Goal: Task Accomplishment & Management: Use online tool/utility

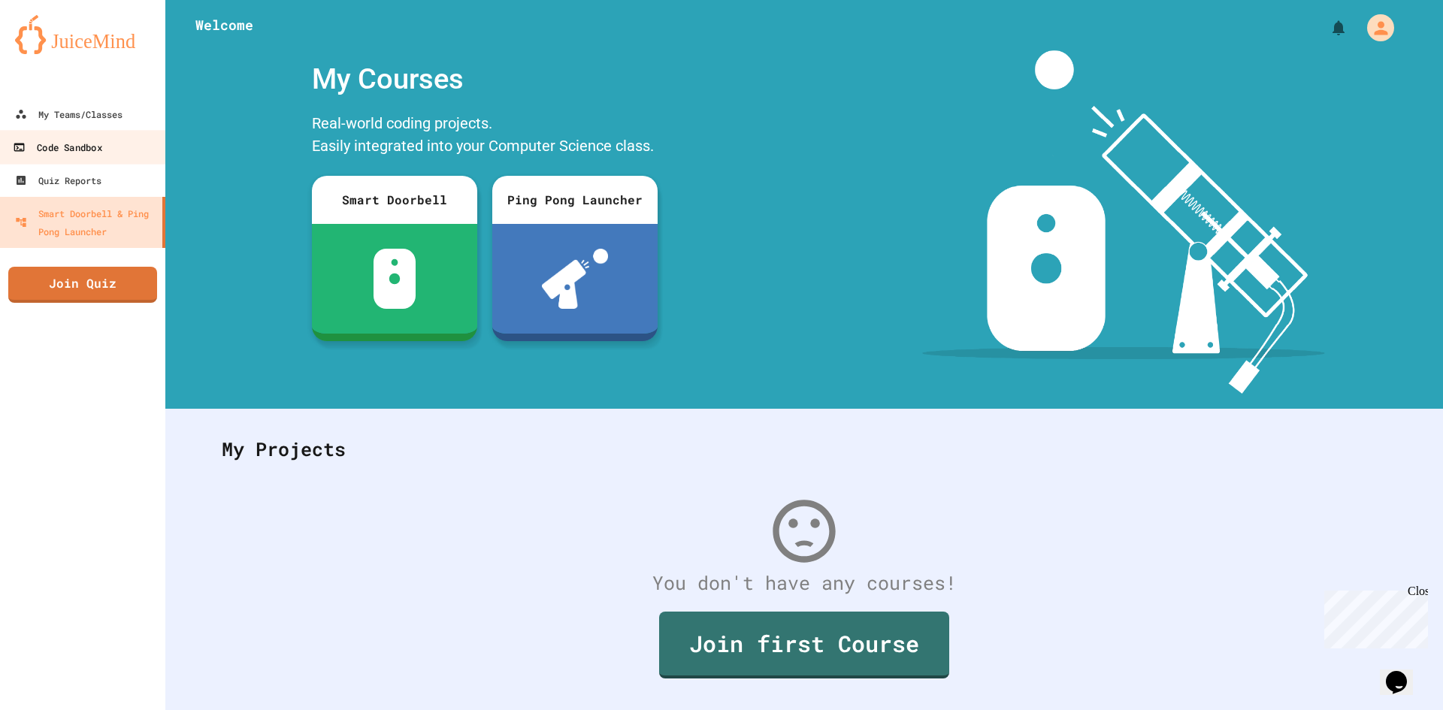
click at [99, 131] on link "Code Sandbox" at bounding box center [83, 147] width 171 height 34
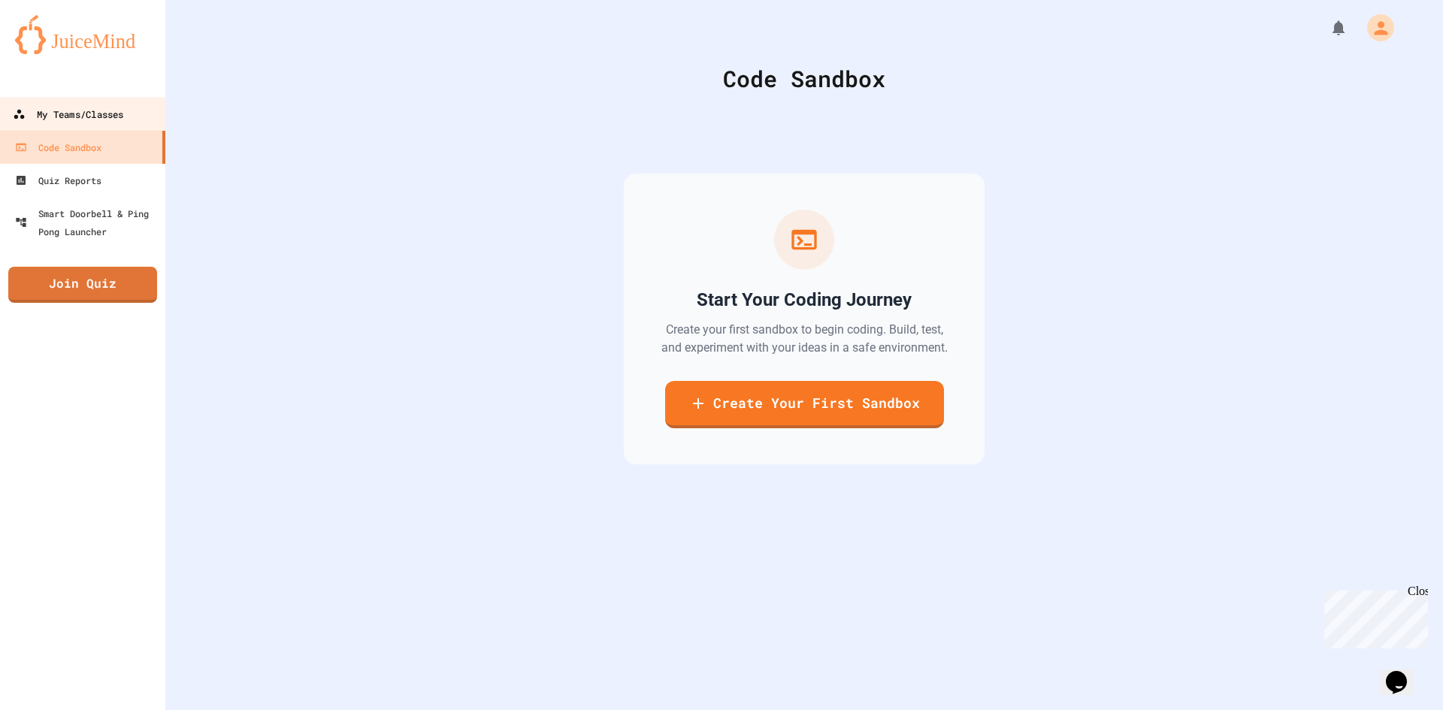
click at [104, 114] on div "My Teams/Classes" at bounding box center [68, 114] width 110 height 19
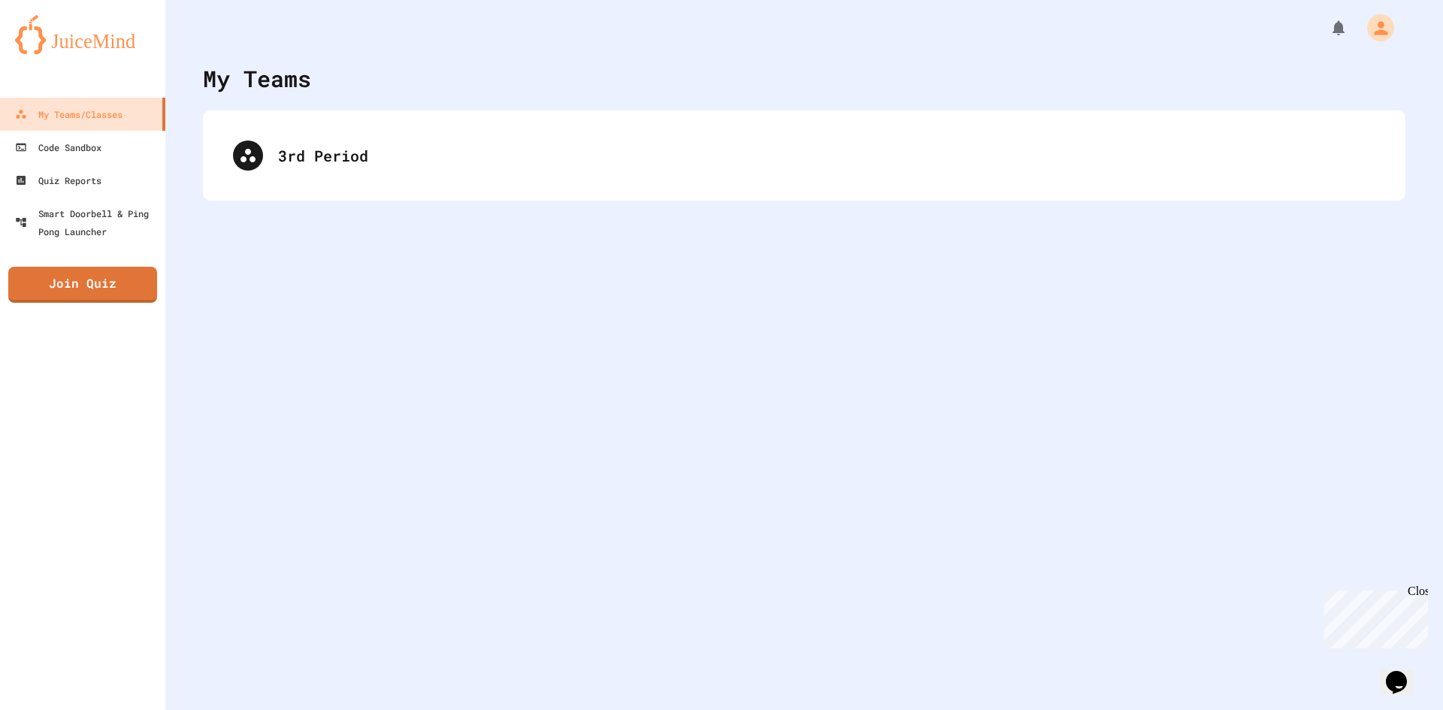
click at [617, 205] on div "My Teams 3rd Period" at bounding box center [803, 355] width 1277 height 710
click at [607, 190] on div "3rd Period" at bounding box center [804, 155] width 1202 height 90
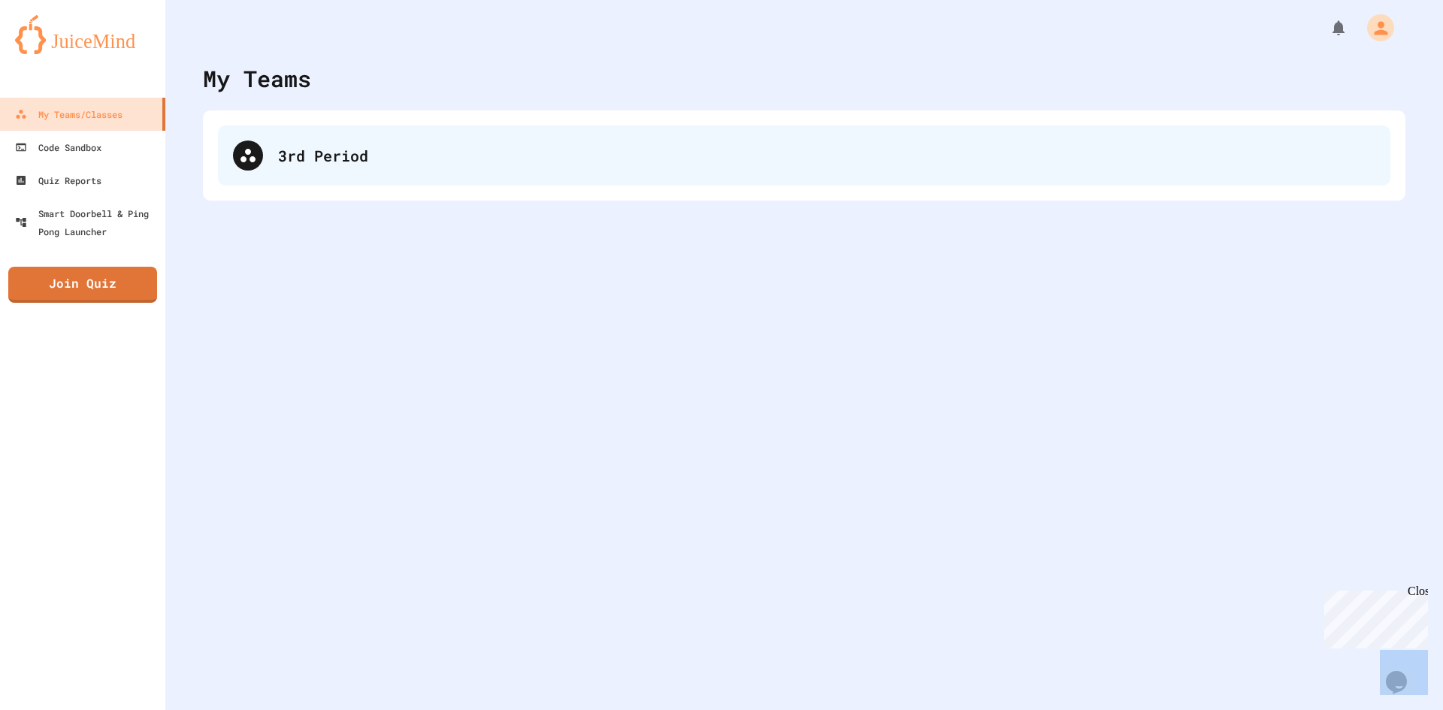
click at [391, 173] on div "3rd Period" at bounding box center [804, 155] width 1172 height 60
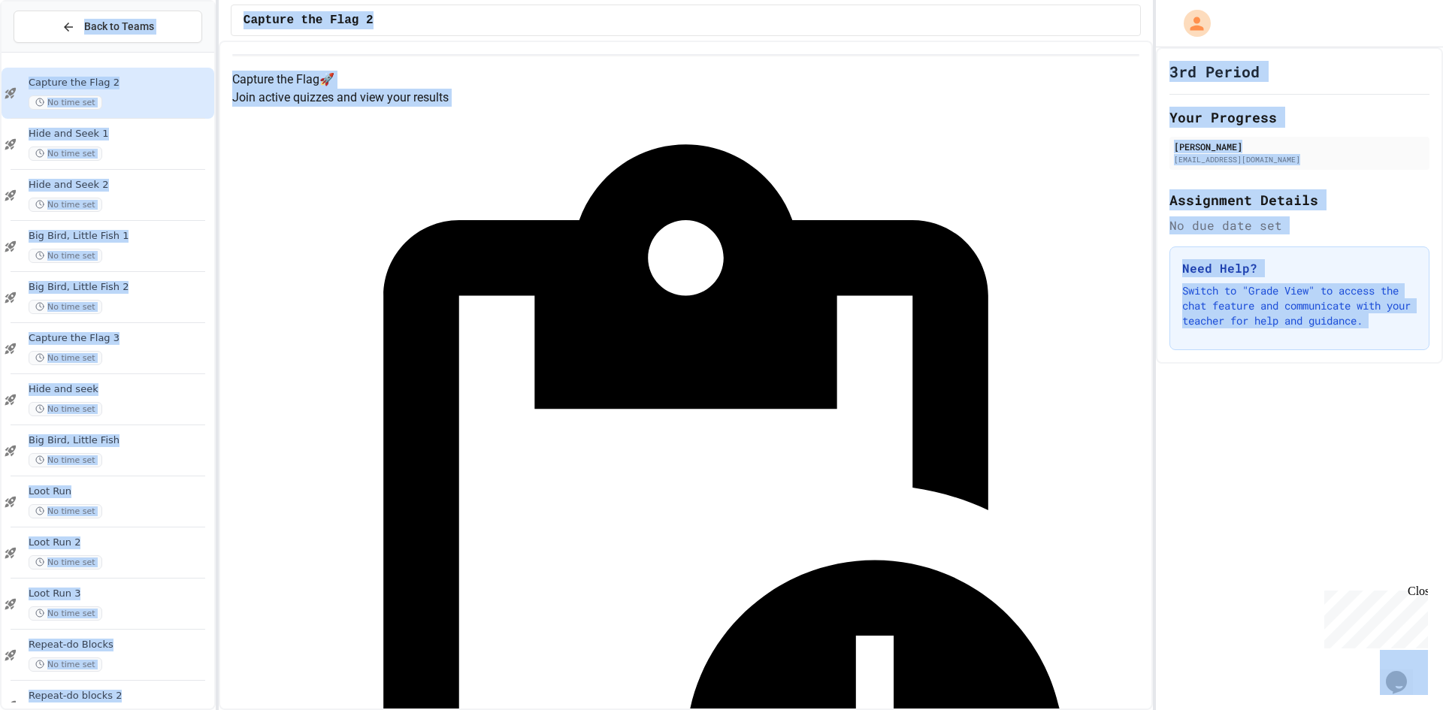
click at [400, 38] on div "Capture the Flag 2" at bounding box center [686, 20] width 934 height 41
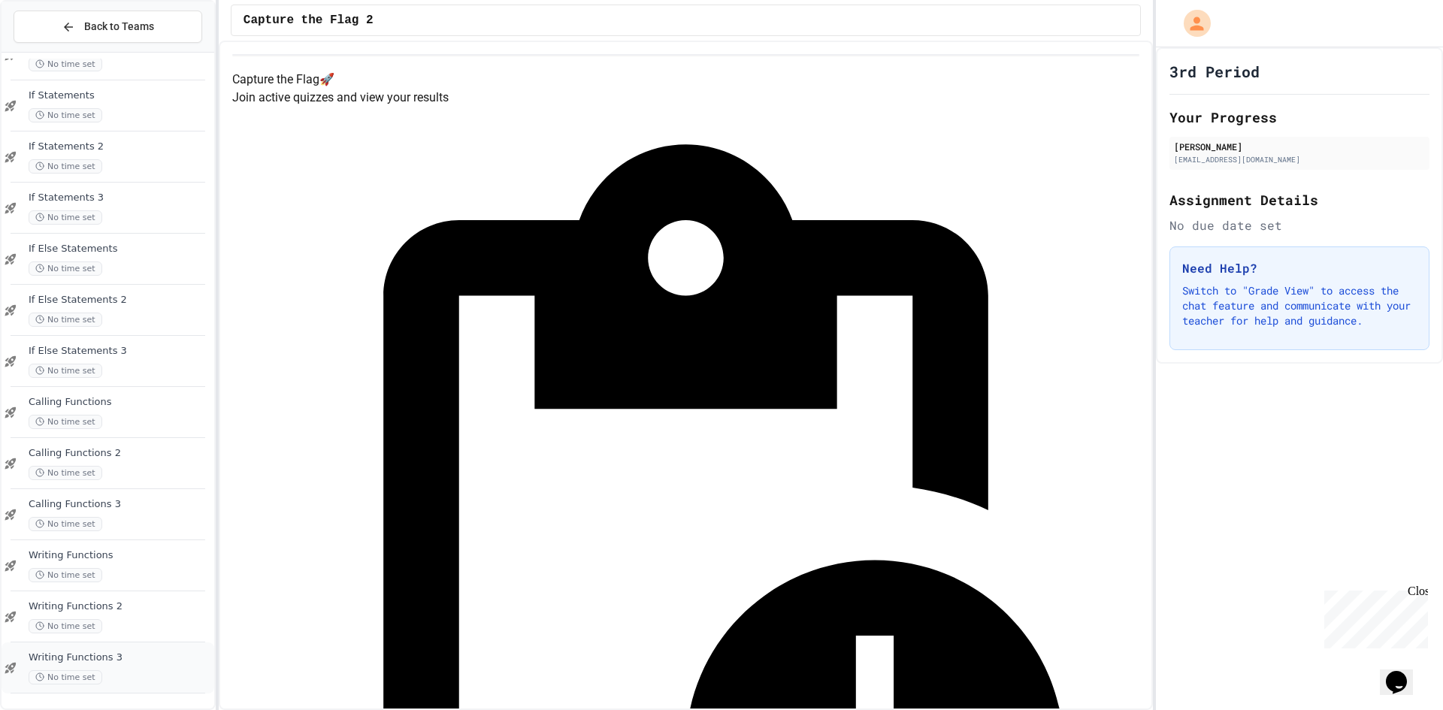
click at [107, 661] on span "Writing Functions 3" at bounding box center [120, 657] width 183 height 13
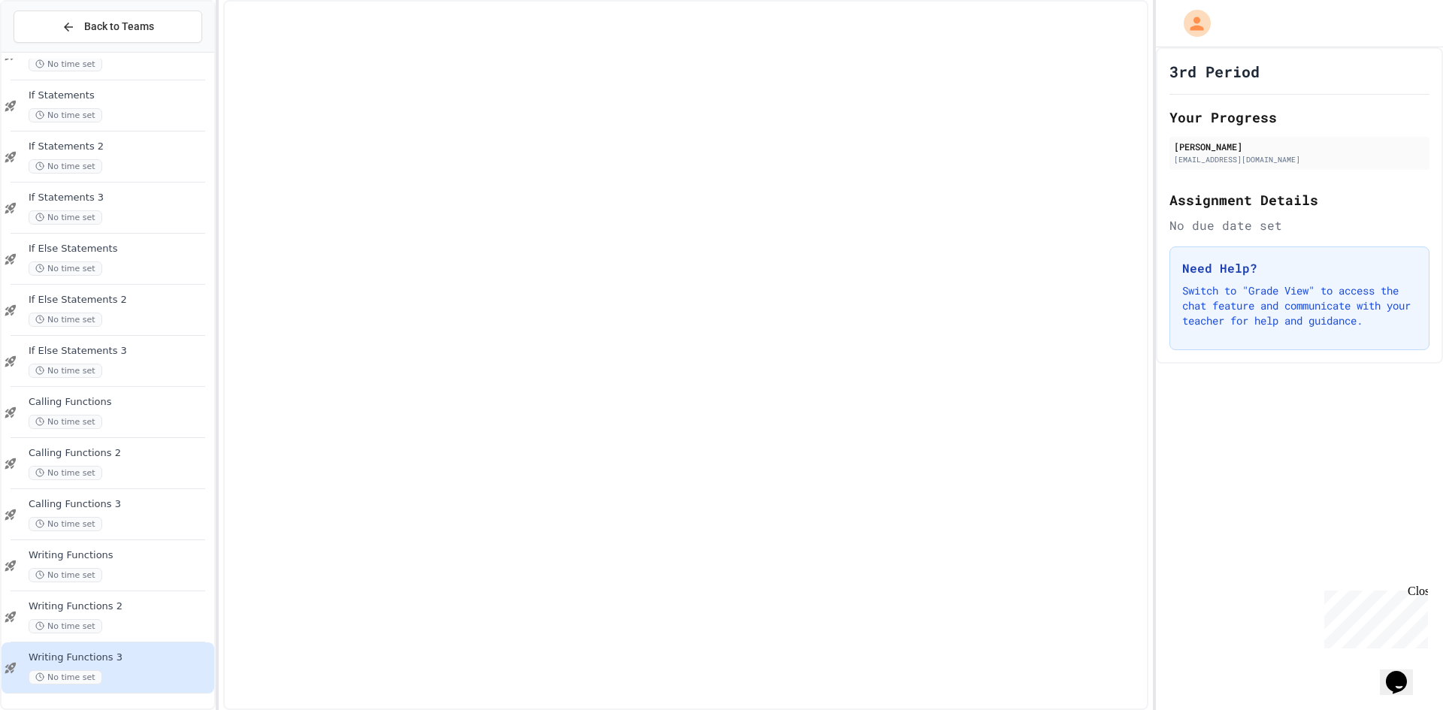
scroll to position [838, 0]
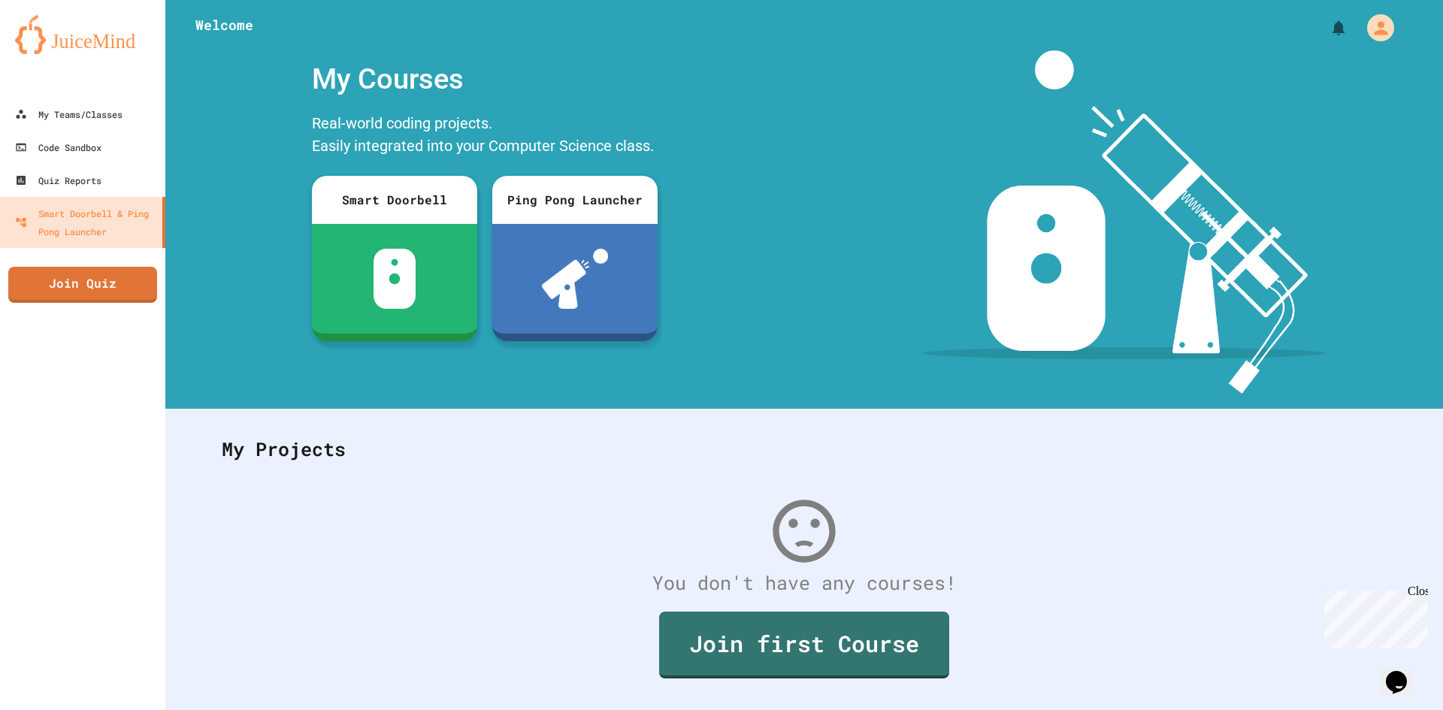
click at [102, 94] on div at bounding box center [82, 83] width 165 height 30
click at [100, 112] on div "My Teams/Classes" at bounding box center [68, 114] width 110 height 19
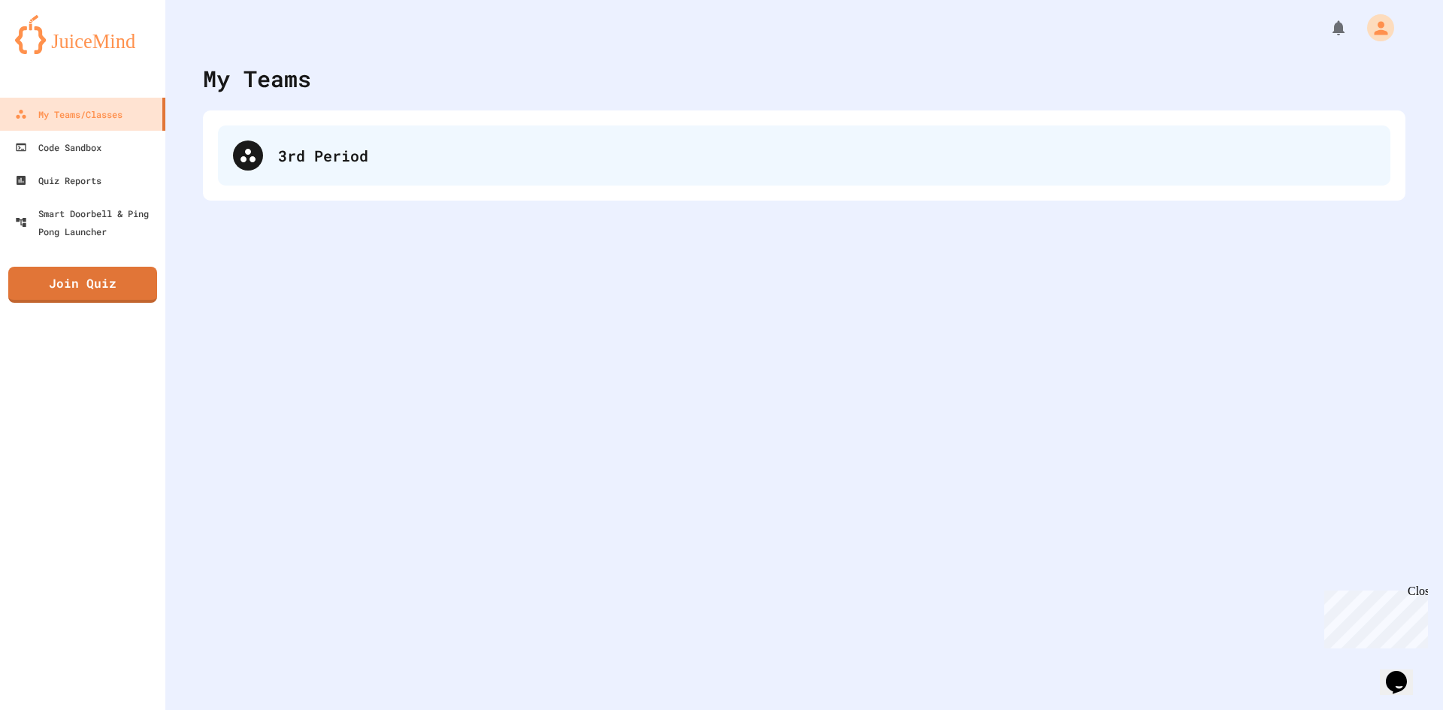
click at [503, 177] on div "3rd Period" at bounding box center [804, 155] width 1172 height 60
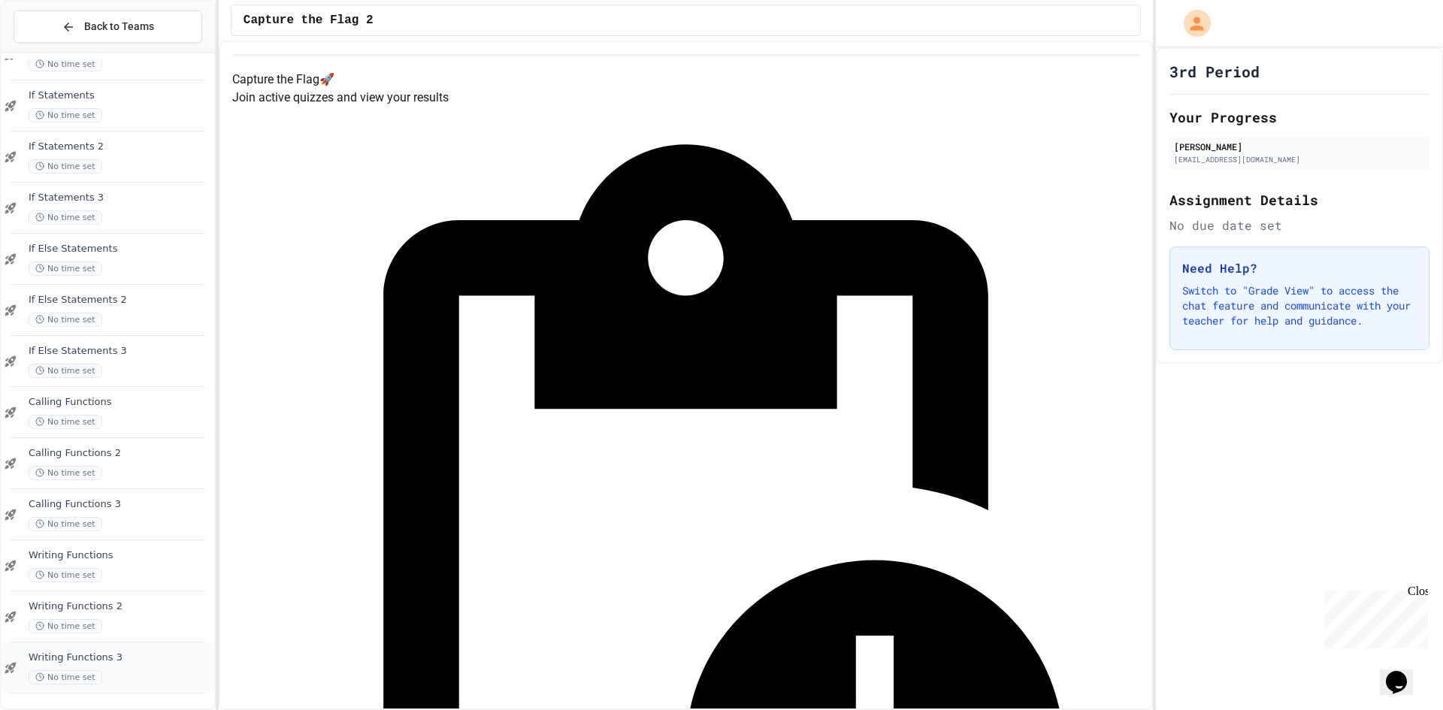
click at [112, 657] on span "Writing Functions 3" at bounding box center [120, 657] width 183 height 13
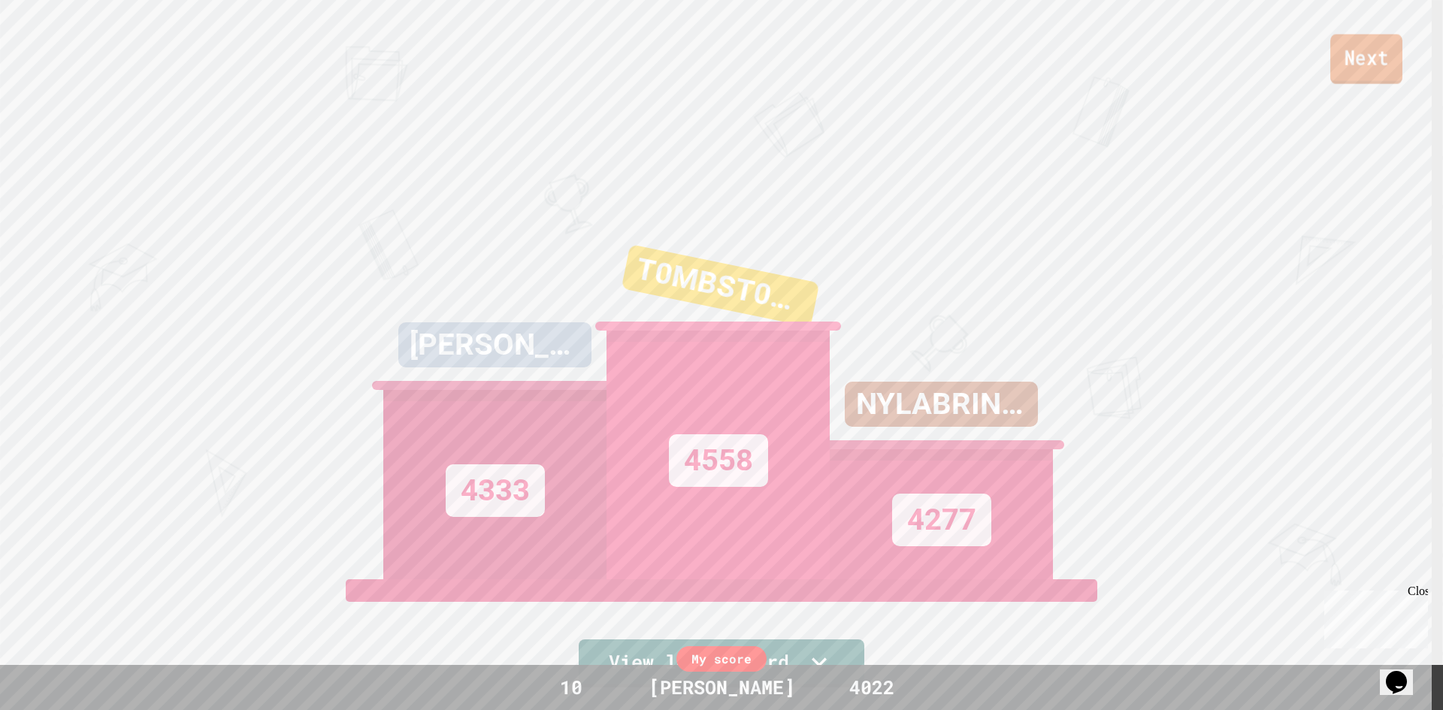
click at [1377, 65] on link "Next" at bounding box center [1366, 60] width 72 height 50
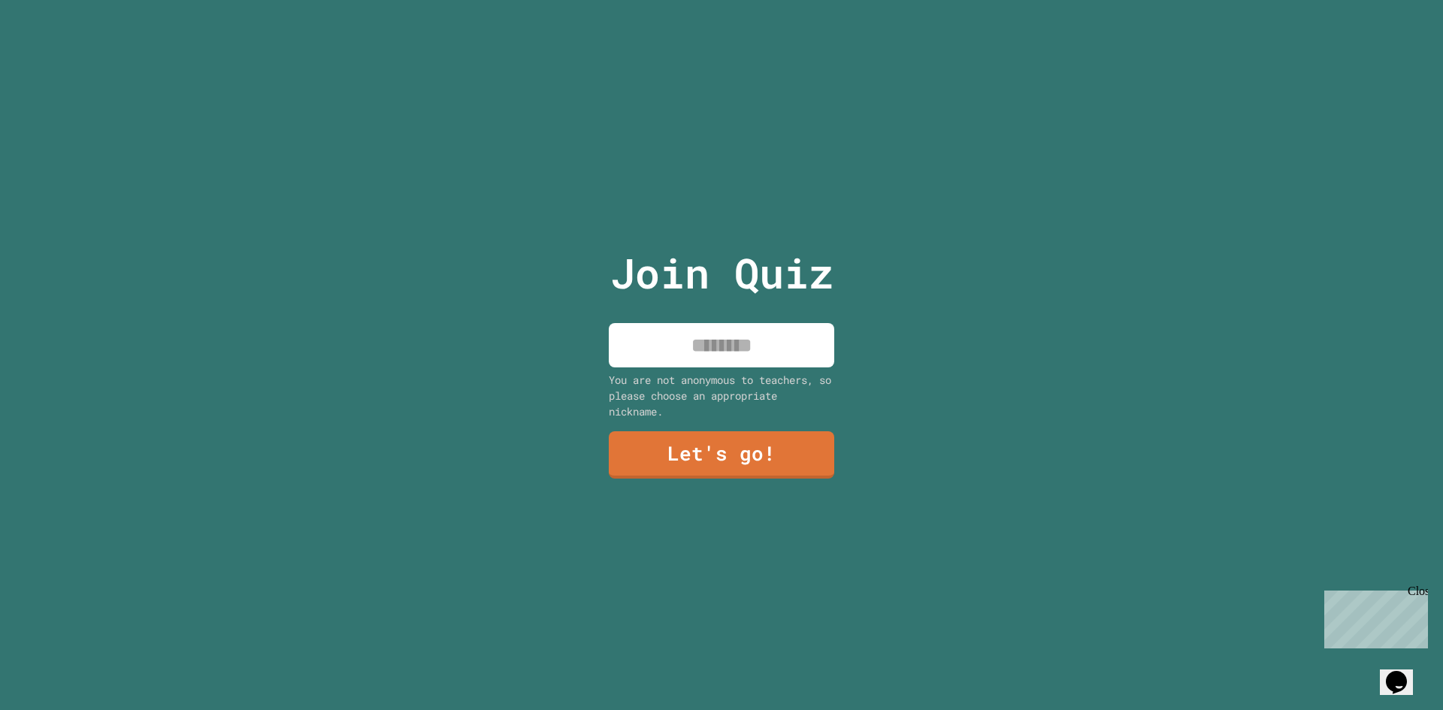
click at [665, 328] on input at bounding box center [721, 345] width 225 height 44
type input "*****"
click at [790, 452] on link "Let's go!" at bounding box center [721, 454] width 221 height 50
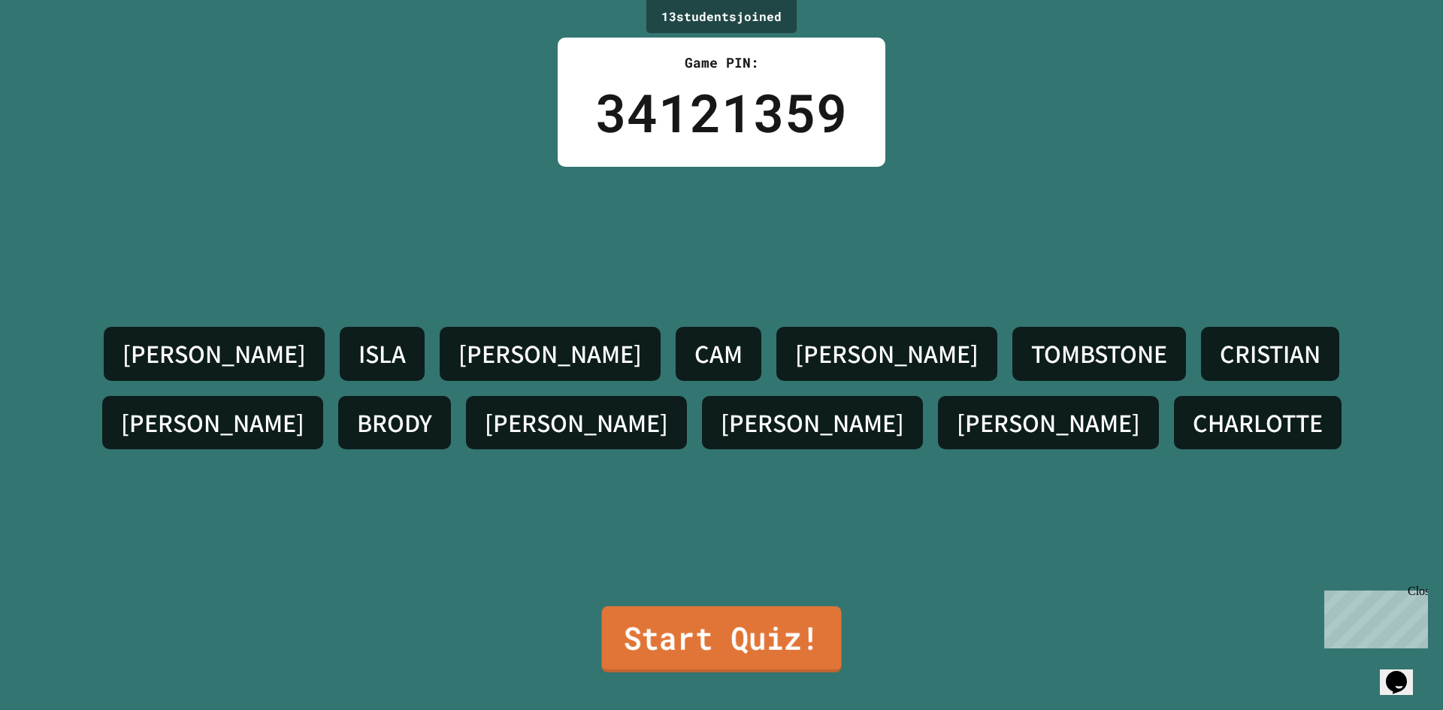
click at [784, 610] on link "Start Quiz!" at bounding box center [721, 639] width 240 height 66
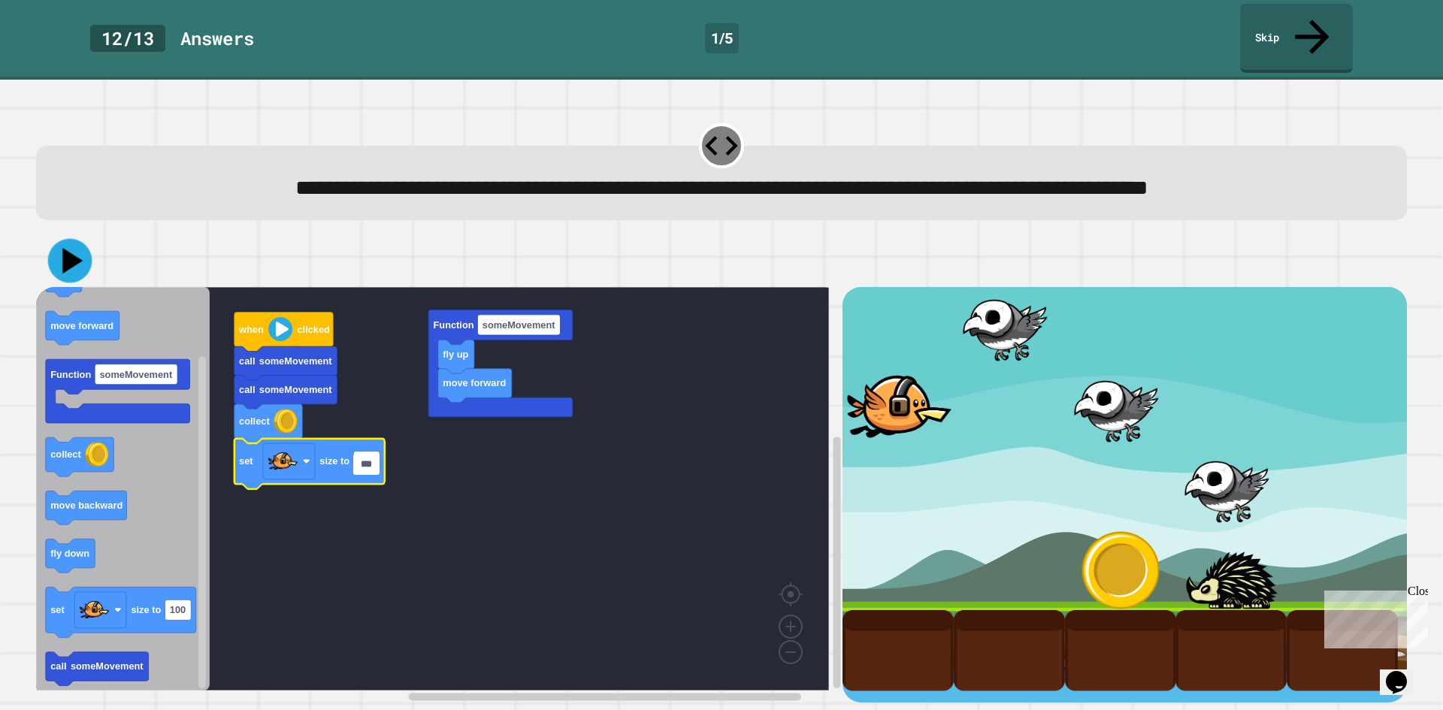
type input "***"
click at [74, 268] on icon at bounding box center [70, 261] width 44 height 44
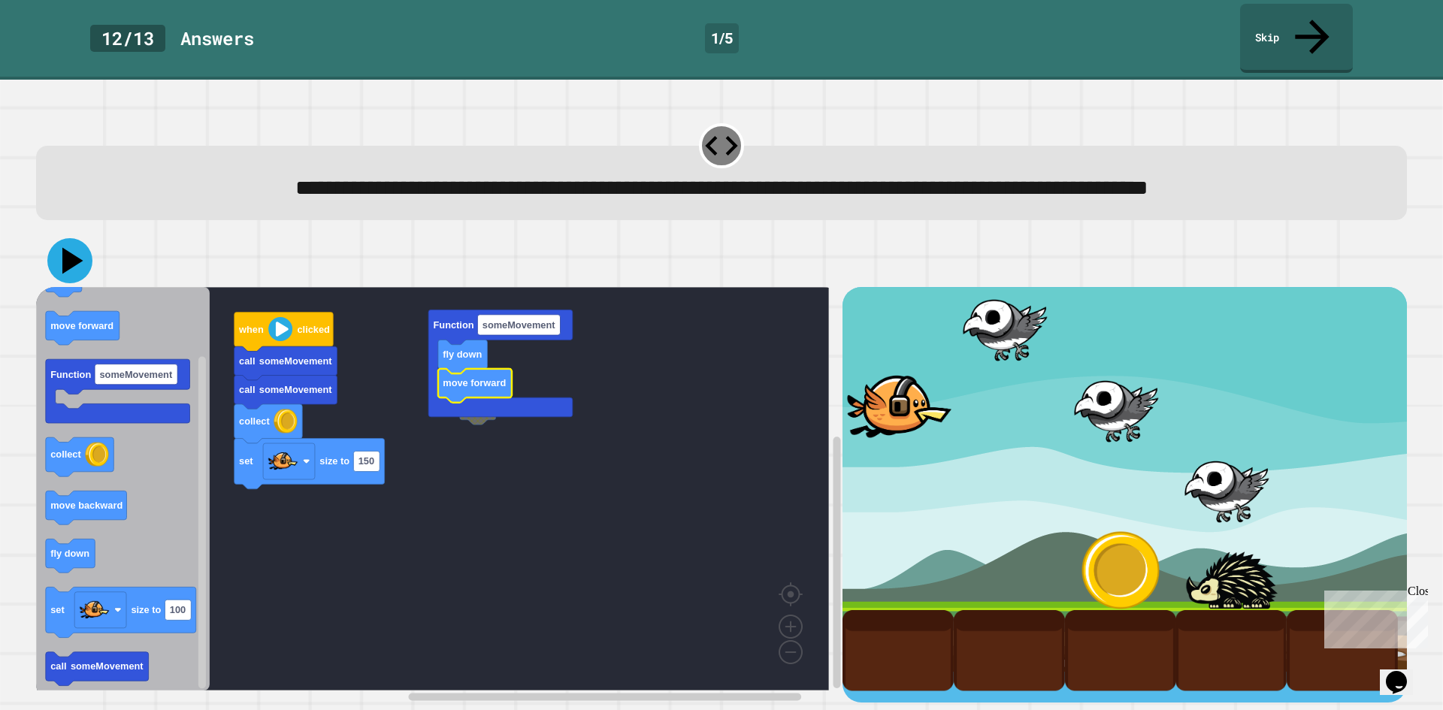
click at [77, 260] on icon at bounding box center [69, 260] width 45 height 45
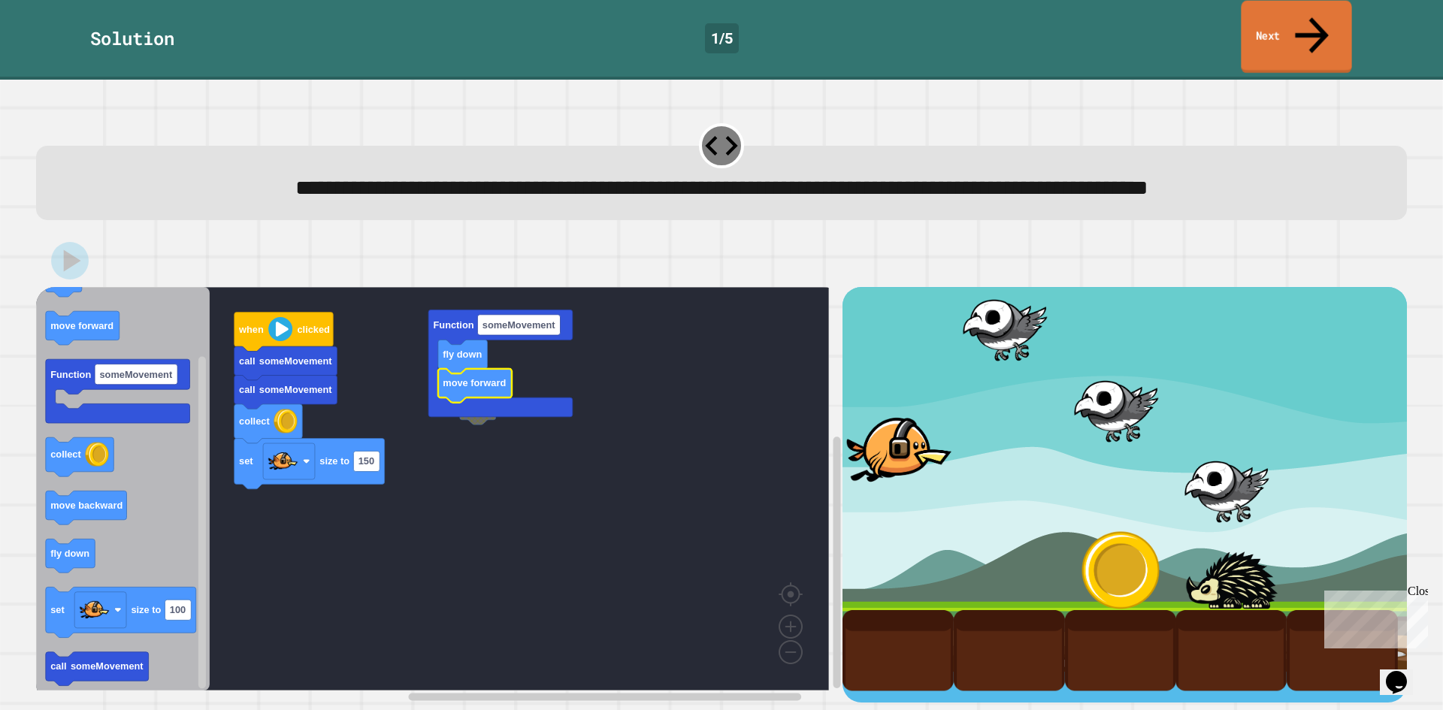
click at [1335, 20] on link "Next" at bounding box center [1296, 37] width 110 height 73
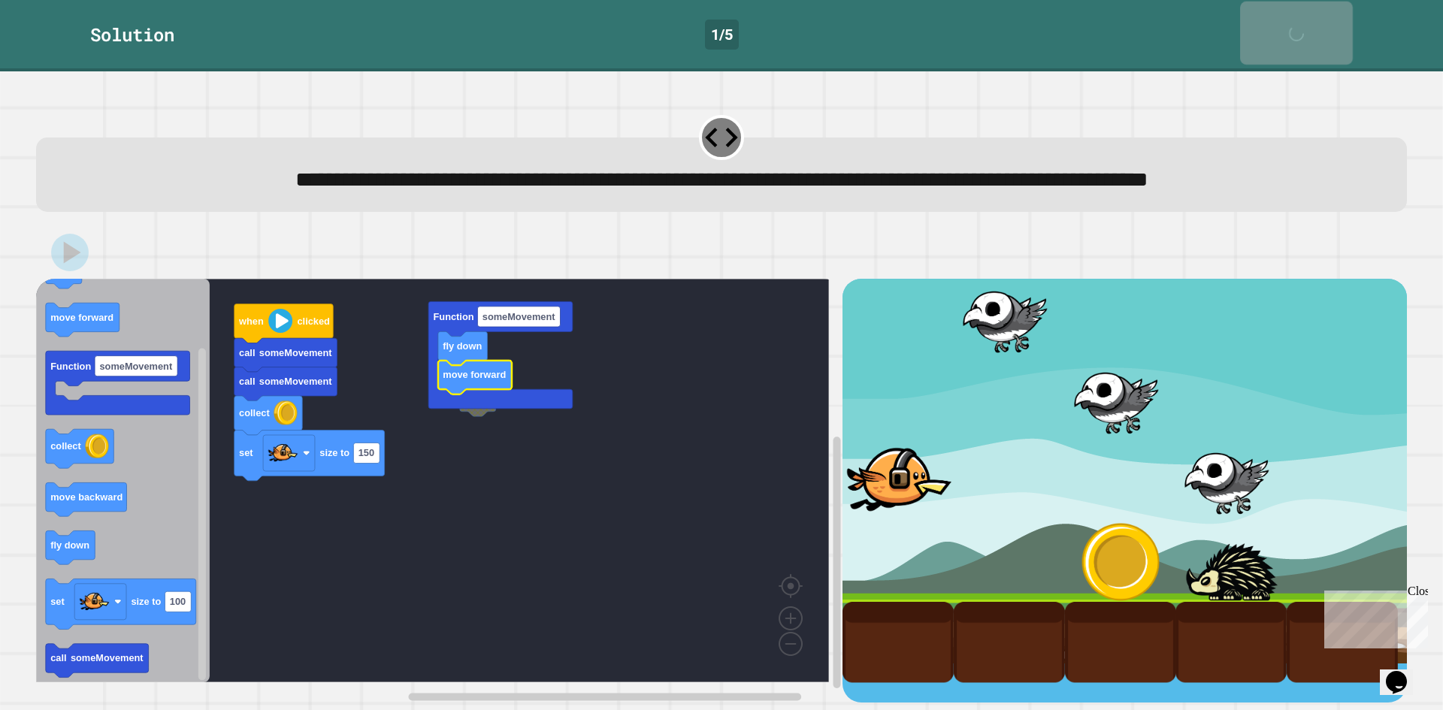
click at [1335, 20] on link "Next" at bounding box center [1296, 33] width 113 height 63
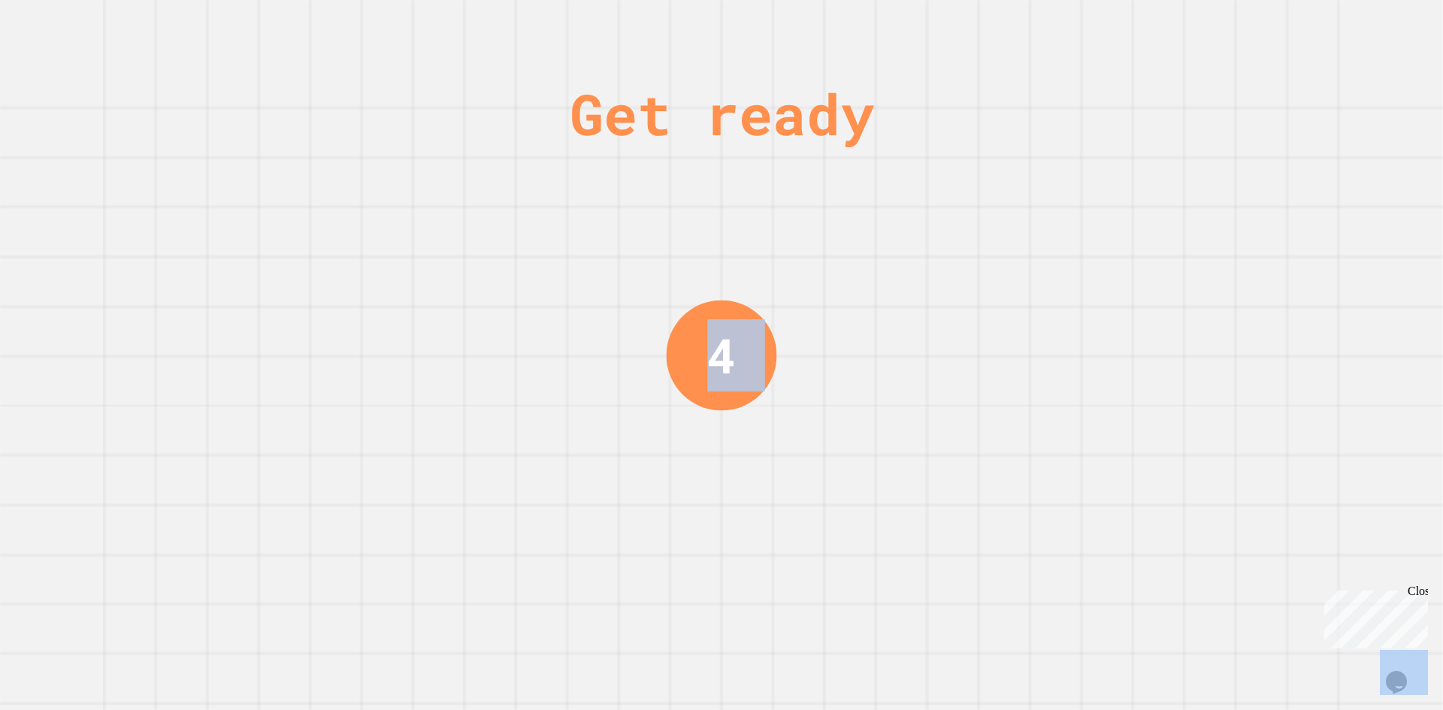
click at [1335, 20] on div "Get ready 4" at bounding box center [721, 355] width 1443 height 710
click at [1312, 110] on div "Get ready 4" at bounding box center [721, 355] width 1443 height 710
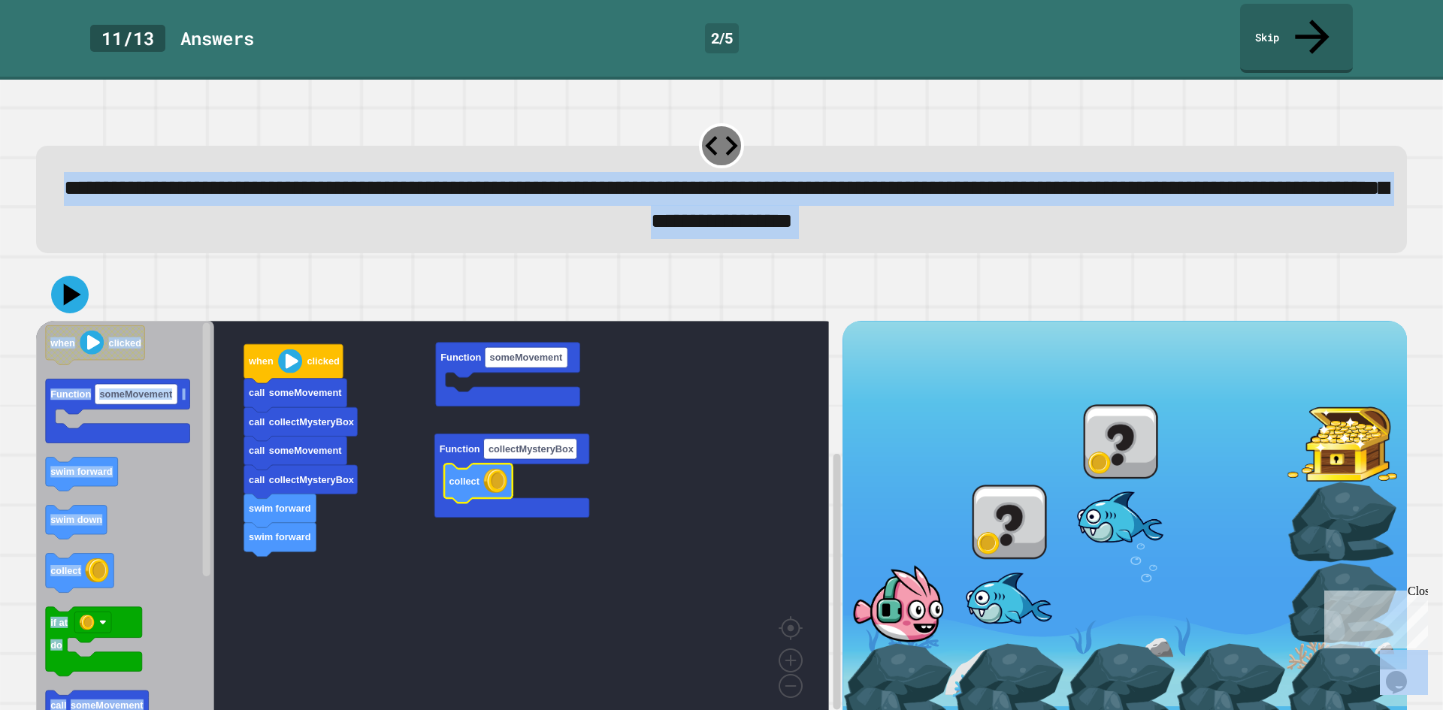
click at [470, 584] on rect "Blockly Workspace" at bounding box center [432, 522] width 793 height 403
click at [169, 458] on icon "Blockly Workspace" at bounding box center [125, 522] width 178 height 403
click at [286, 146] on div "**********" at bounding box center [721, 199] width 1371 height 107
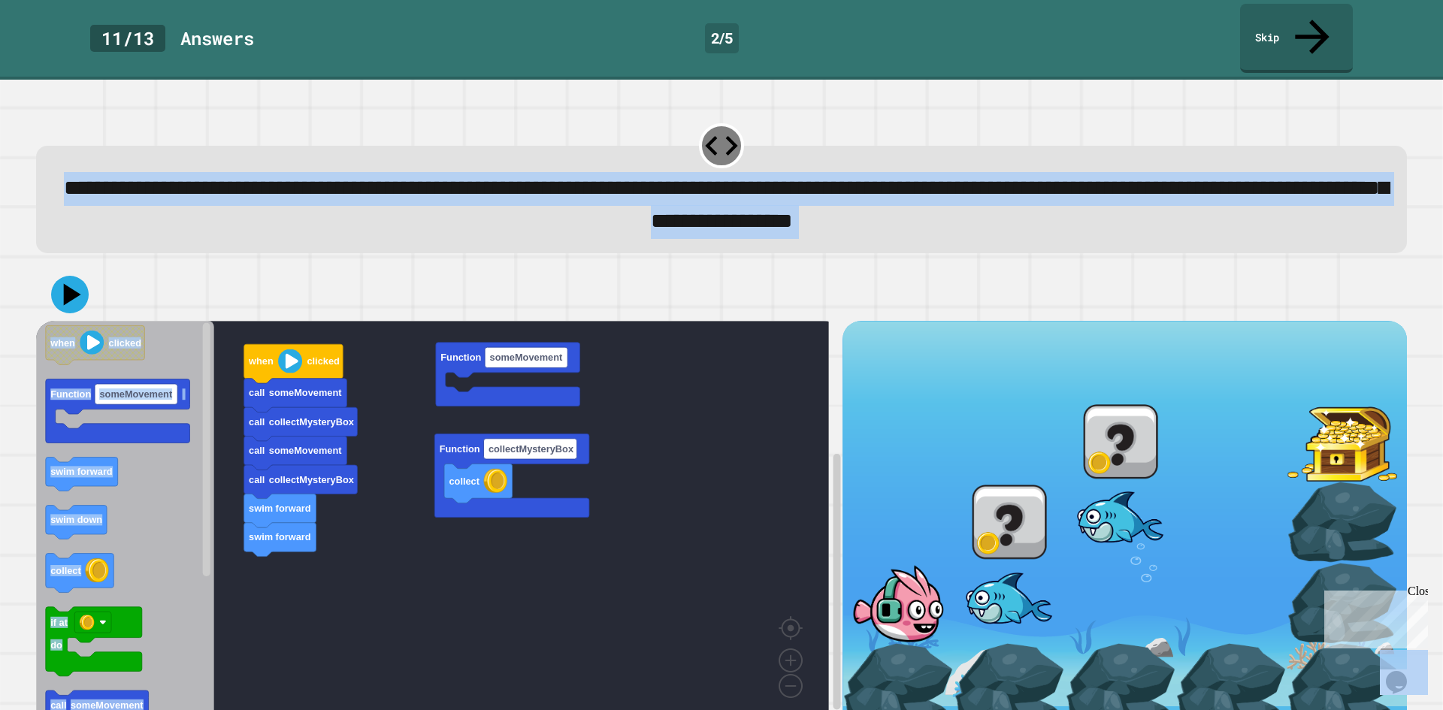
click at [286, 146] on div "**********" at bounding box center [721, 199] width 1371 height 107
click at [282, 177] on span "**********" at bounding box center [726, 204] width 1324 height 54
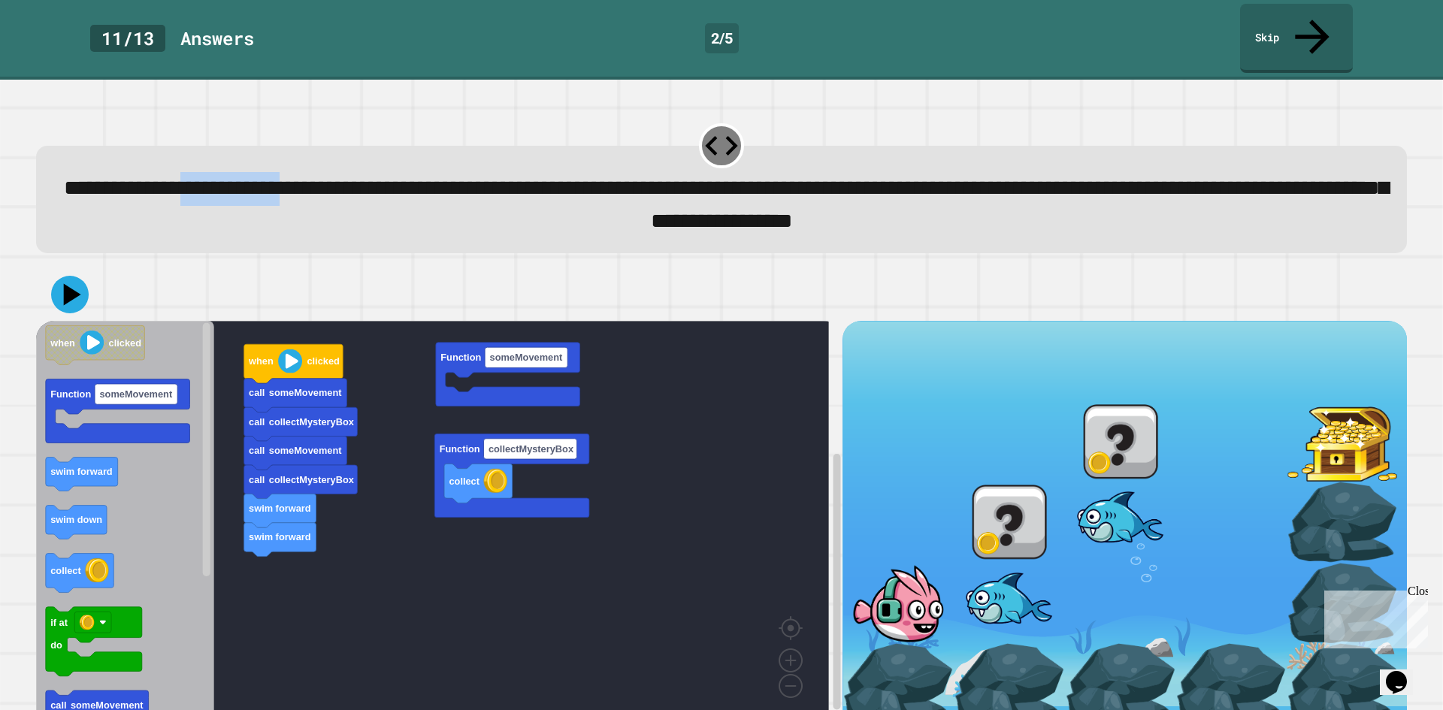
click at [282, 177] on span "**********" at bounding box center [726, 204] width 1324 height 54
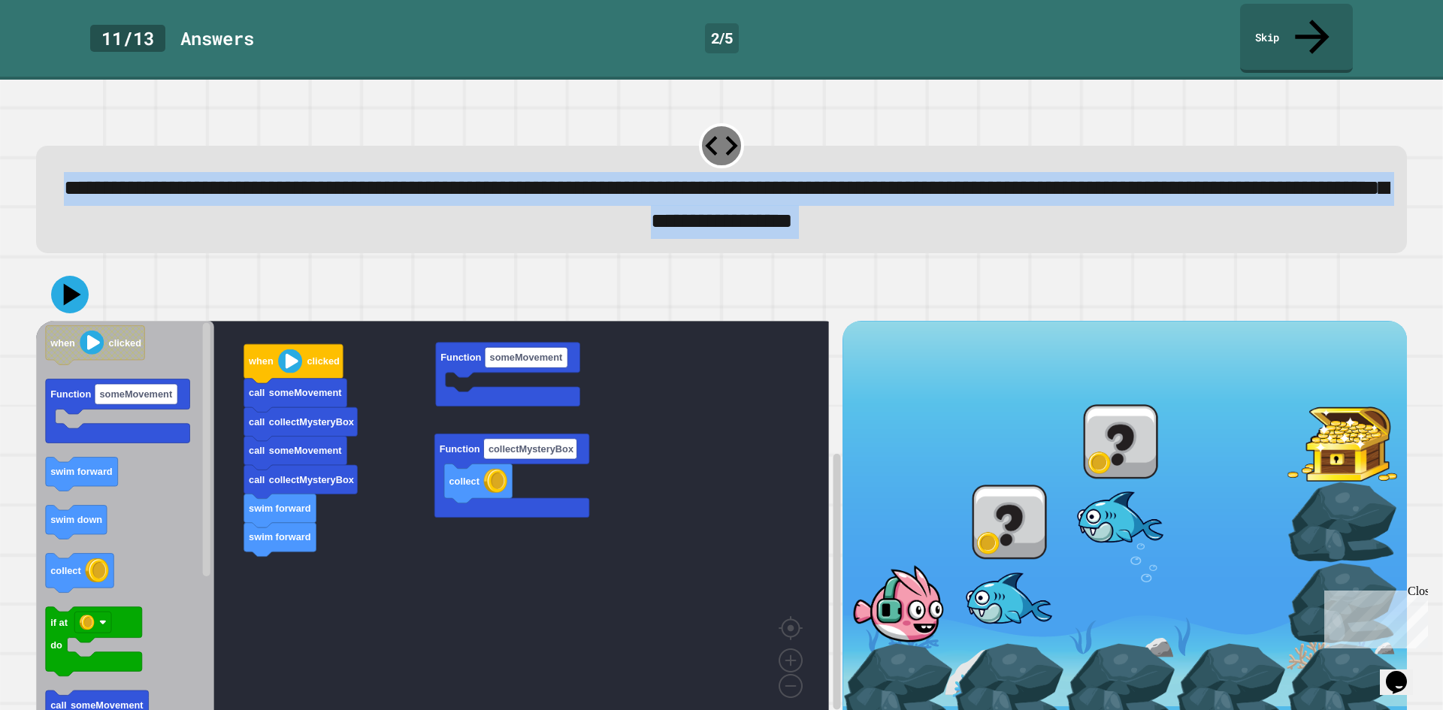
click at [282, 177] on span "**********" at bounding box center [726, 204] width 1324 height 54
click at [283, 177] on span "**********" at bounding box center [726, 204] width 1324 height 54
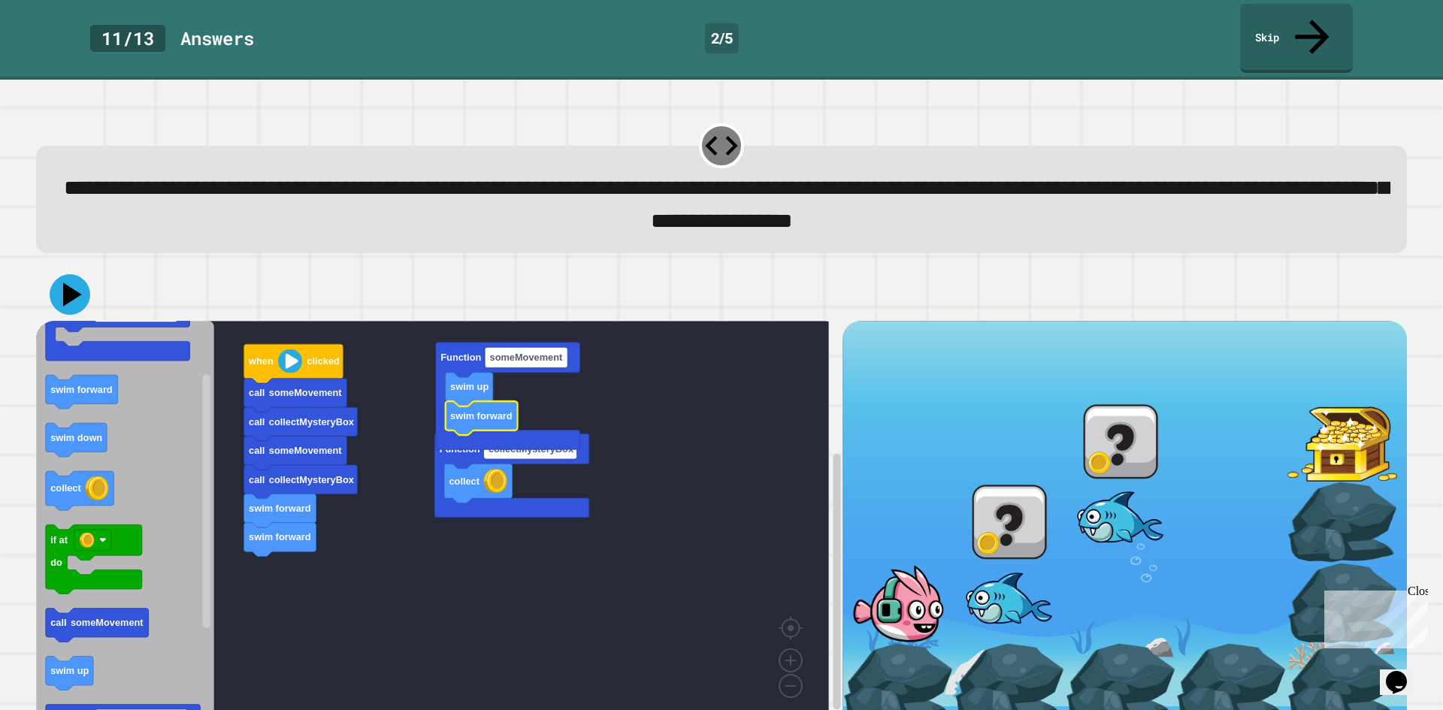
click at [89, 274] on button at bounding box center [70, 294] width 41 height 41
click at [358, 520] on rect "Blockly Workspace" at bounding box center [432, 522] width 793 height 403
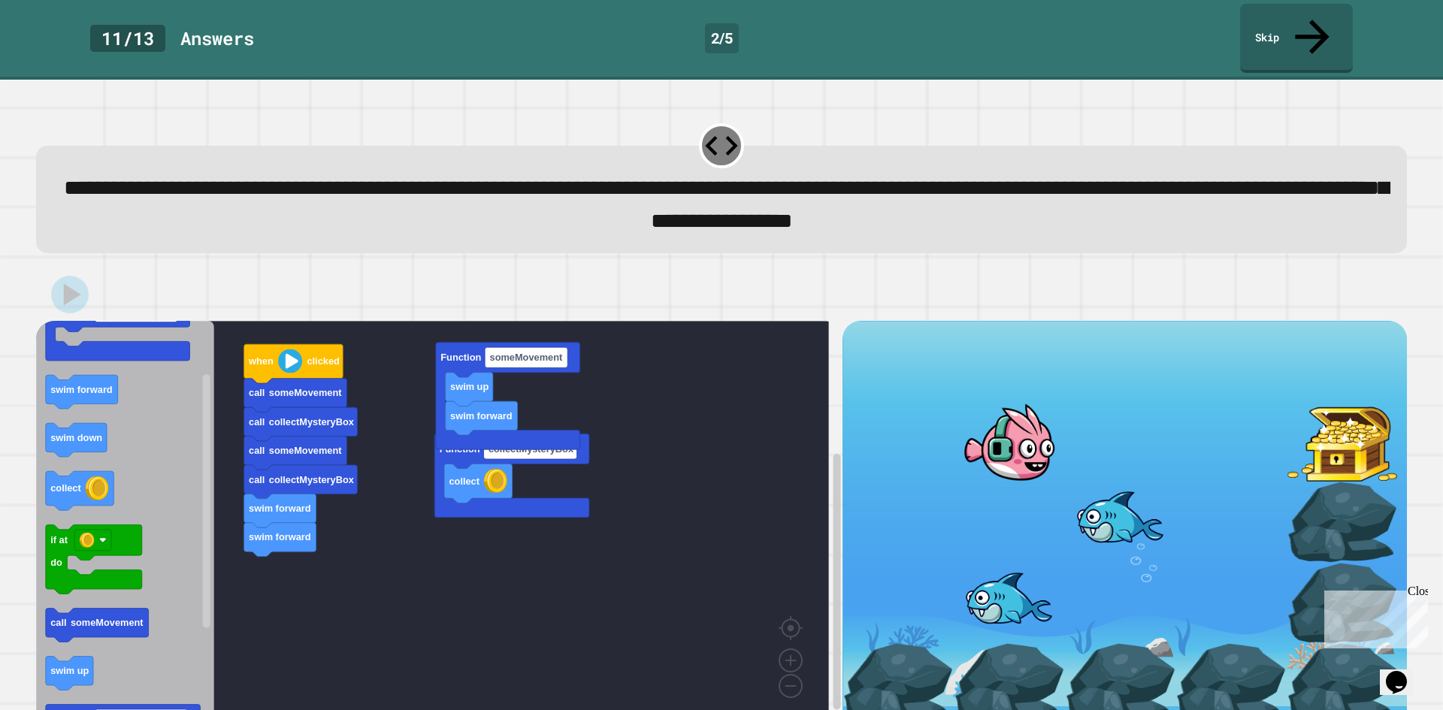
click at [721, 497] on rect "Blockly Workspace" at bounding box center [432, 522] width 793 height 403
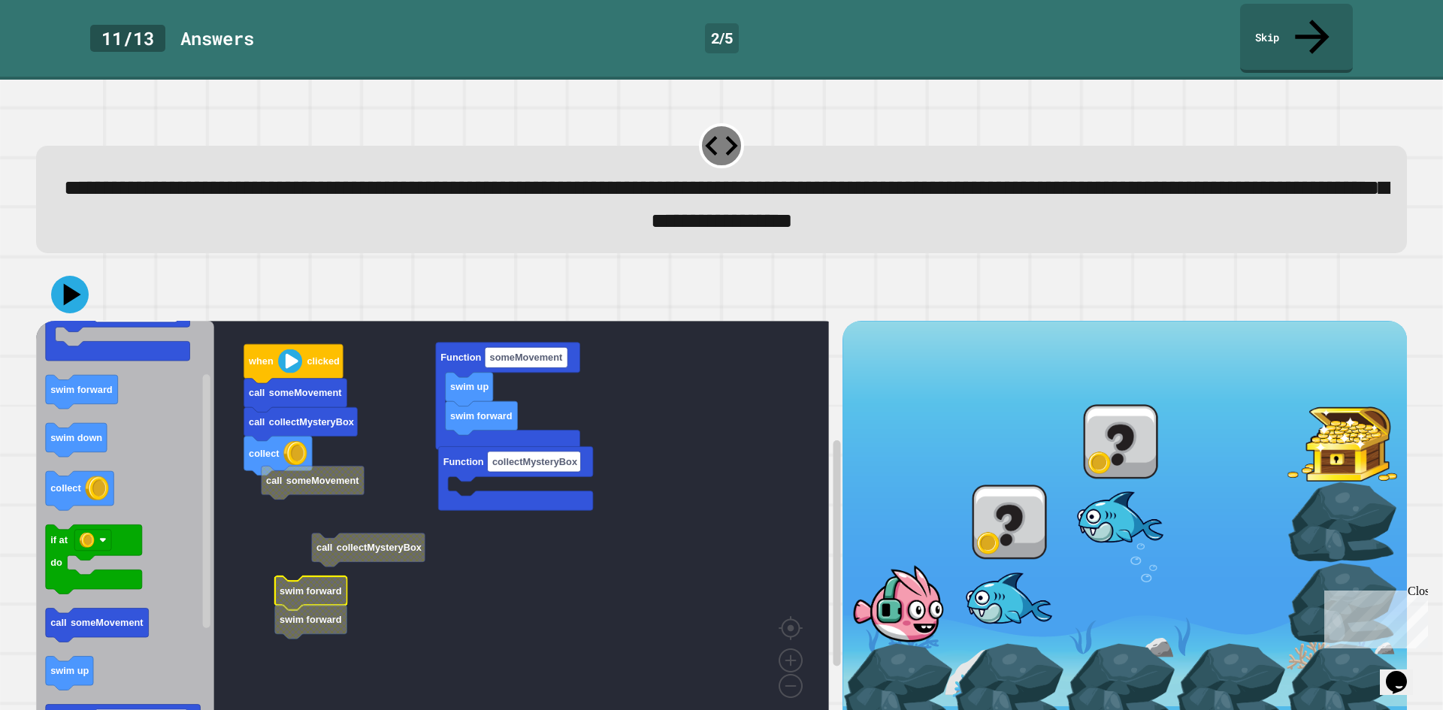
click at [476, 543] on rect "Blockly Workspace" at bounding box center [432, 522] width 793 height 403
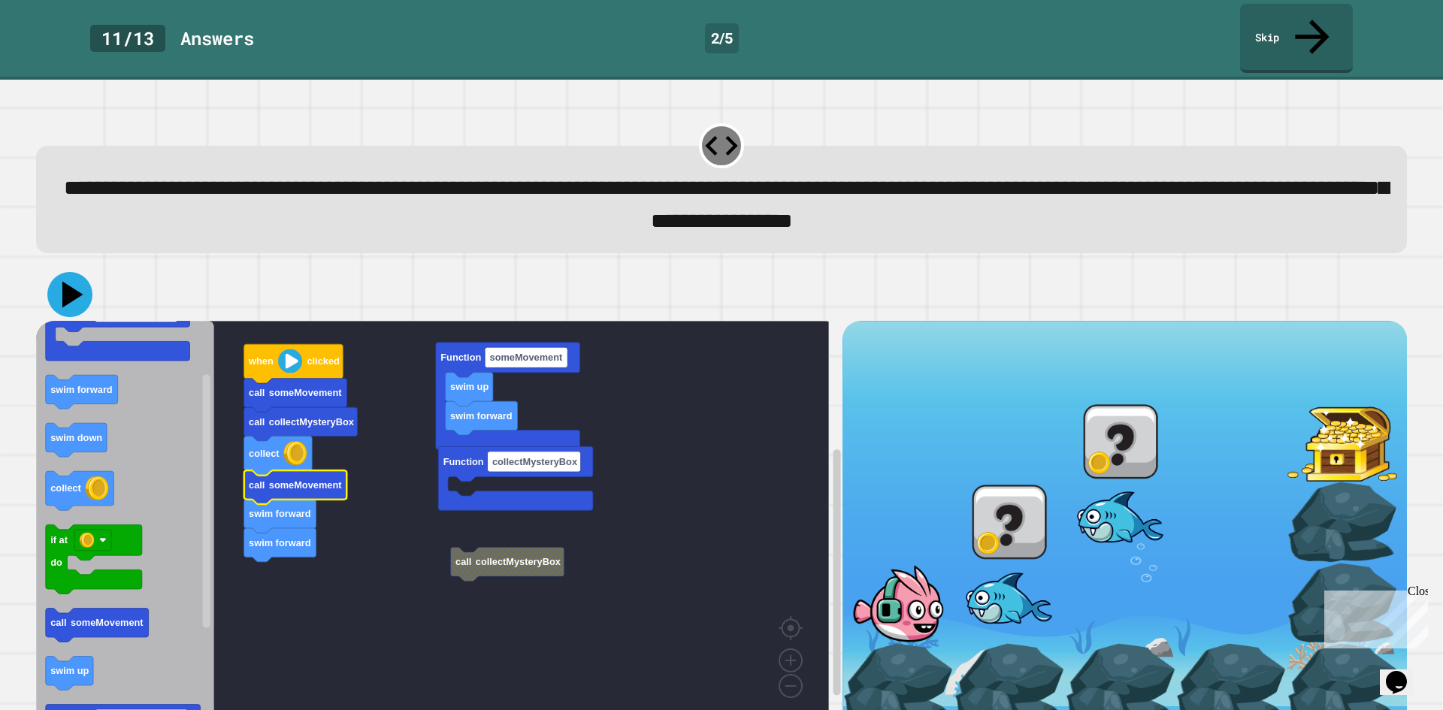
click at [58, 272] on icon at bounding box center [69, 294] width 45 height 45
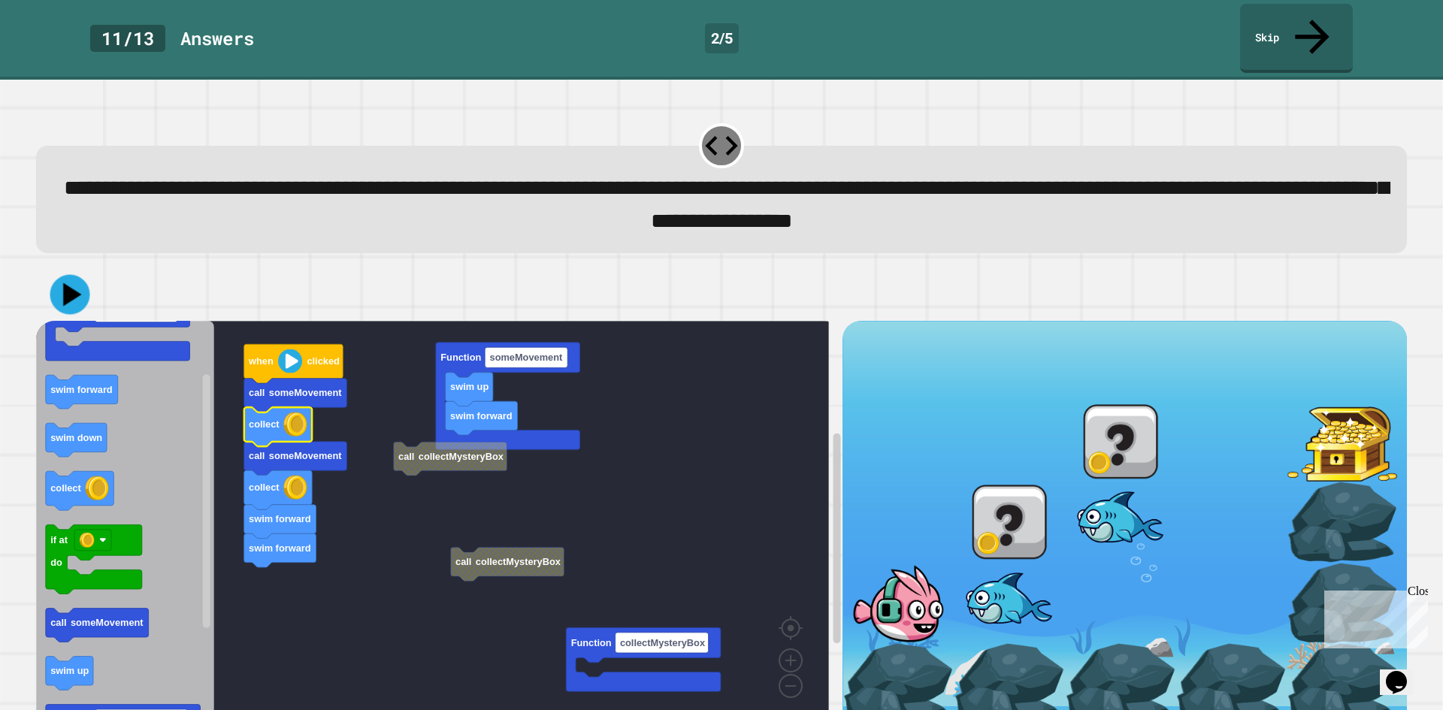
click at [45, 268] on div at bounding box center [721, 294] width 1371 height 53
click at [59, 272] on icon at bounding box center [69, 294] width 45 height 45
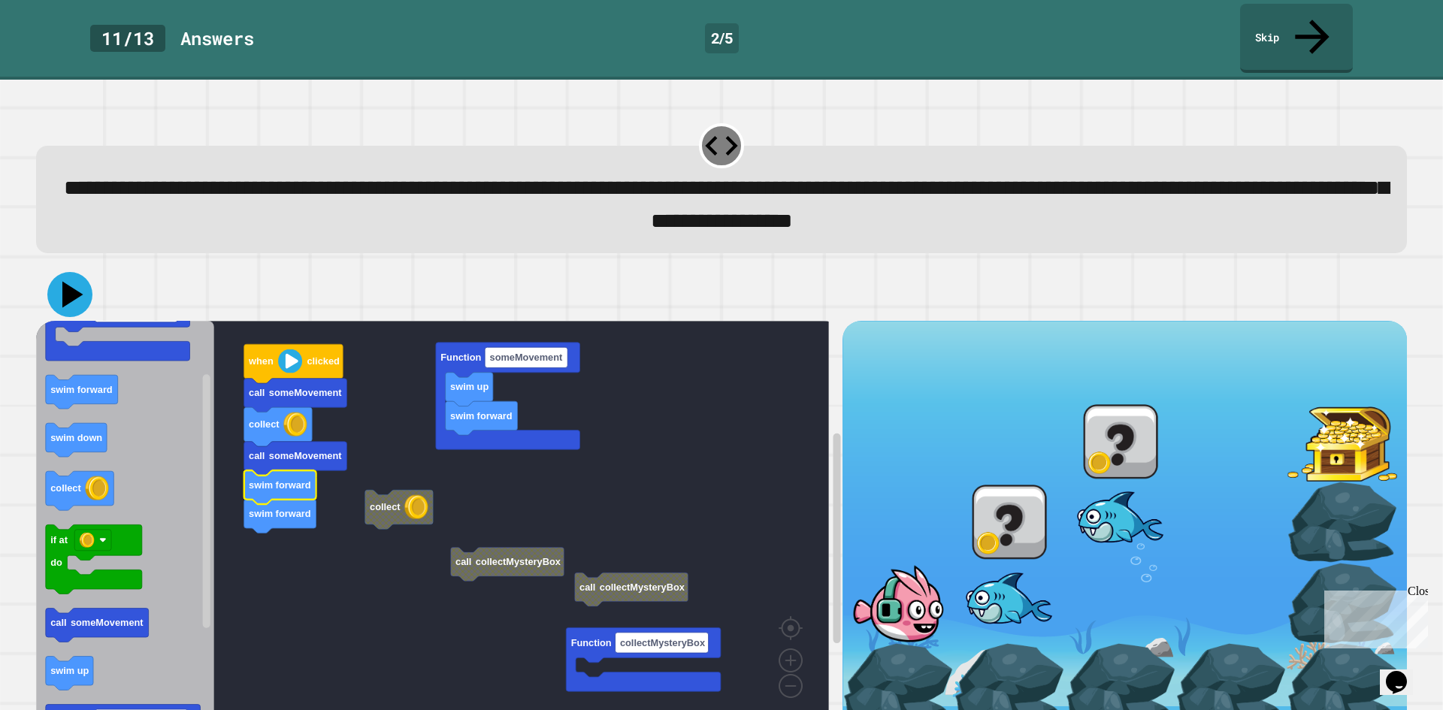
click at [69, 281] on icon at bounding box center [72, 294] width 21 height 26
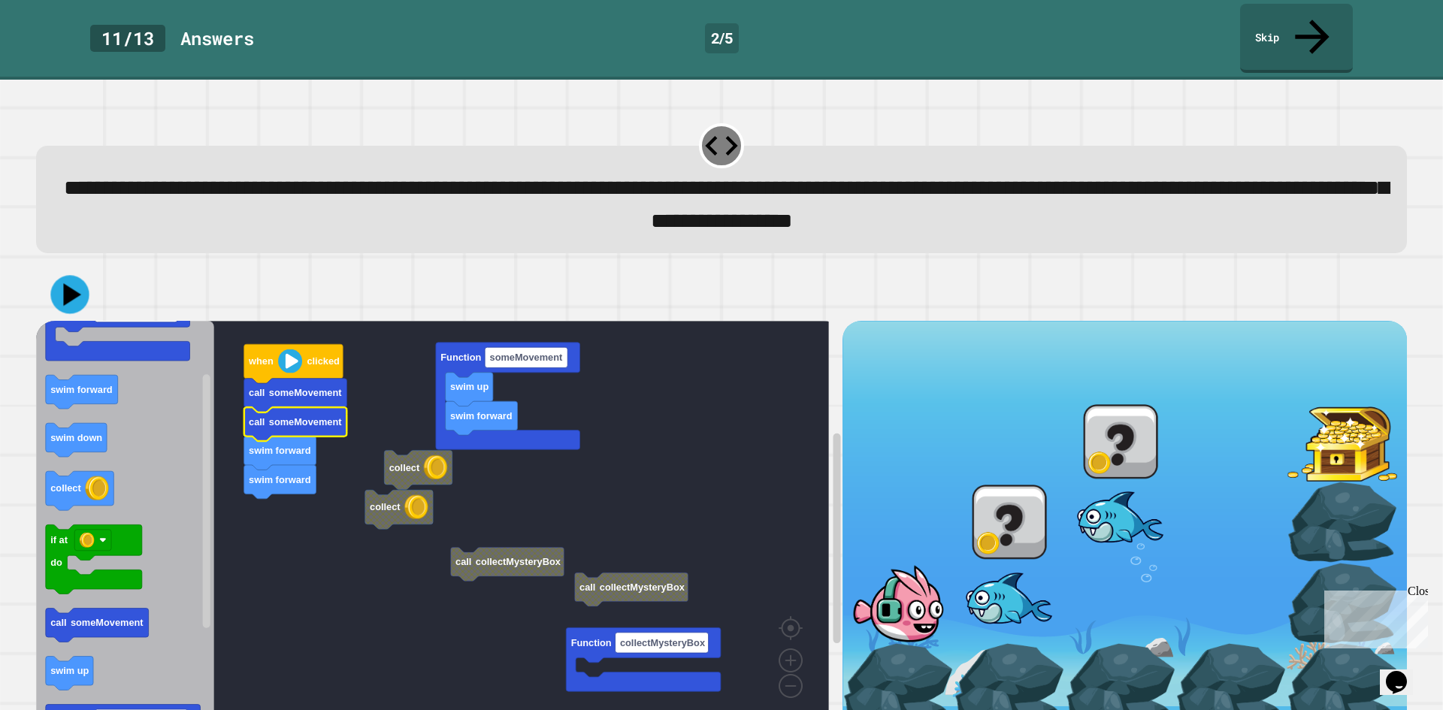
click at [57, 275] on icon at bounding box center [69, 294] width 38 height 38
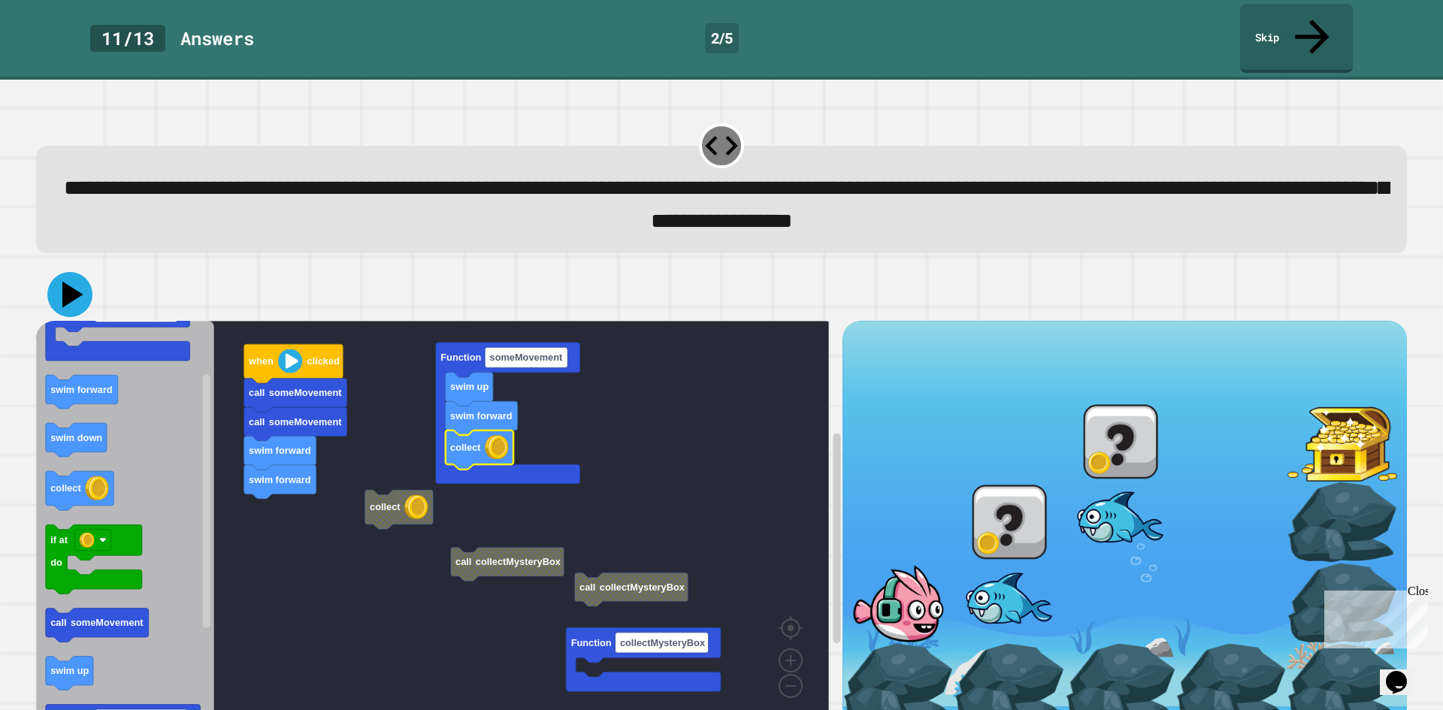
click at [71, 281] on icon at bounding box center [72, 294] width 21 height 26
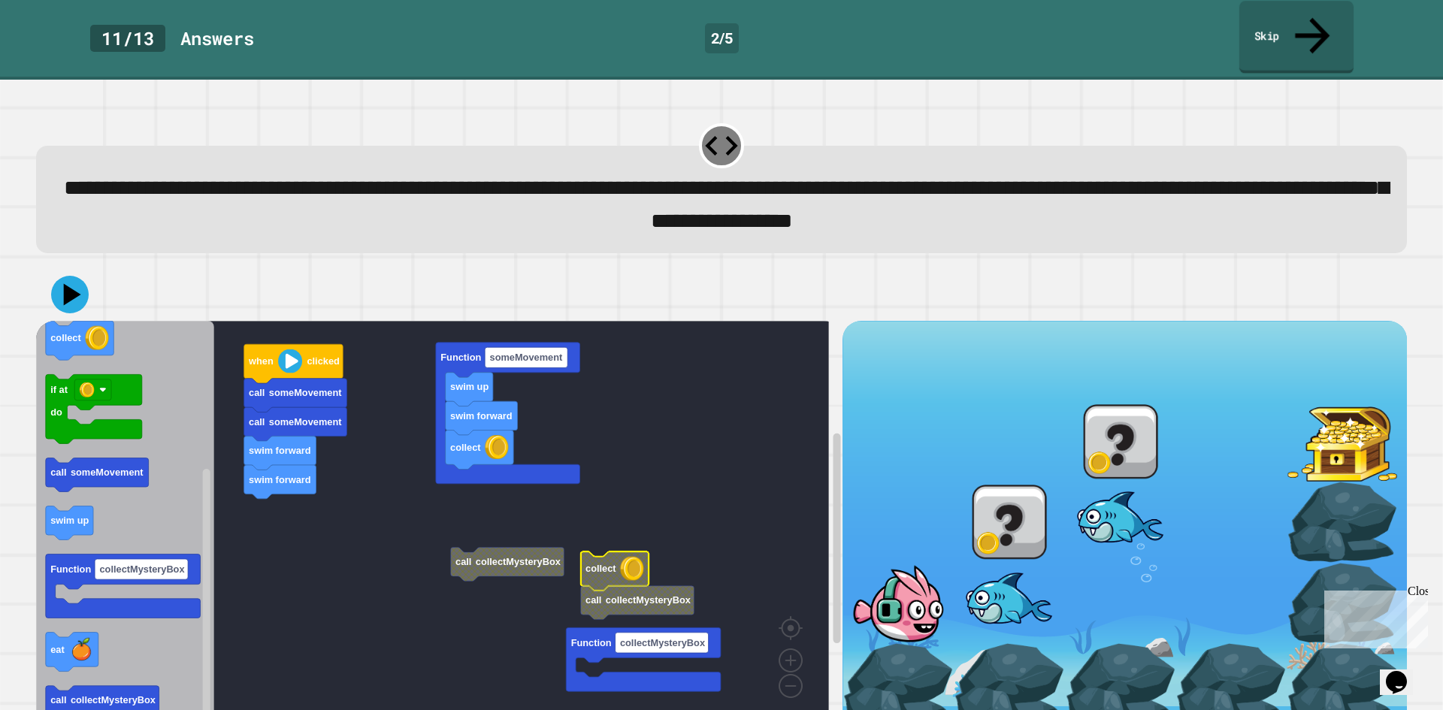
click at [1295, 26] on link "Skip" at bounding box center [1296, 37] width 114 height 73
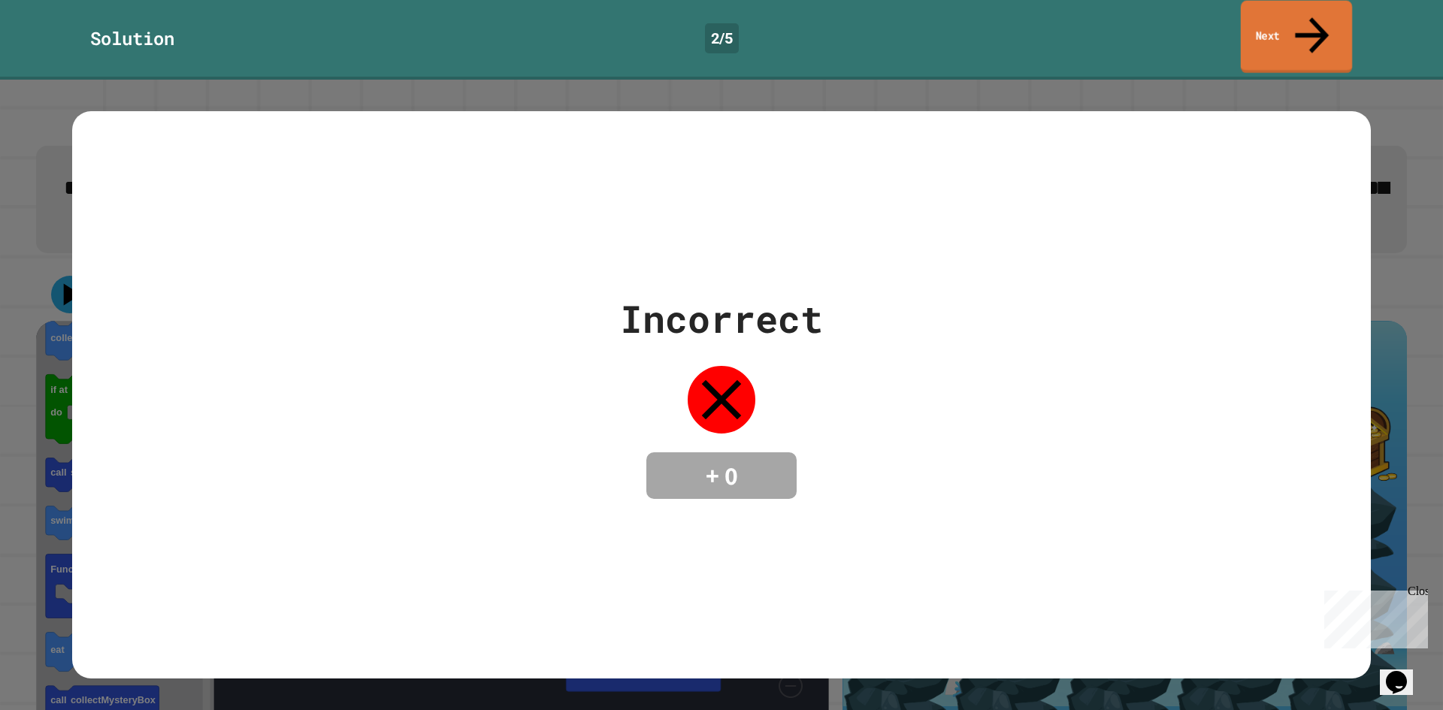
click at [1293, 17] on link "Next" at bounding box center [1296, 37] width 111 height 73
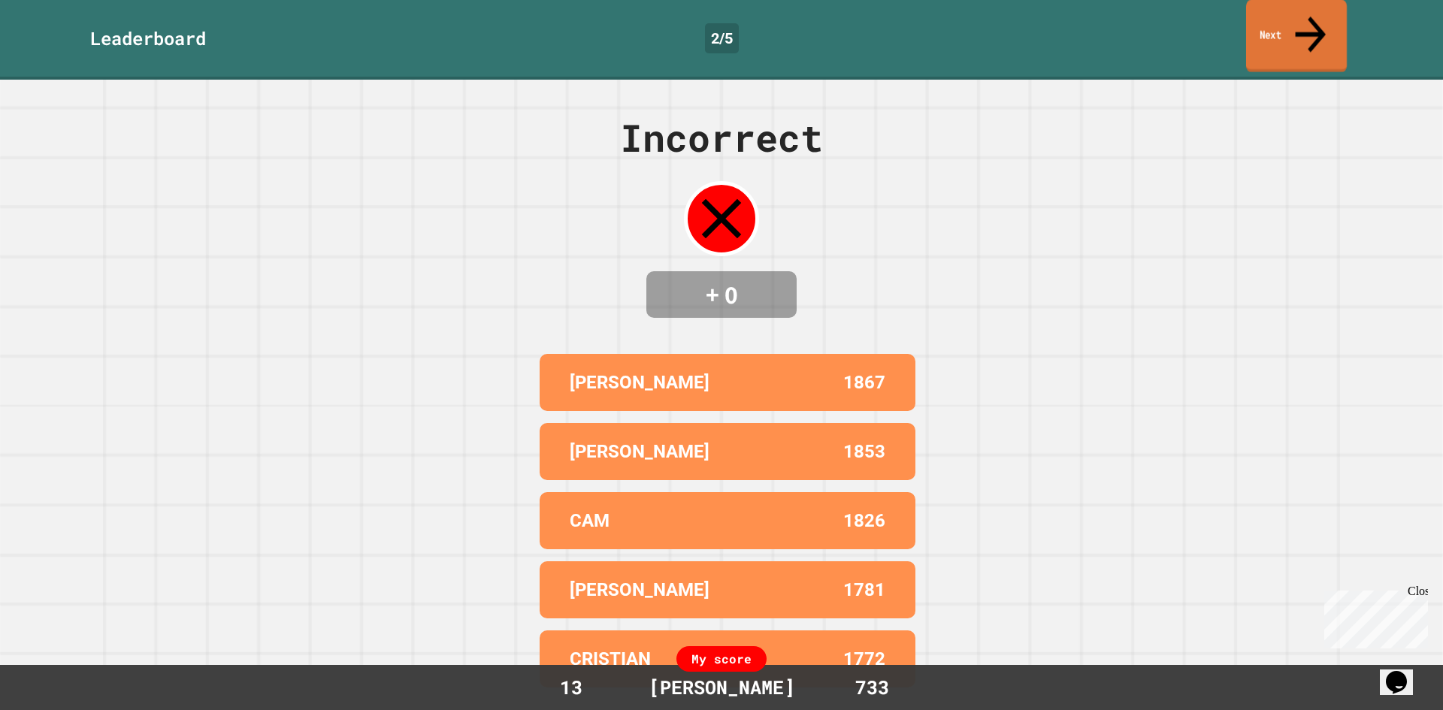
click at [1308, 22] on icon at bounding box center [1310, 34] width 46 height 53
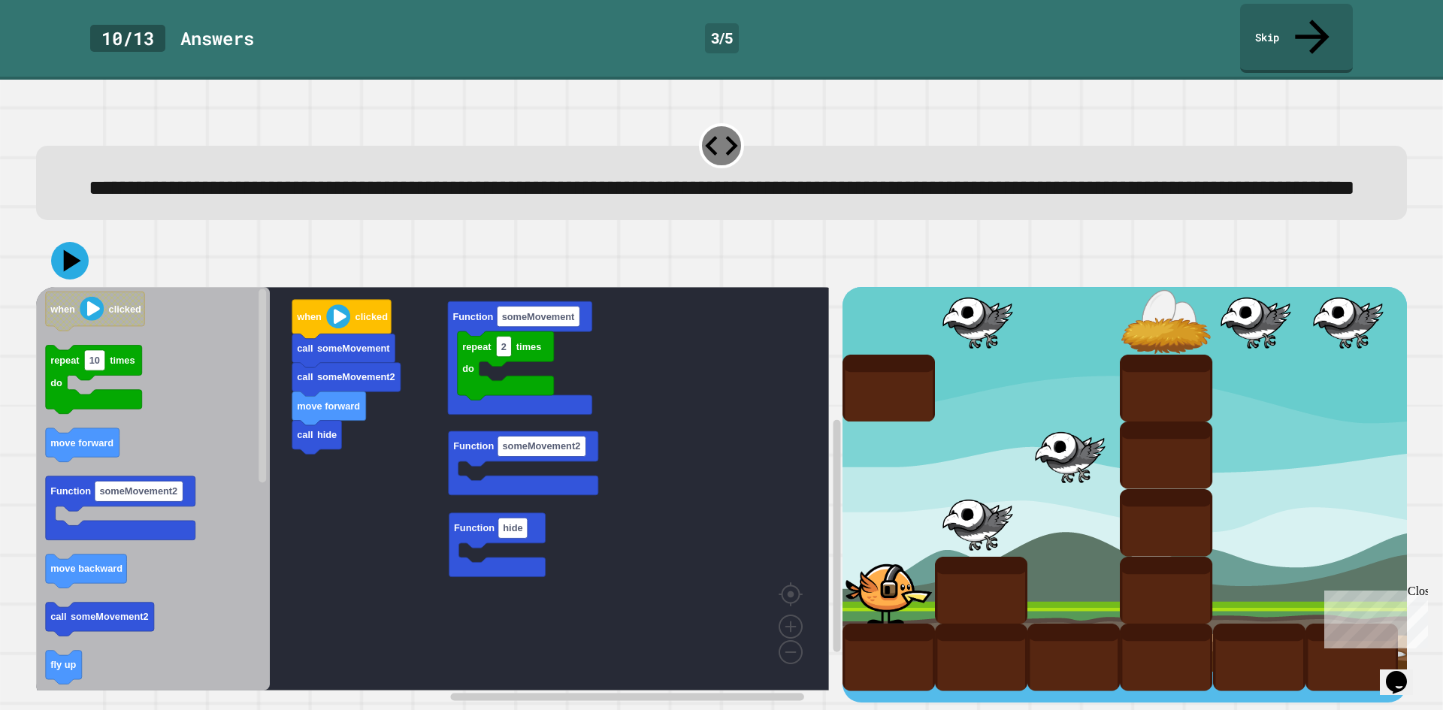
click at [668, 378] on rect "Blockly Workspace" at bounding box center [432, 488] width 793 height 403
click at [382, 438] on div "call hide move forward call someMovement2 call someMovement when clicked Functi…" at bounding box center [439, 495] width 806 height 416
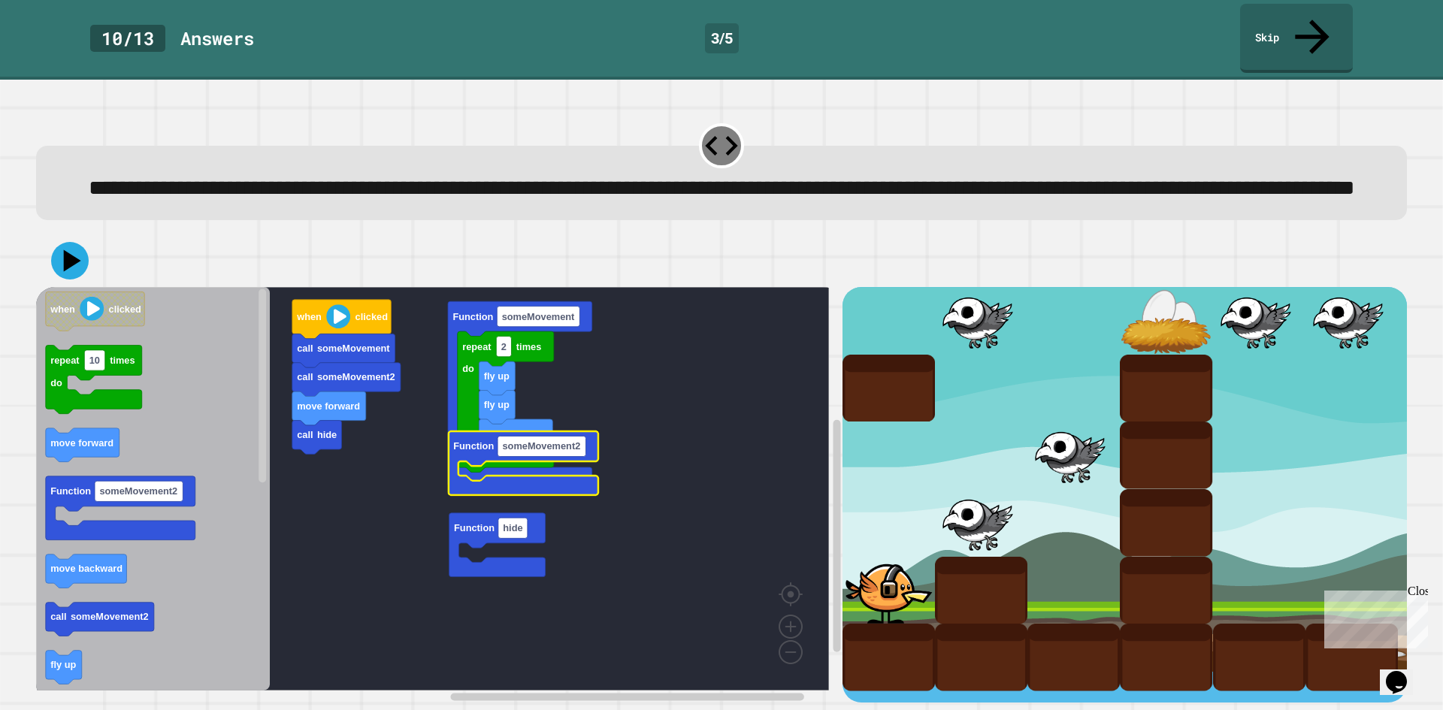
click at [588, 443] on icon "Blockly Workspace" at bounding box center [524, 463] width 150 height 64
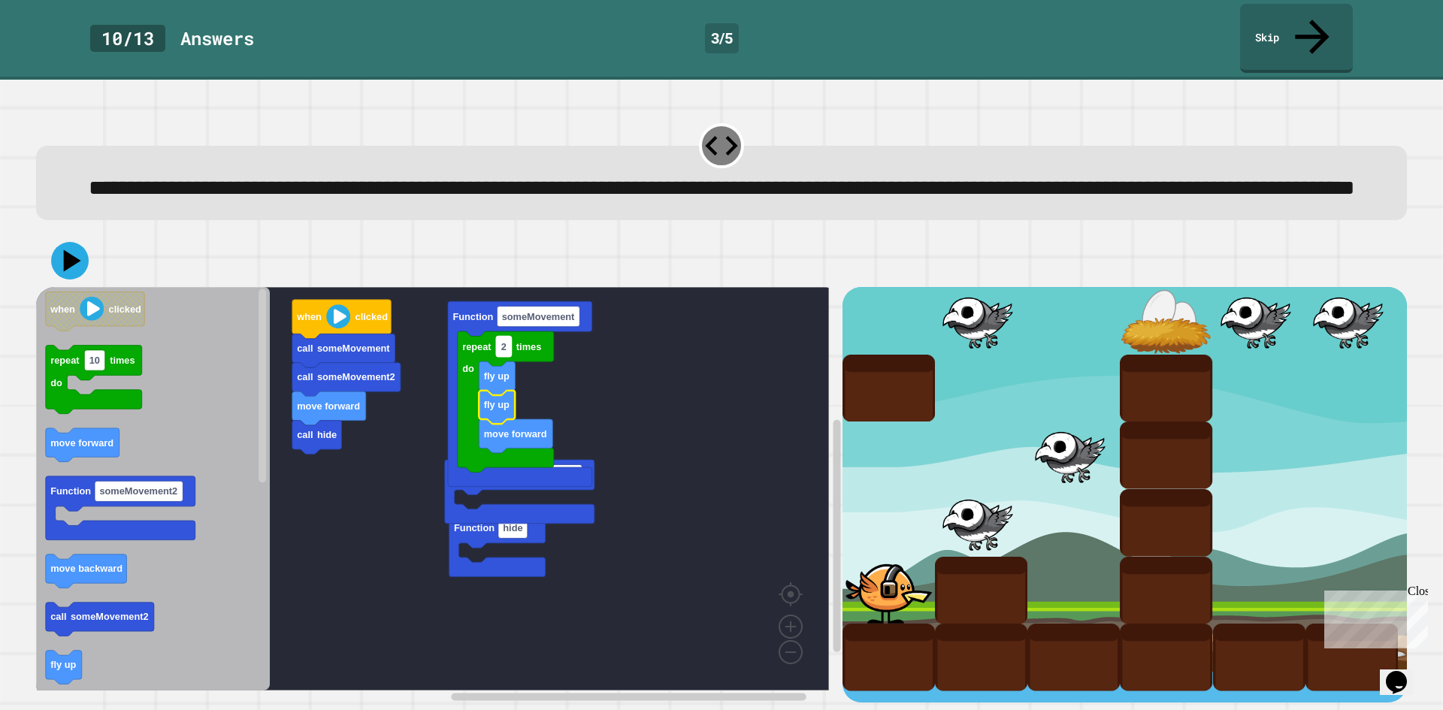
click at [503, 352] on text "2" at bounding box center [503, 346] width 5 height 11
type input "*"
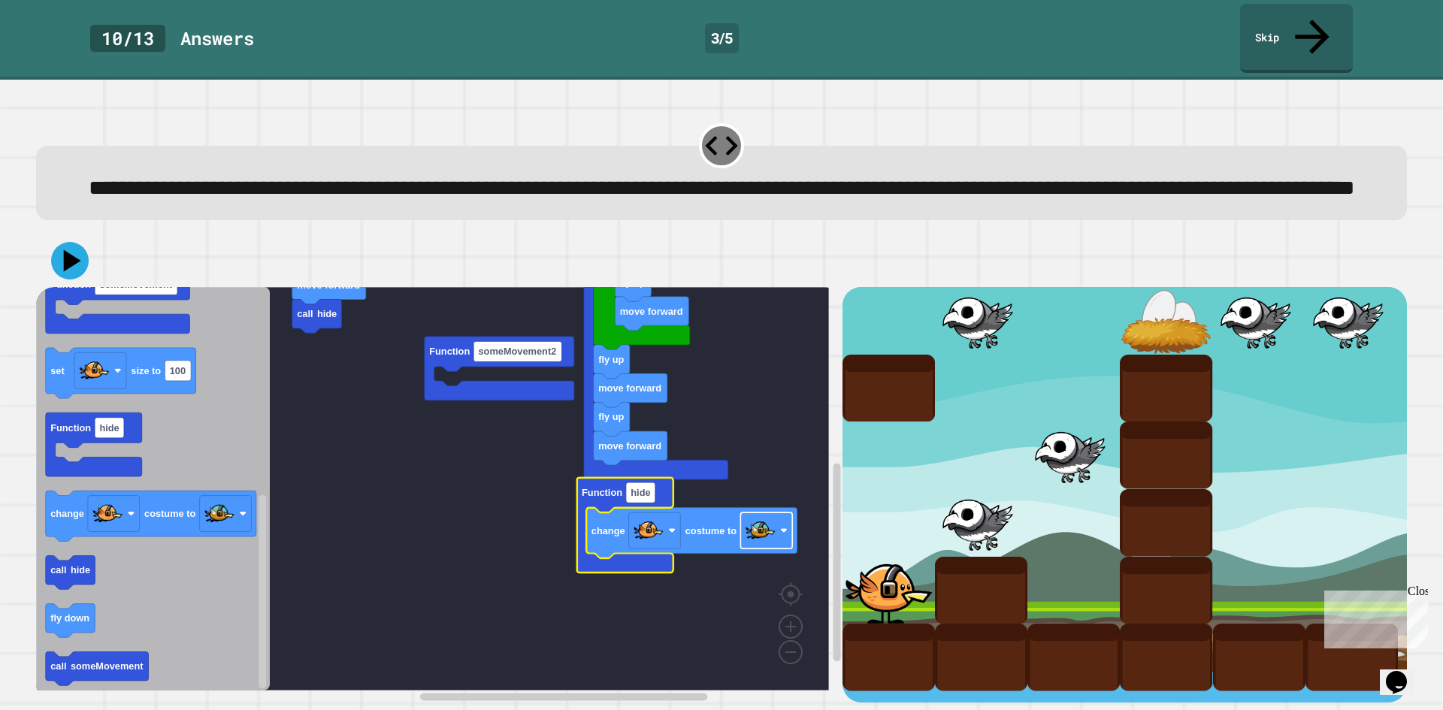
click at [775, 536] on rect "Blockly Workspace" at bounding box center [766, 530] width 52 height 36
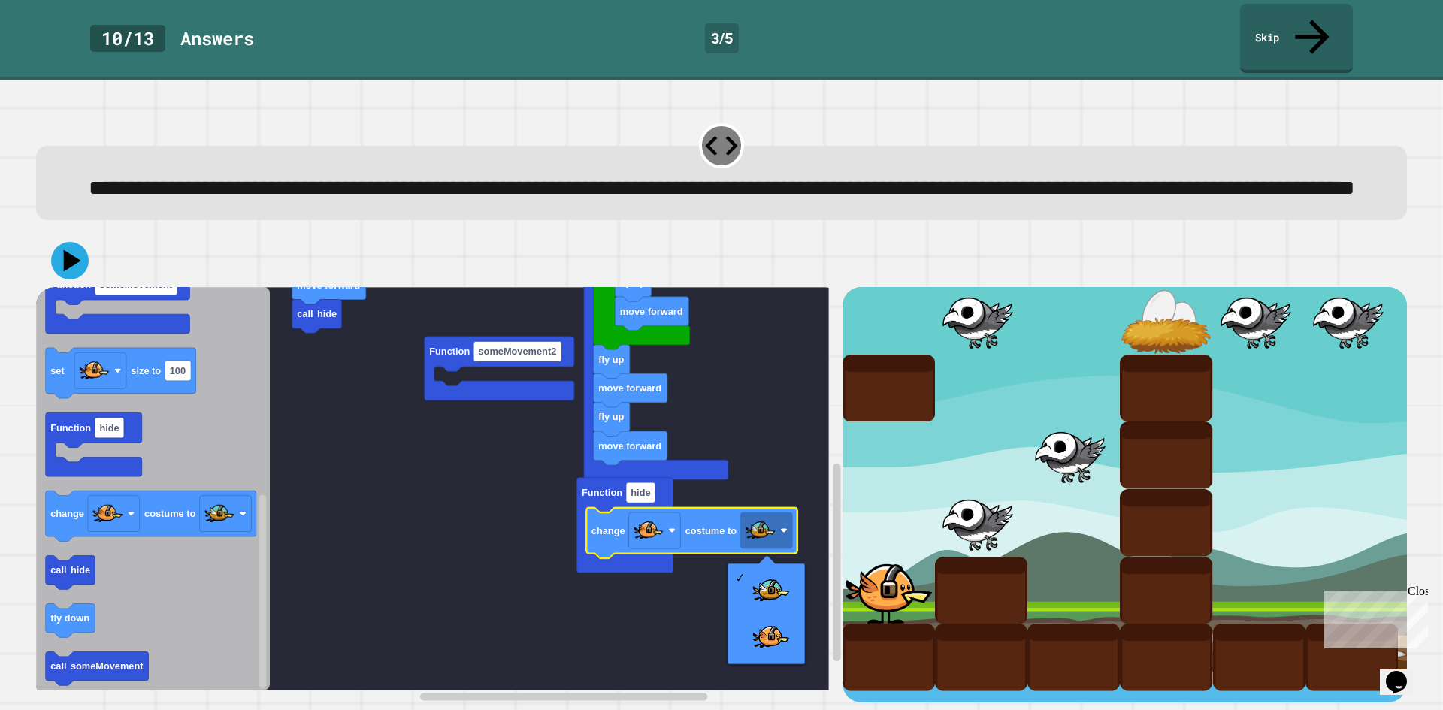
click at [383, 482] on rect "Blockly Workspace" at bounding box center [432, 488] width 793 height 403
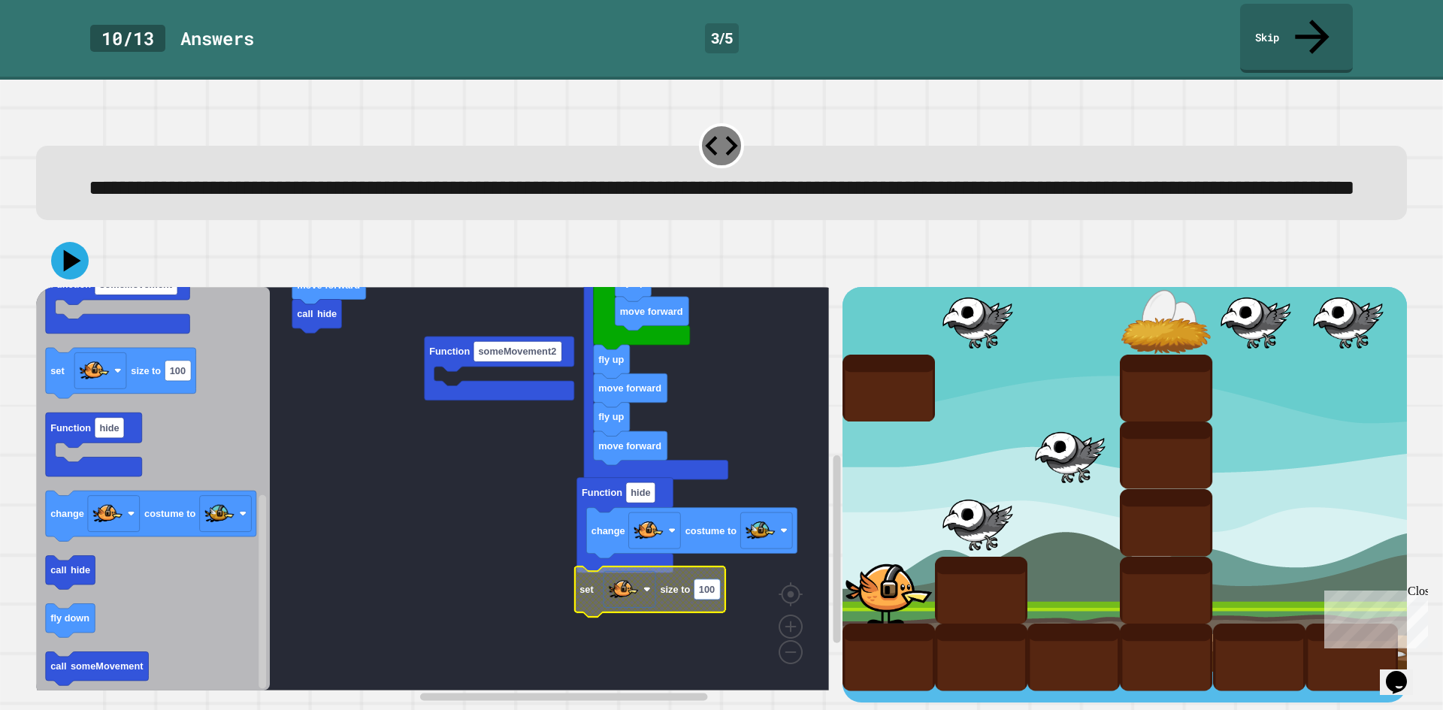
click at [705, 588] on text "100" at bounding box center [707, 589] width 16 height 11
click at [705, 588] on input "***" at bounding box center [707, 592] width 26 height 20
type input "*"
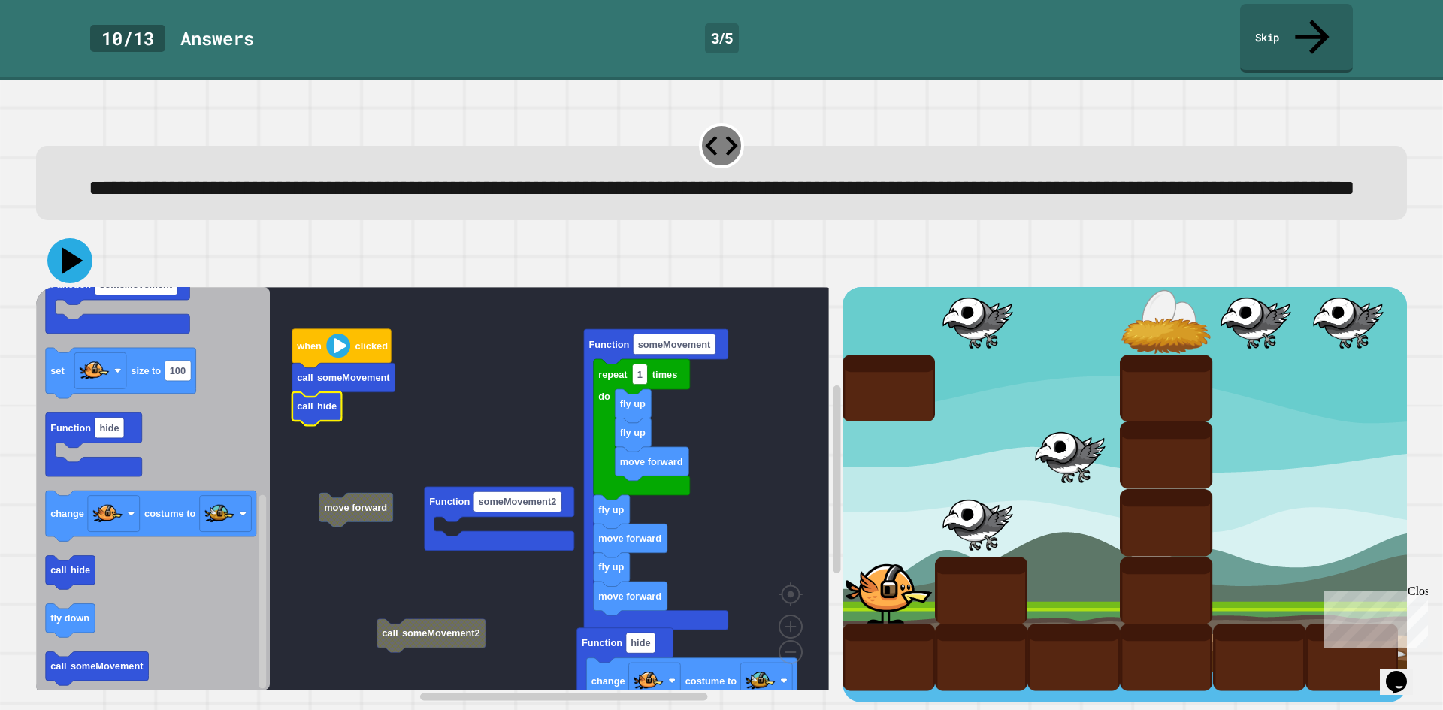
click at [58, 264] on icon at bounding box center [69, 260] width 45 height 45
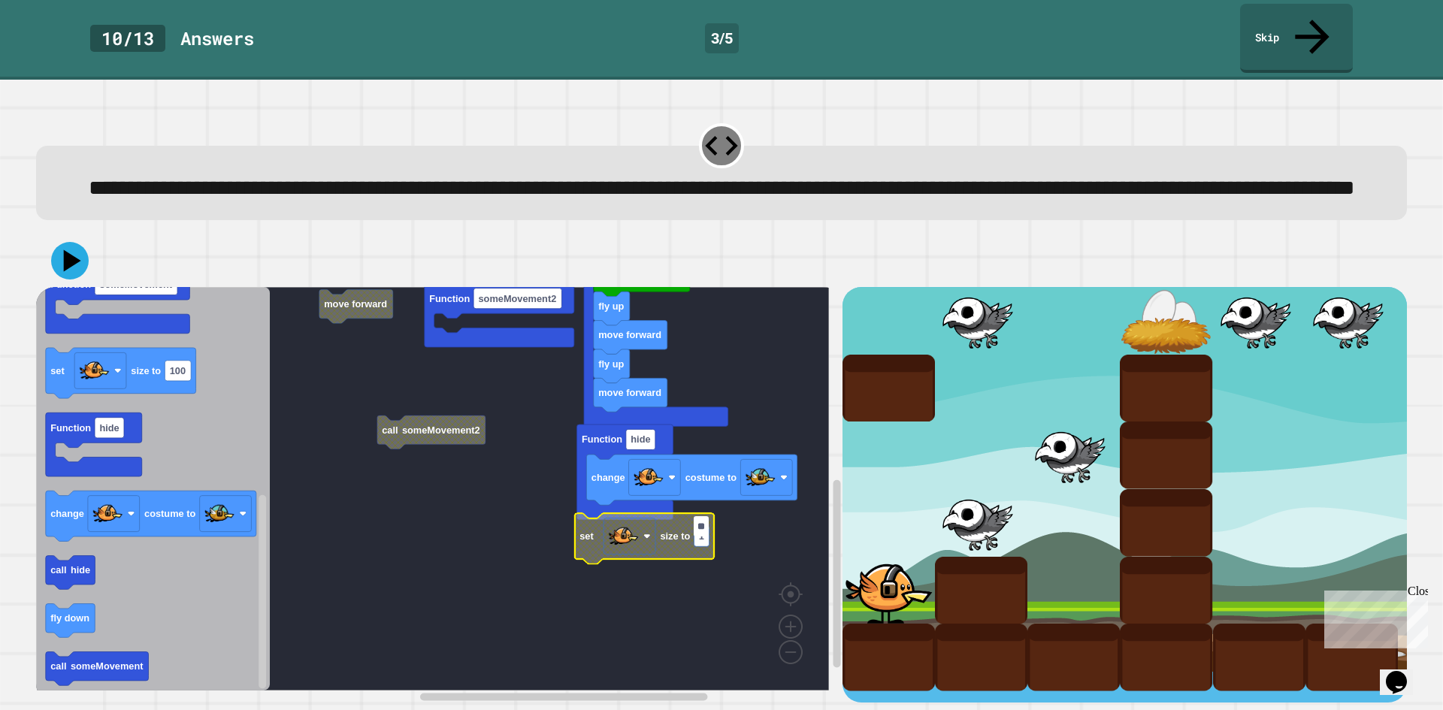
type input "*"
type input "*****"
click at [64, 240] on icon at bounding box center [69, 261] width 44 height 44
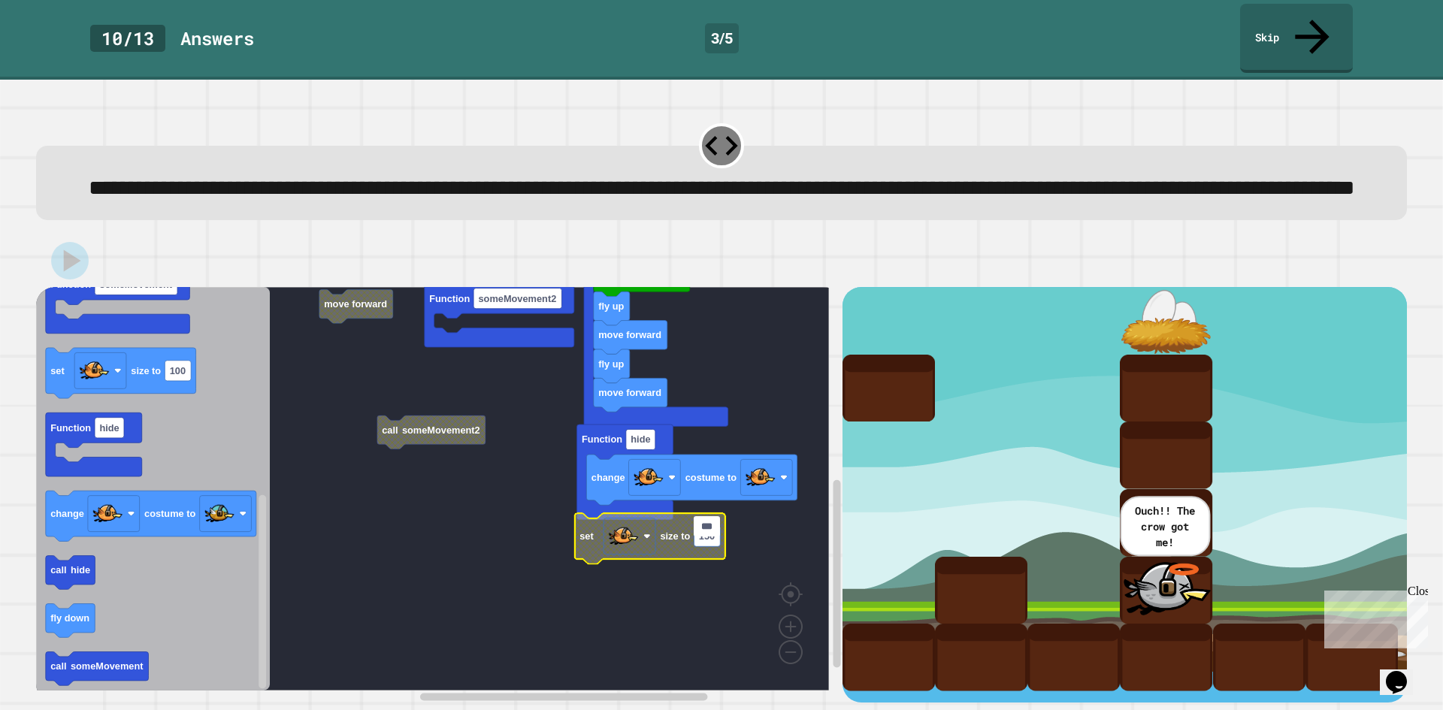
click at [705, 529] on input "***" at bounding box center [707, 526] width 26 height 20
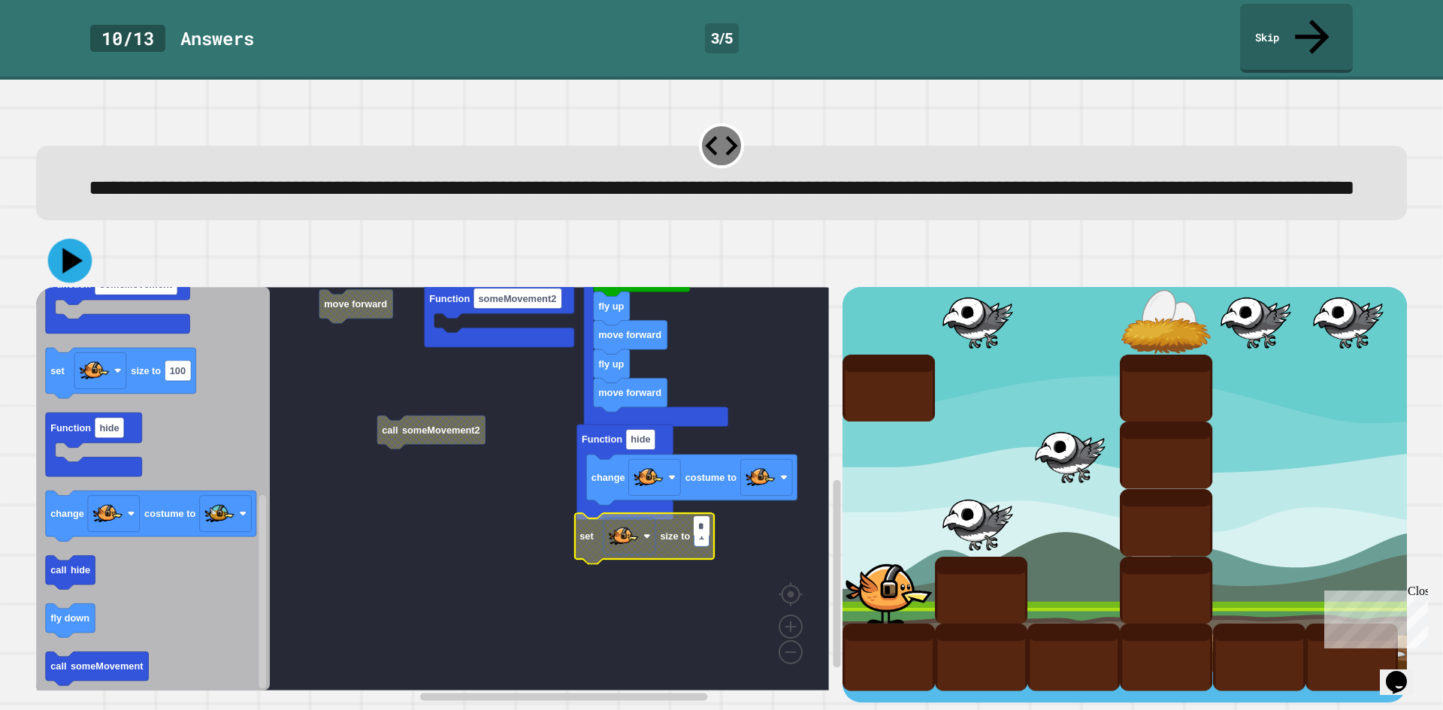
type input "*"
click at [56, 249] on icon at bounding box center [70, 261] width 44 height 44
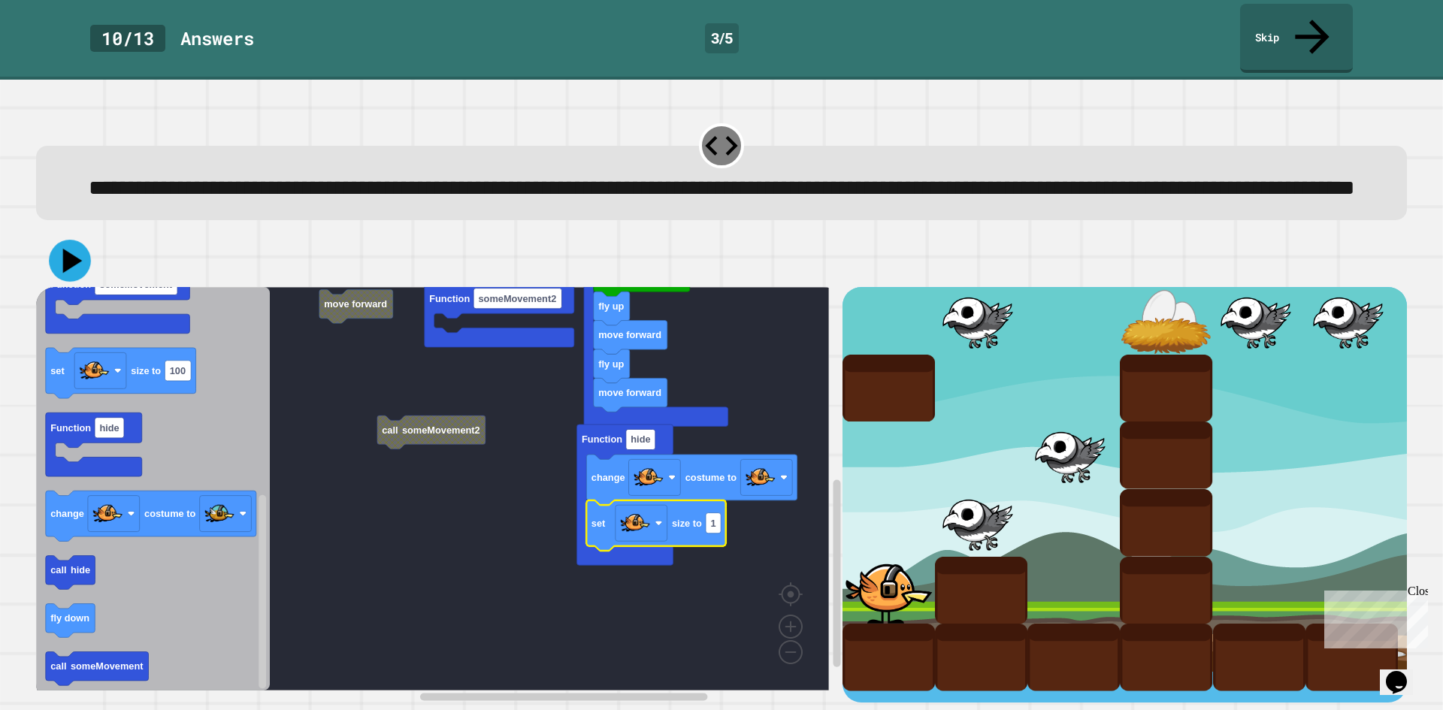
drag, startPoint x: 99, startPoint y: 253, endPoint x: 90, endPoint y: 255, distance: 9.1
click at [95, 255] on div at bounding box center [721, 260] width 1371 height 53
click at [70, 255] on icon at bounding box center [72, 261] width 21 height 26
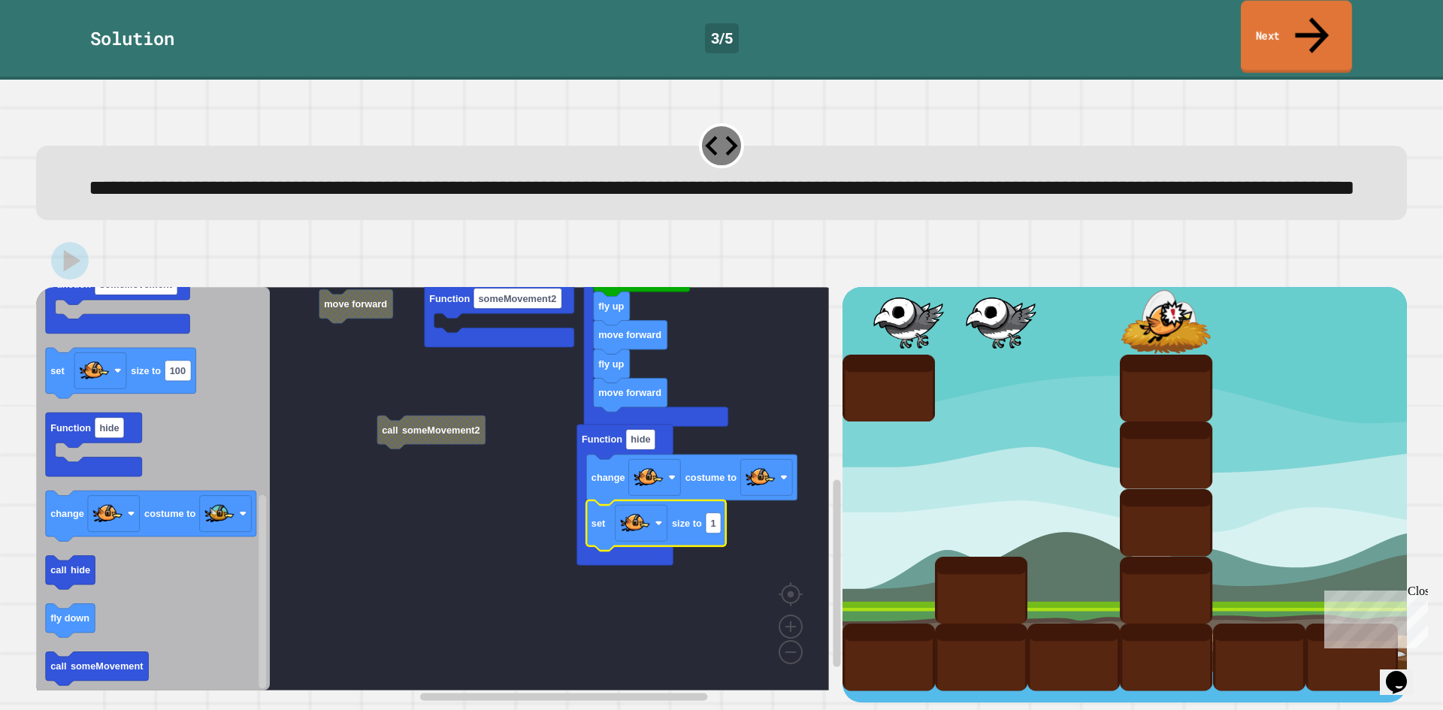
click at [1299, 19] on link "Next" at bounding box center [1296, 37] width 111 height 73
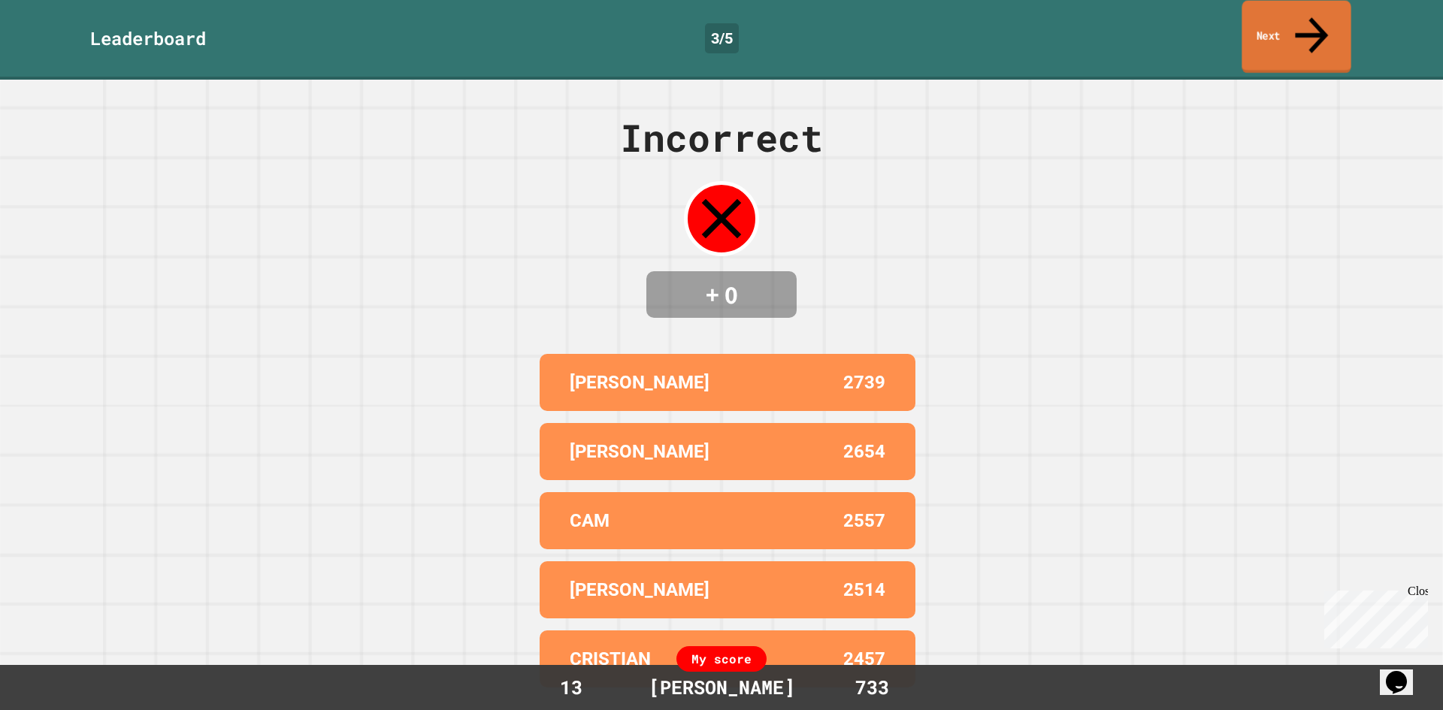
click at [1299, 19] on link "Next" at bounding box center [1295, 37] width 109 height 73
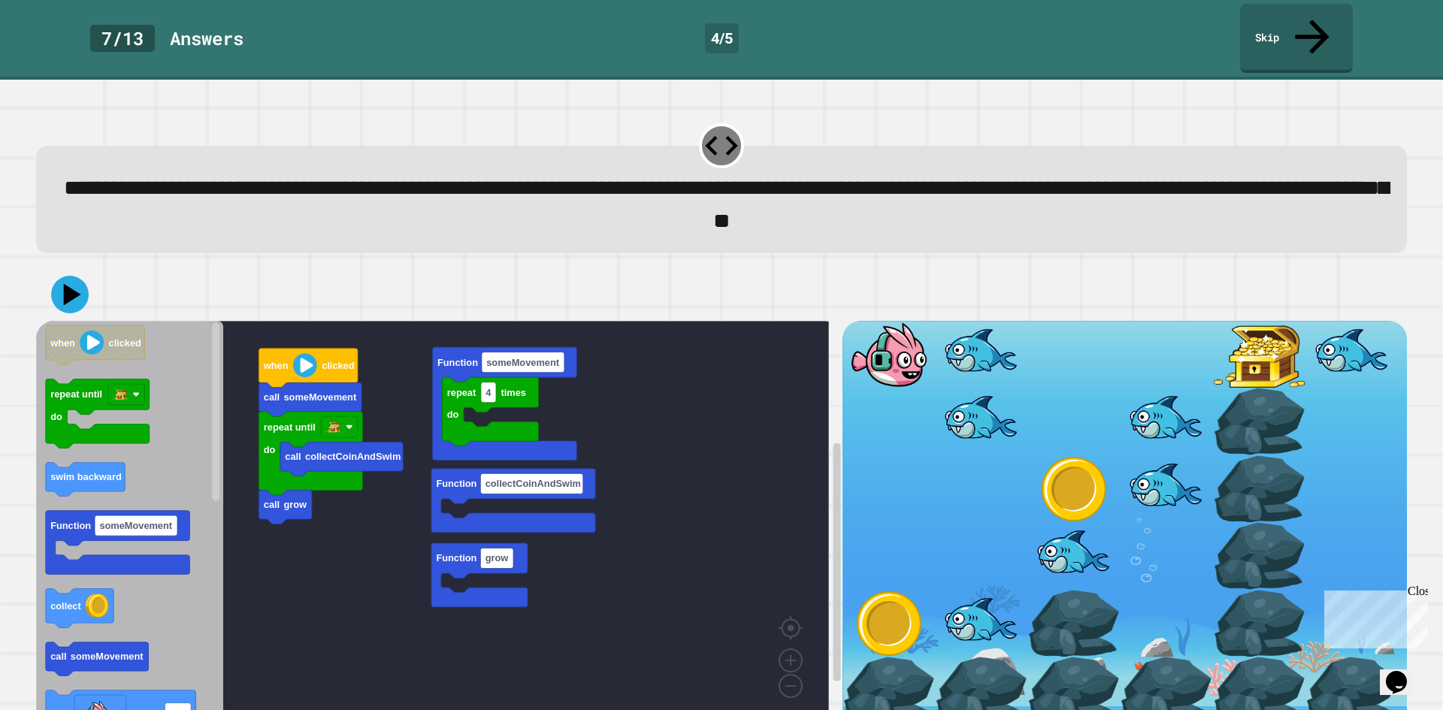
click at [363, 410] on rect "Blockly Workspace" at bounding box center [432, 522] width 793 height 403
click at [1319, 14] on icon at bounding box center [1311, 34] width 50 height 53
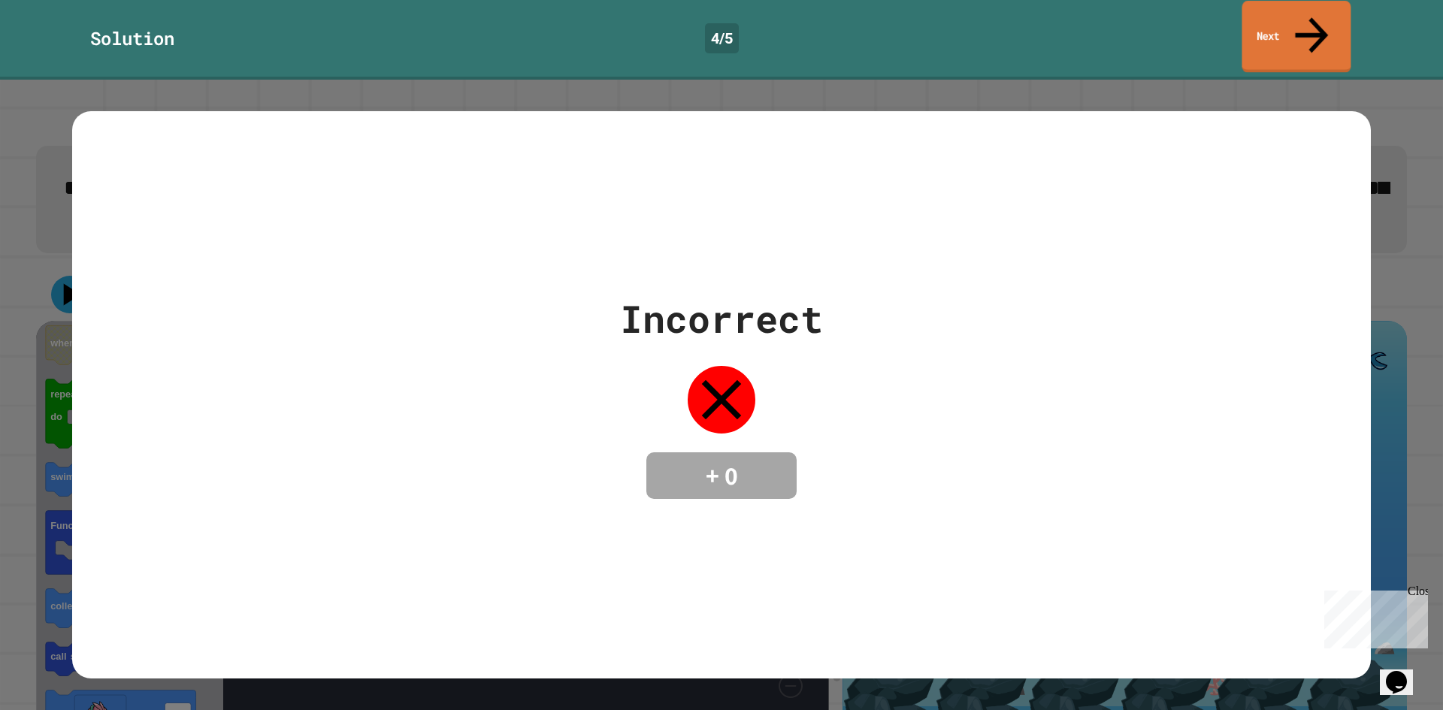
click at [1306, 24] on icon at bounding box center [1311, 34] width 50 height 53
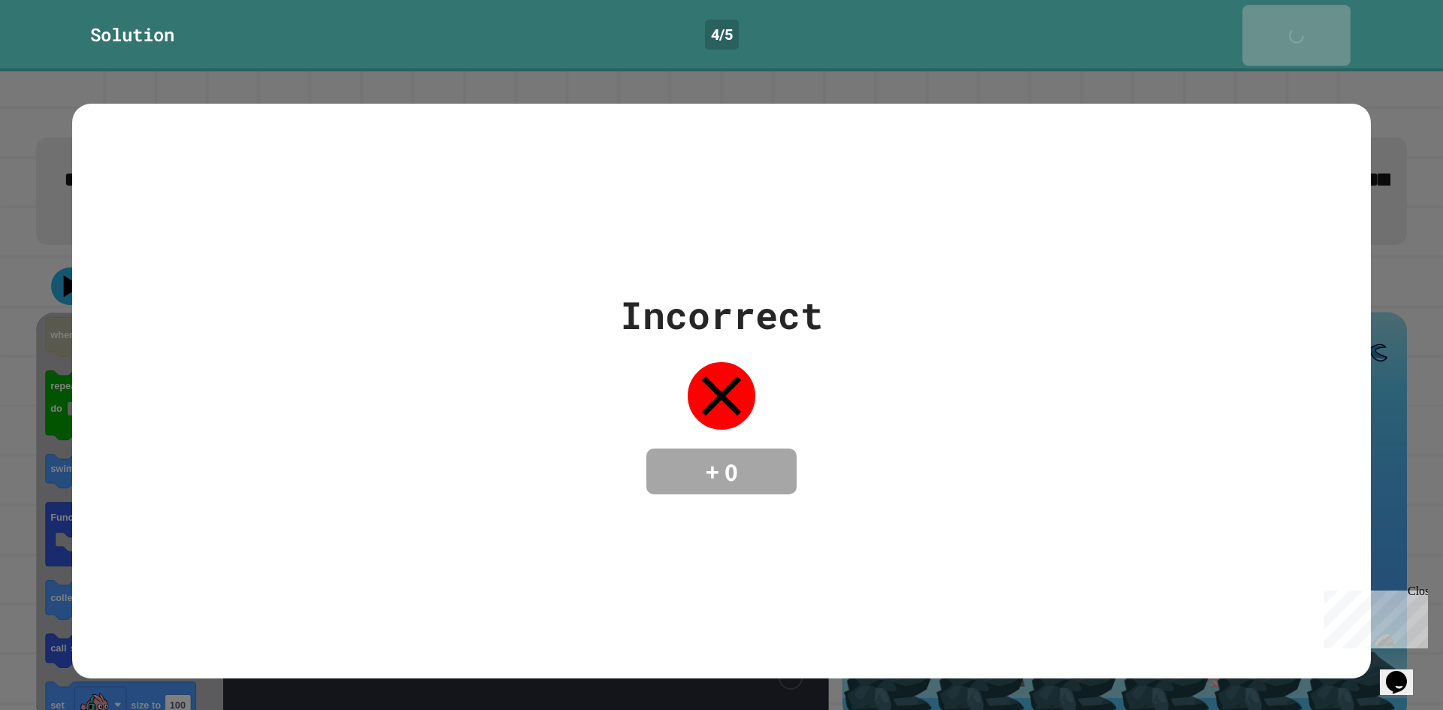
click at [1306, 24] on div "Next" at bounding box center [1296, 36] width 36 height 46
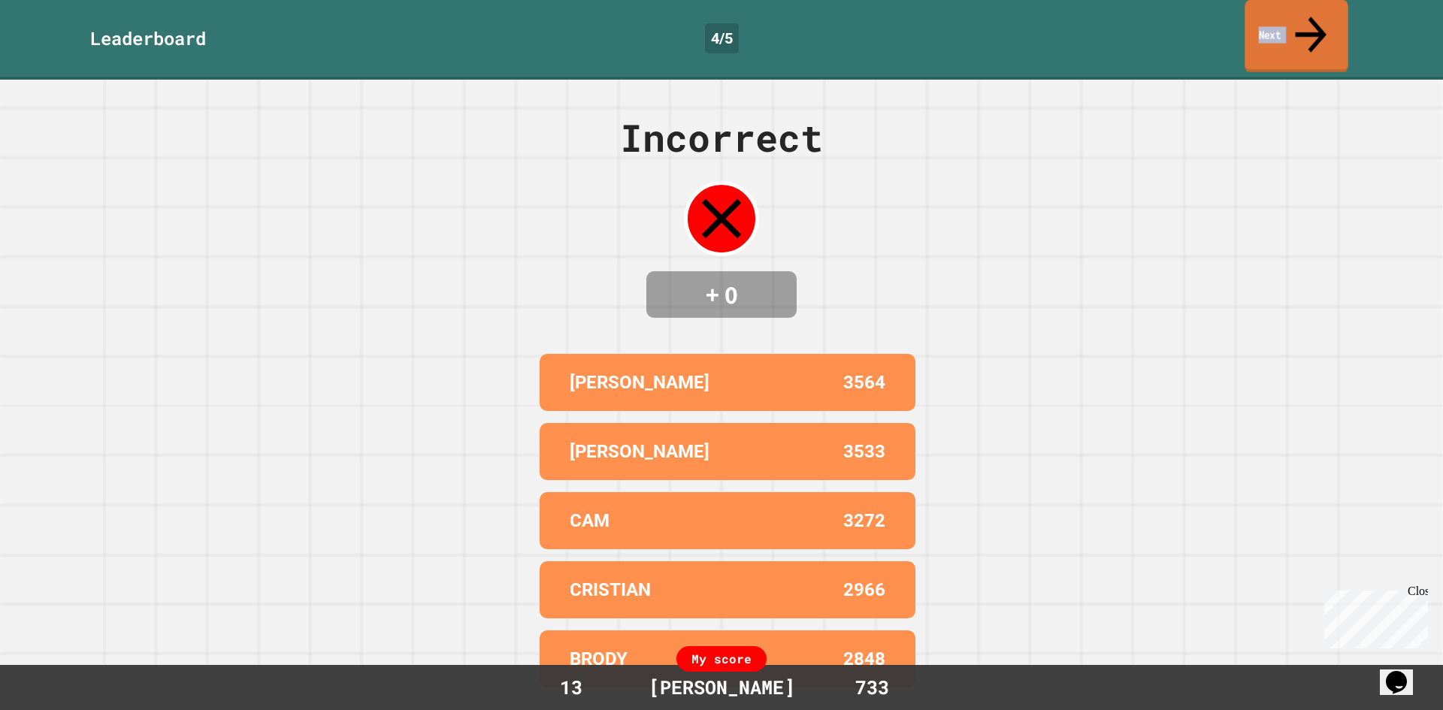
click at [1306, 24] on icon at bounding box center [1310, 34] width 47 height 53
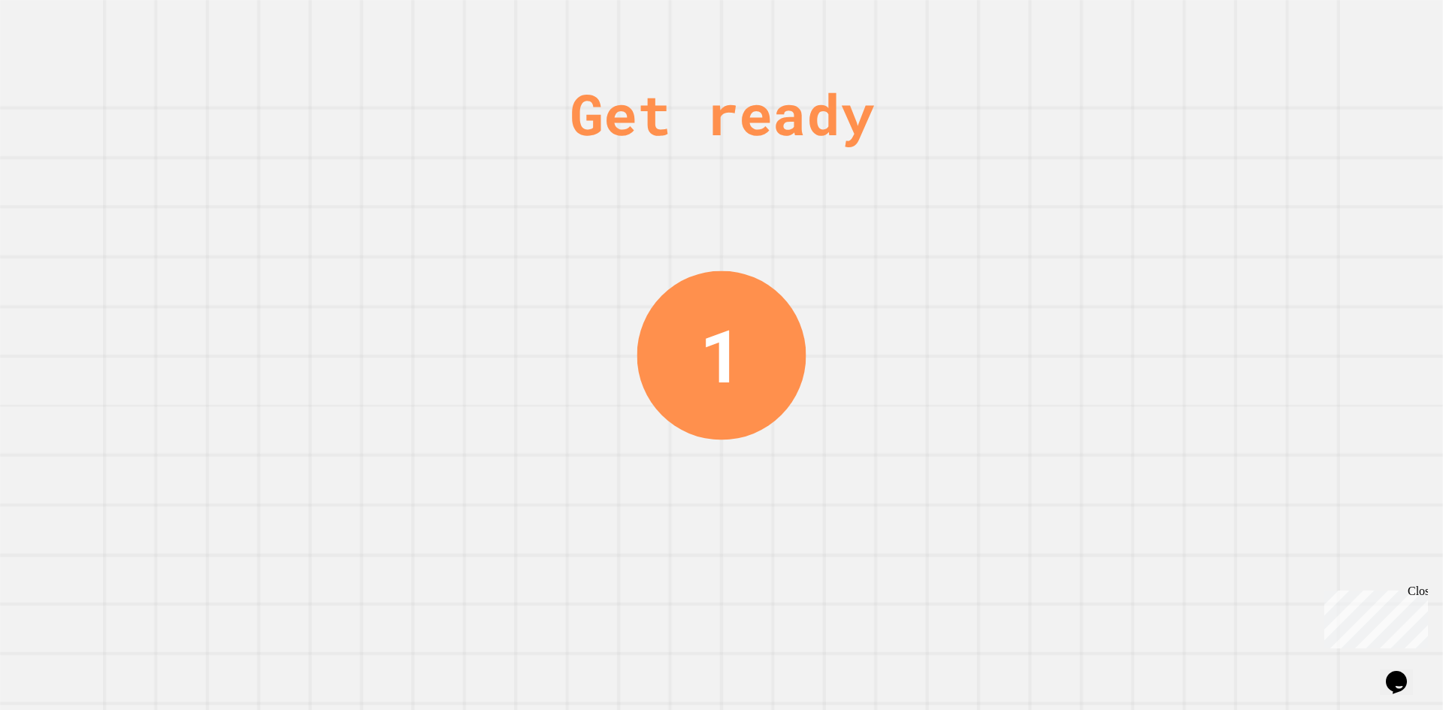
click at [1425, 587] on div "Close" at bounding box center [1416, 594] width 19 height 19
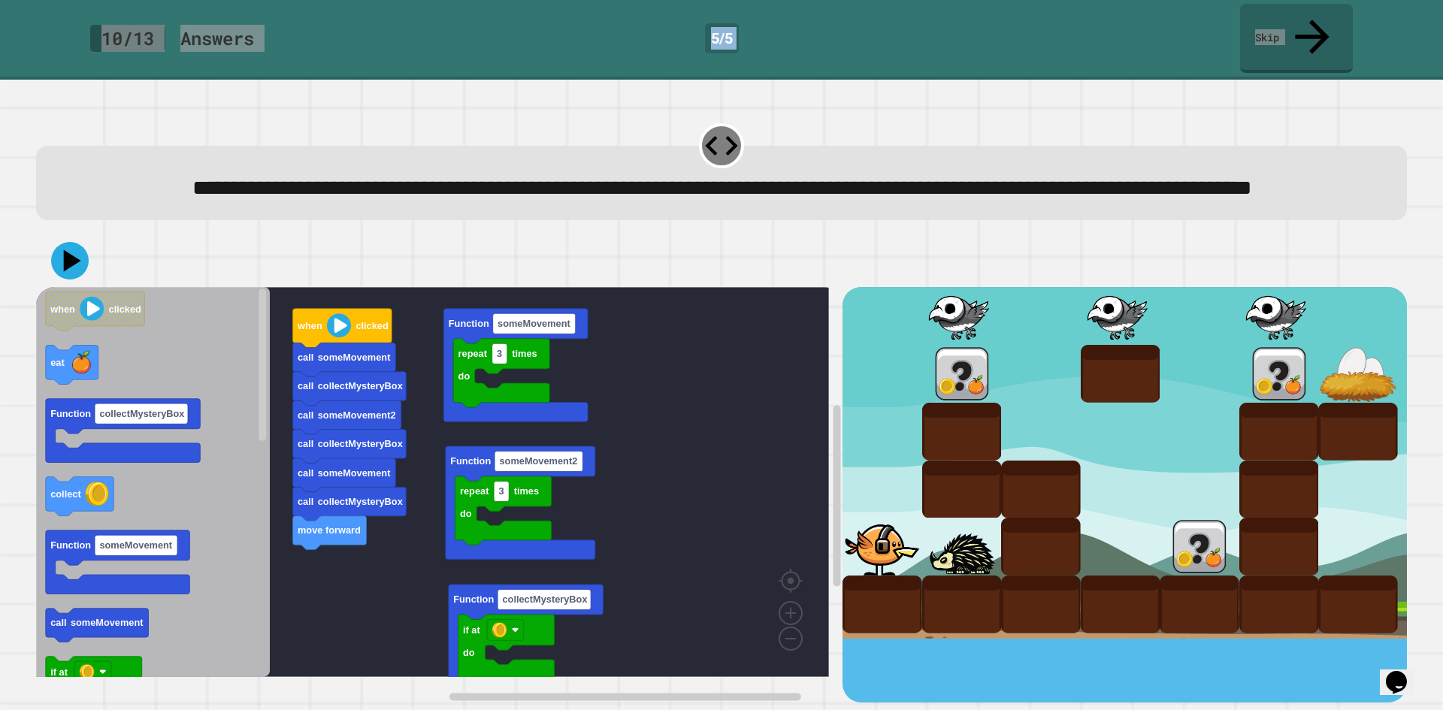
click at [745, 434] on rect "Blockly Workspace" at bounding box center [432, 482] width 793 height 390
click at [830, 198] on span "**********" at bounding box center [721, 187] width 1059 height 21
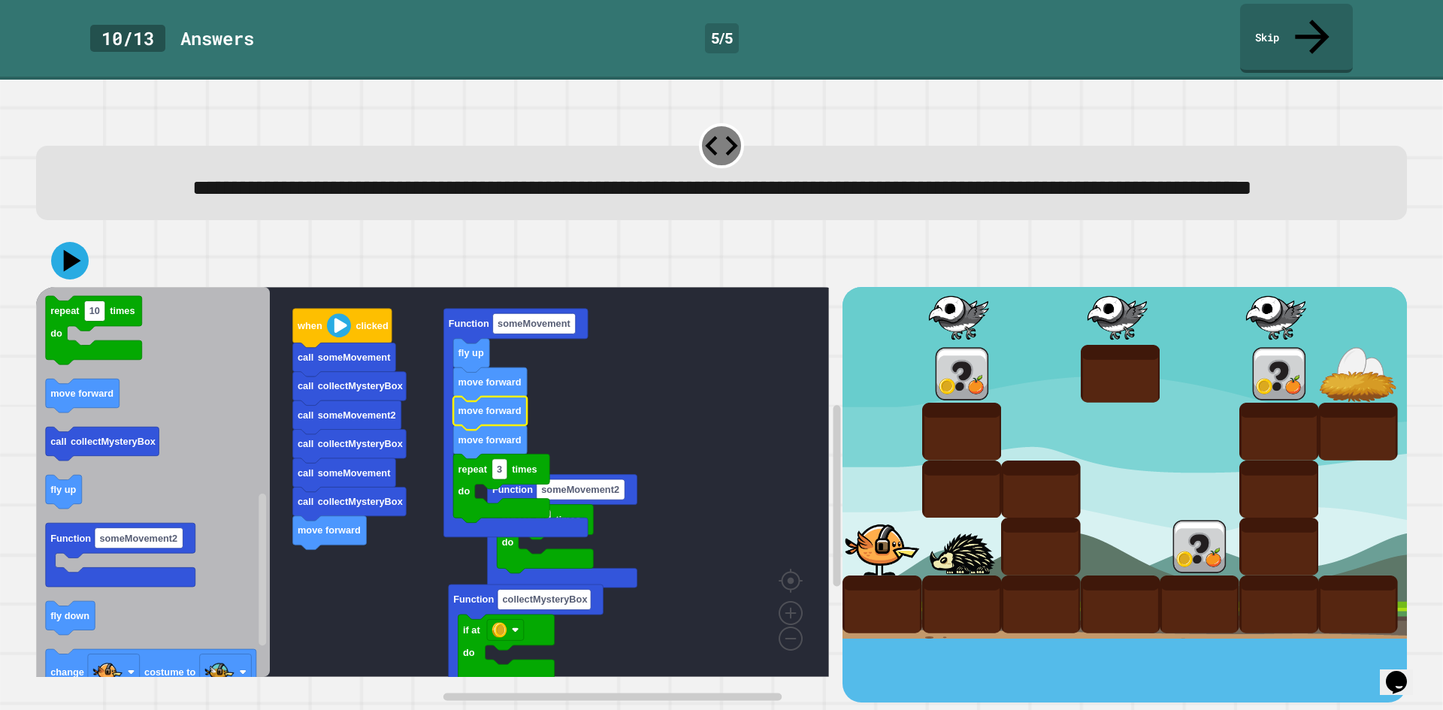
click at [487, 417] on text "move forward" at bounding box center [489, 411] width 63 height 11
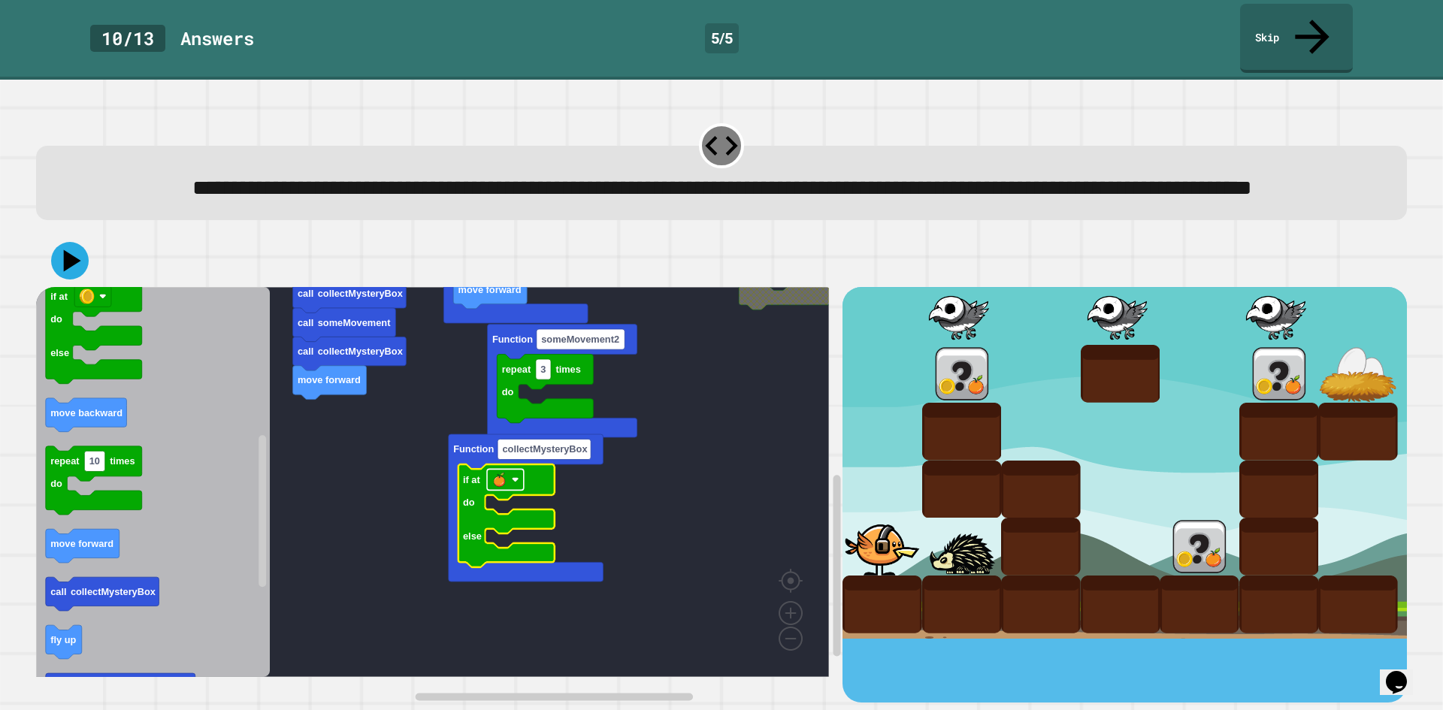
click at [504, 483] on image "Blockly Workspace" at bounding box center [498, 480] width 15 height 15
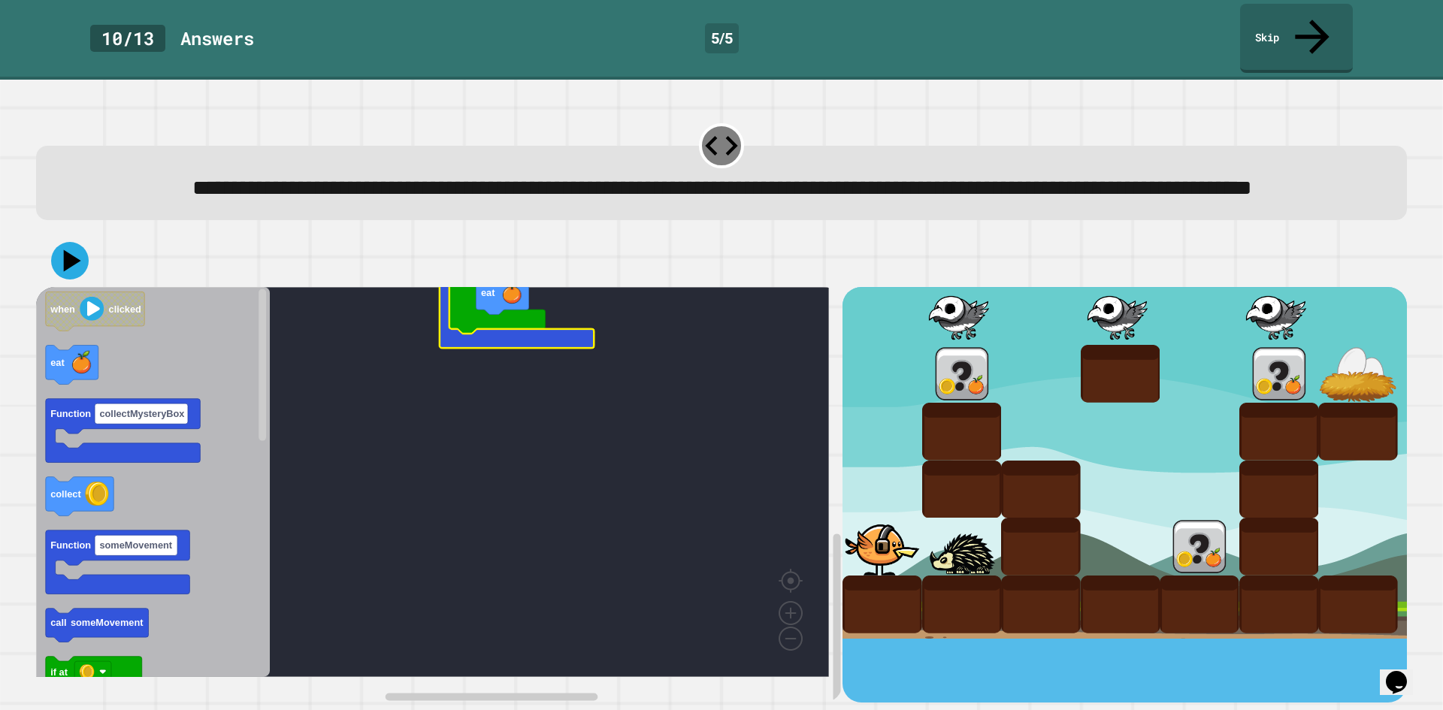
click at [754, 647] on rect "Blockly Workspace" at bounding box center [432, 482] width 793 height 390
click at [603, 691] on rect "Blockly Workspace" at bounding box center [561, 696] width 547 height 11
click at [591, 666] on div "call someMovement call collectMysteryBox call someMovement2 move forward call c…" at bounding box center [439, 495] width 806 height 416
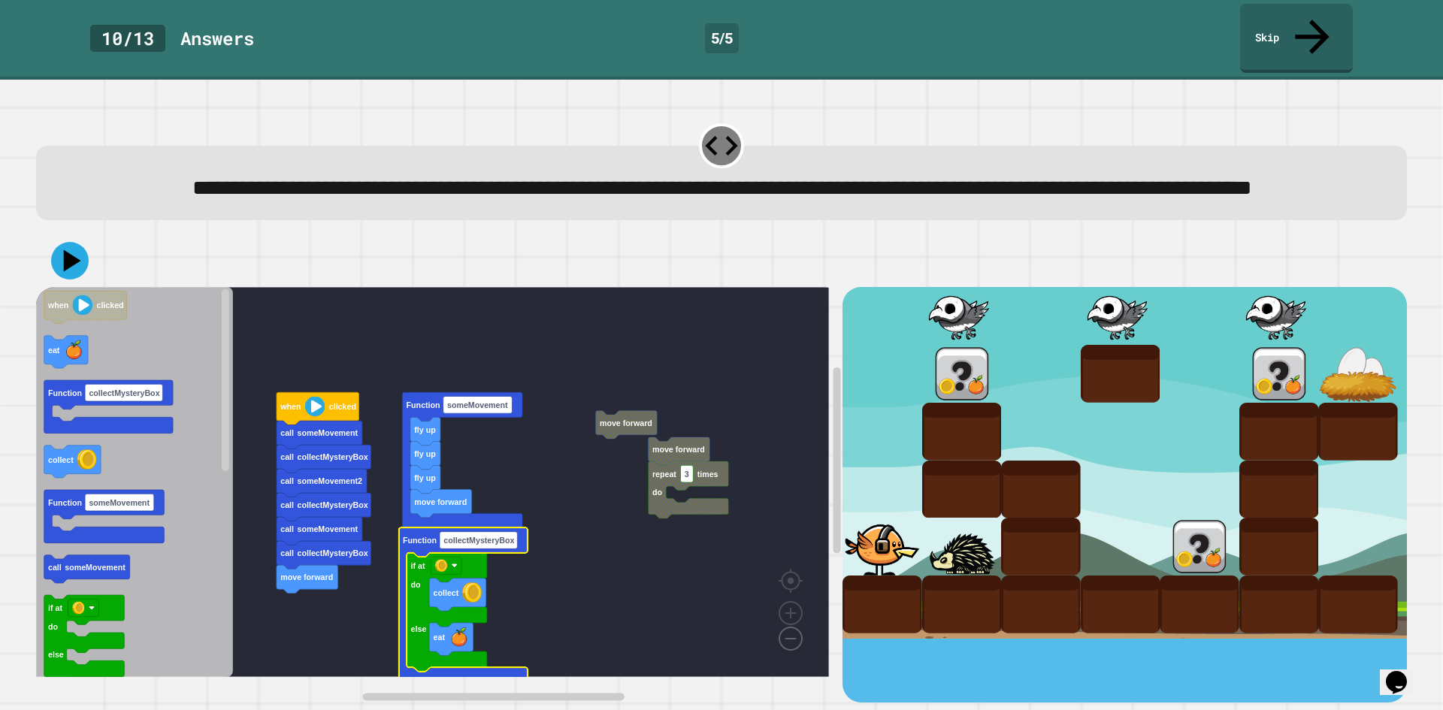
click at [788, 648] on image "Blockly Workspace" at bounding box center [766, 604] width 72 height 93
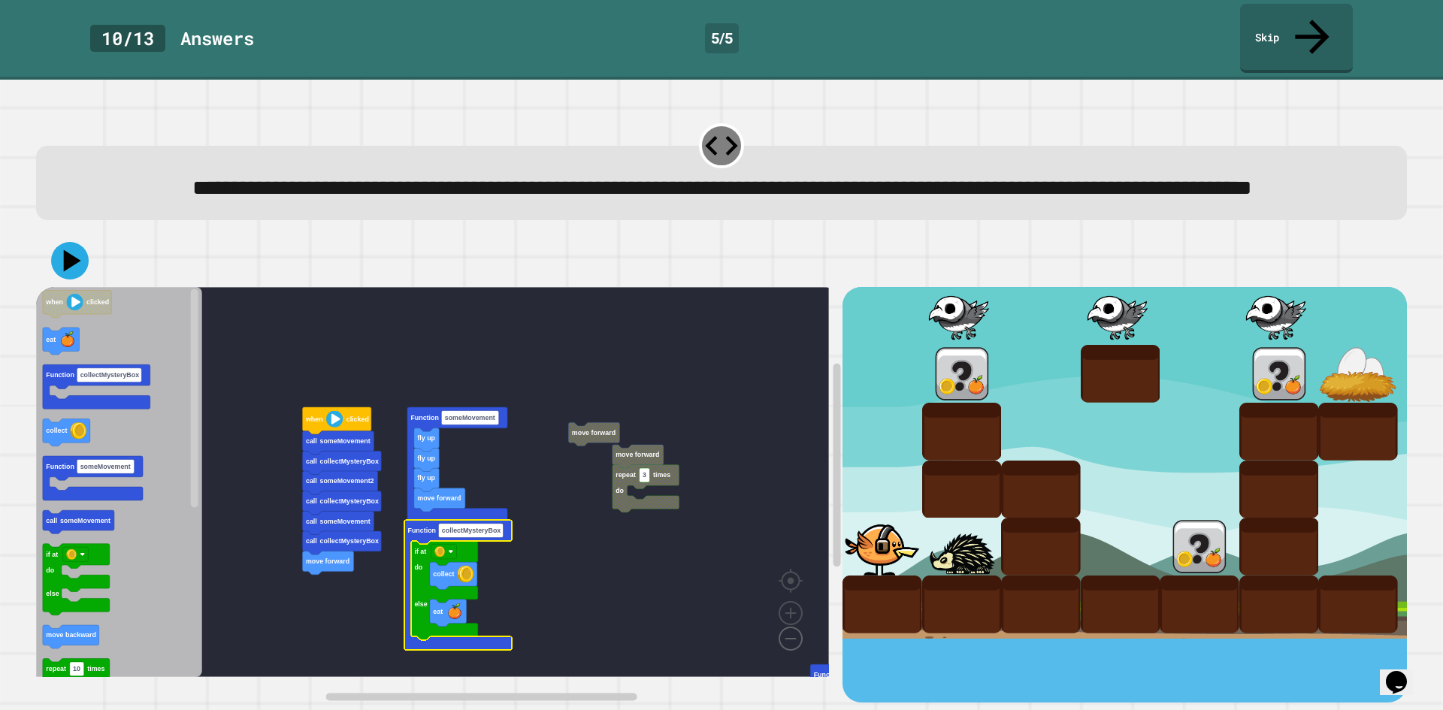
click at [790, 642] on image "Blockly Workspace" at bounding box center [766, 604] width 72 height 93
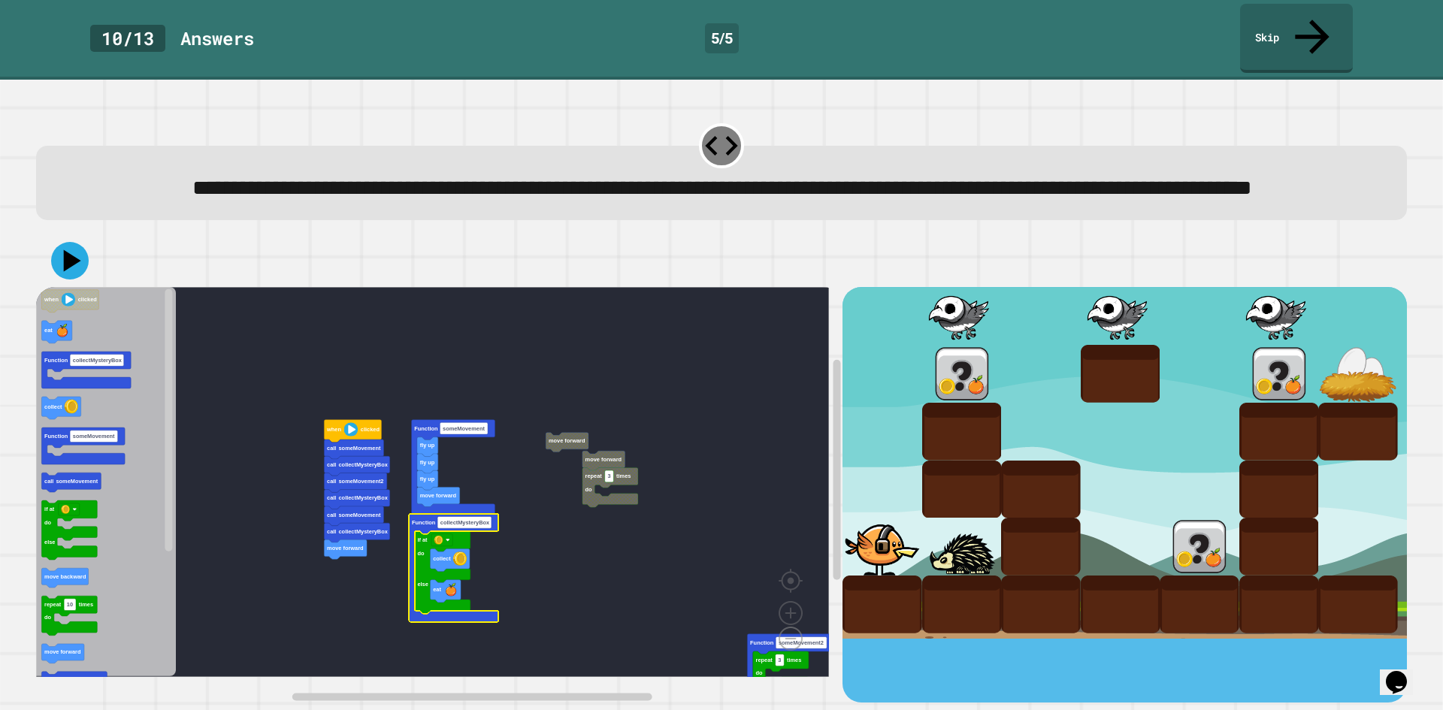
click at [790, 642] on image "Blockly Workspace" at bounding box center [766, 604] width 72 height 93
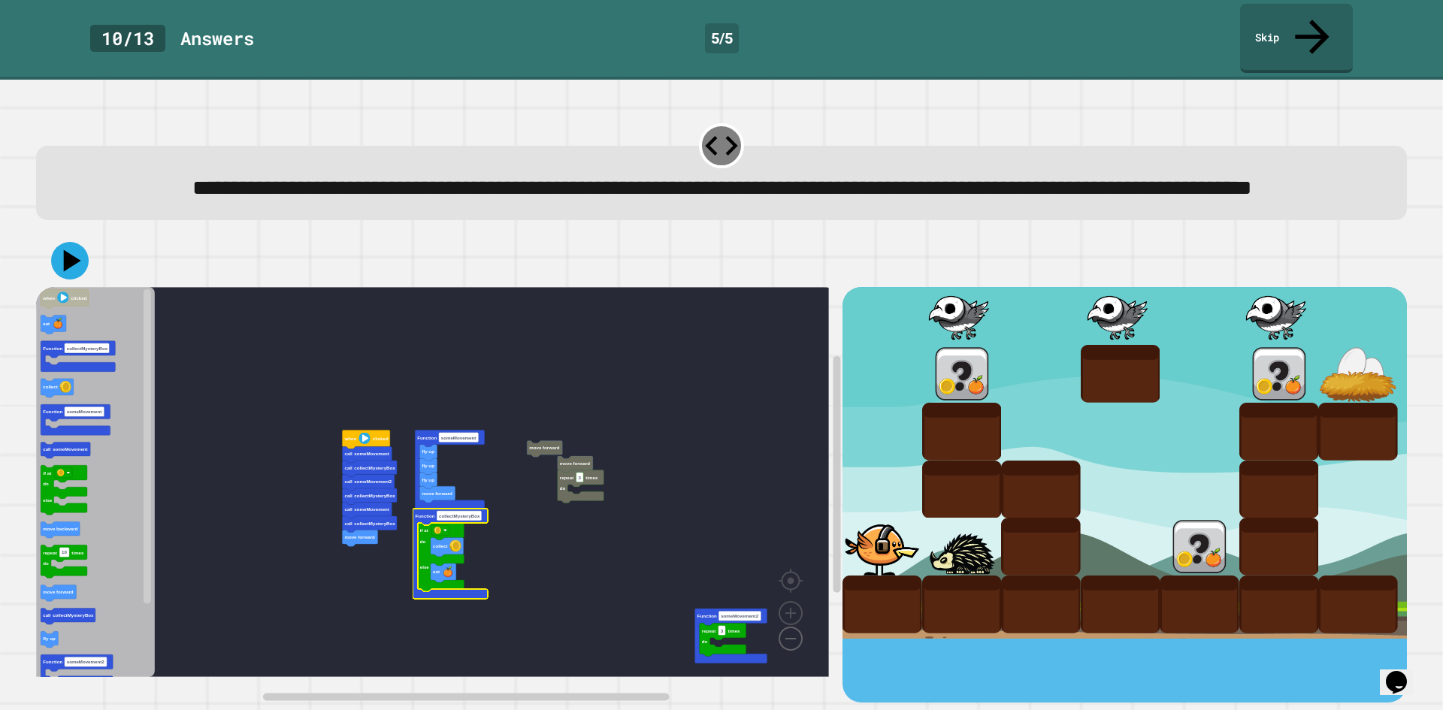
click at [790, 642] on image "Blockly Workspace" at bounding box center [766, 604] width 72 height 93
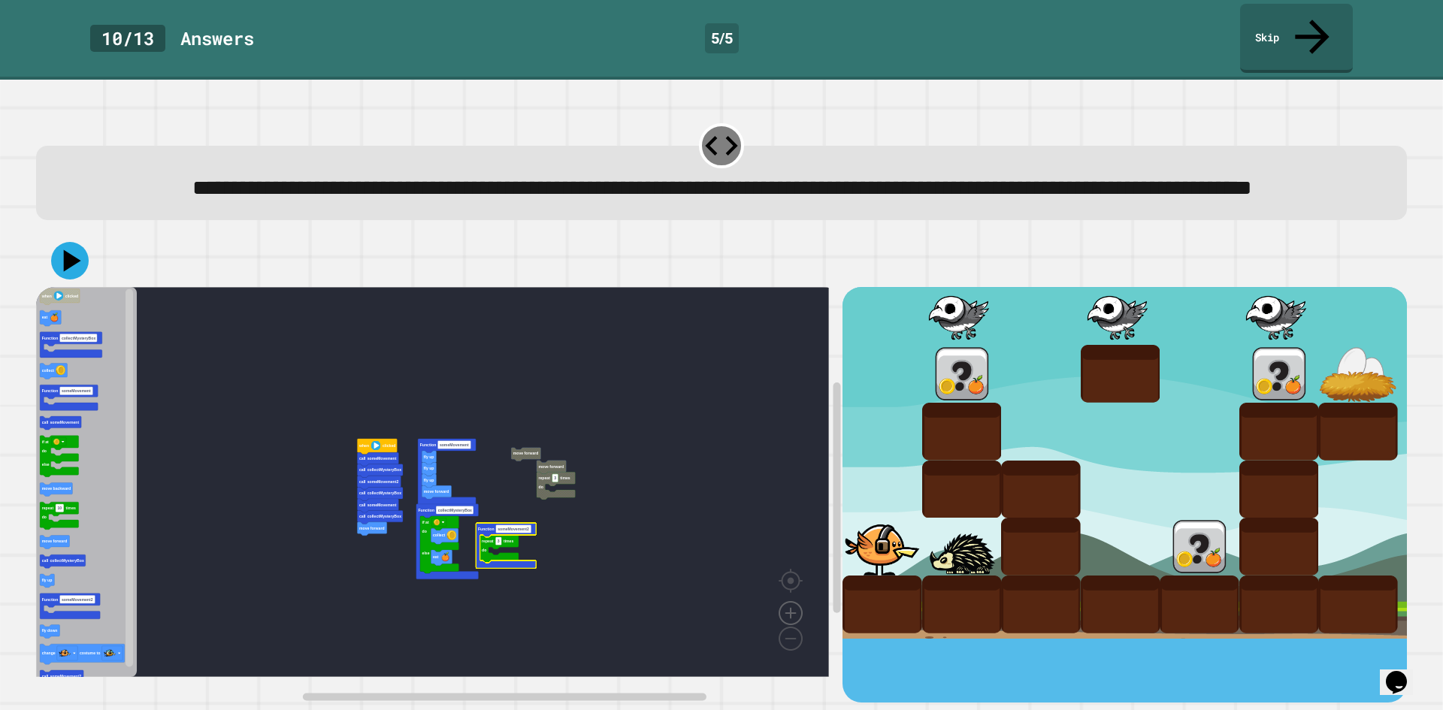
click at [793, 606] on image "Blockly Workspace" at bounding box center [790, 578] width 72 height 93
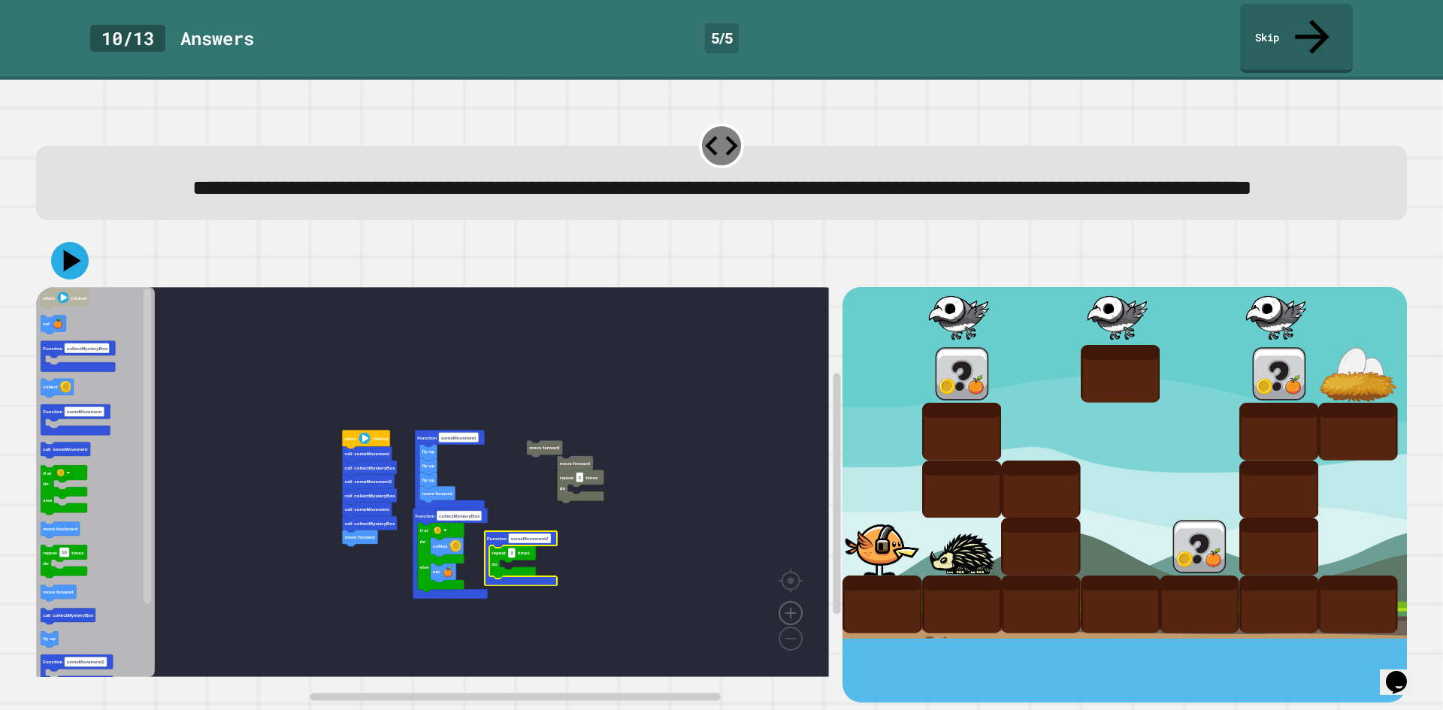
click at [793, 606] on image "Blockly Workspace" at bounding box center [790, 578] width 72 height 93
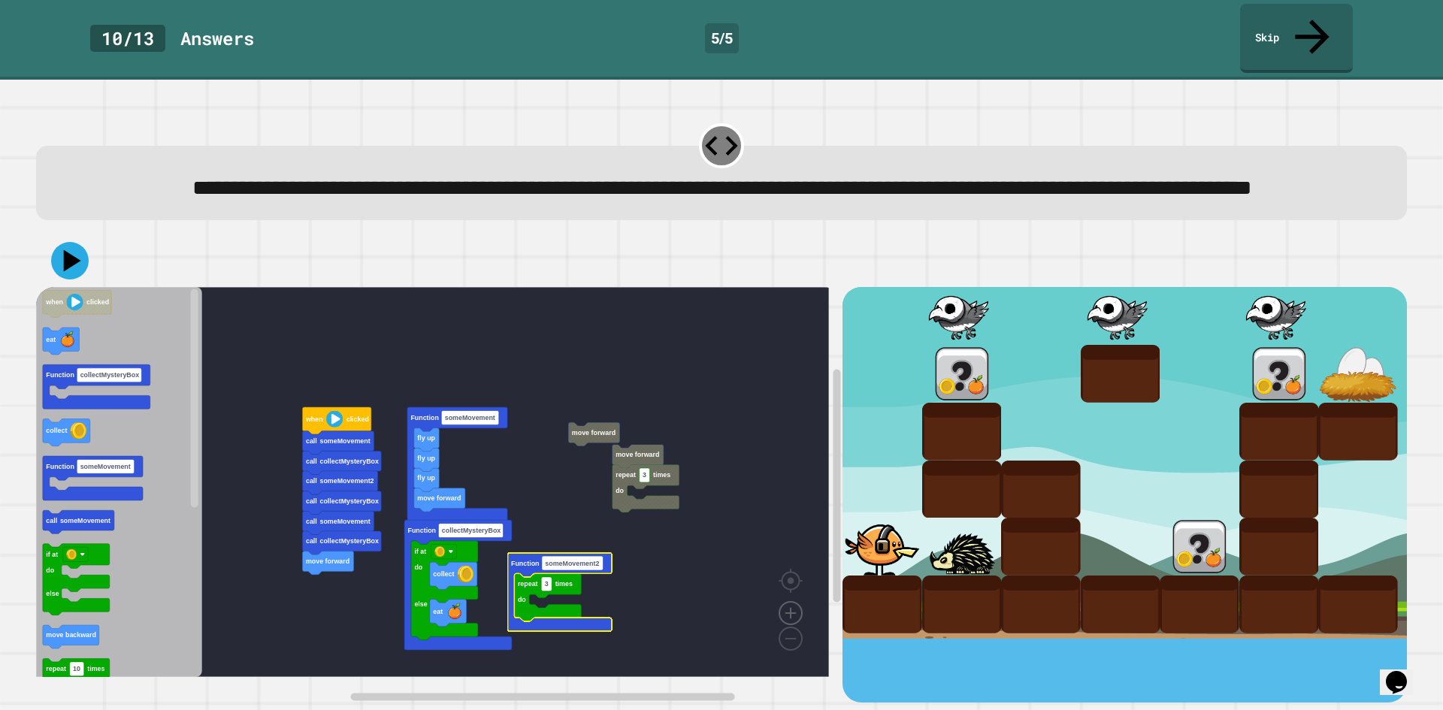
click at [793, 606] on image "Blockly Workspace" at bounding box center [790, 578] width 72 height 93
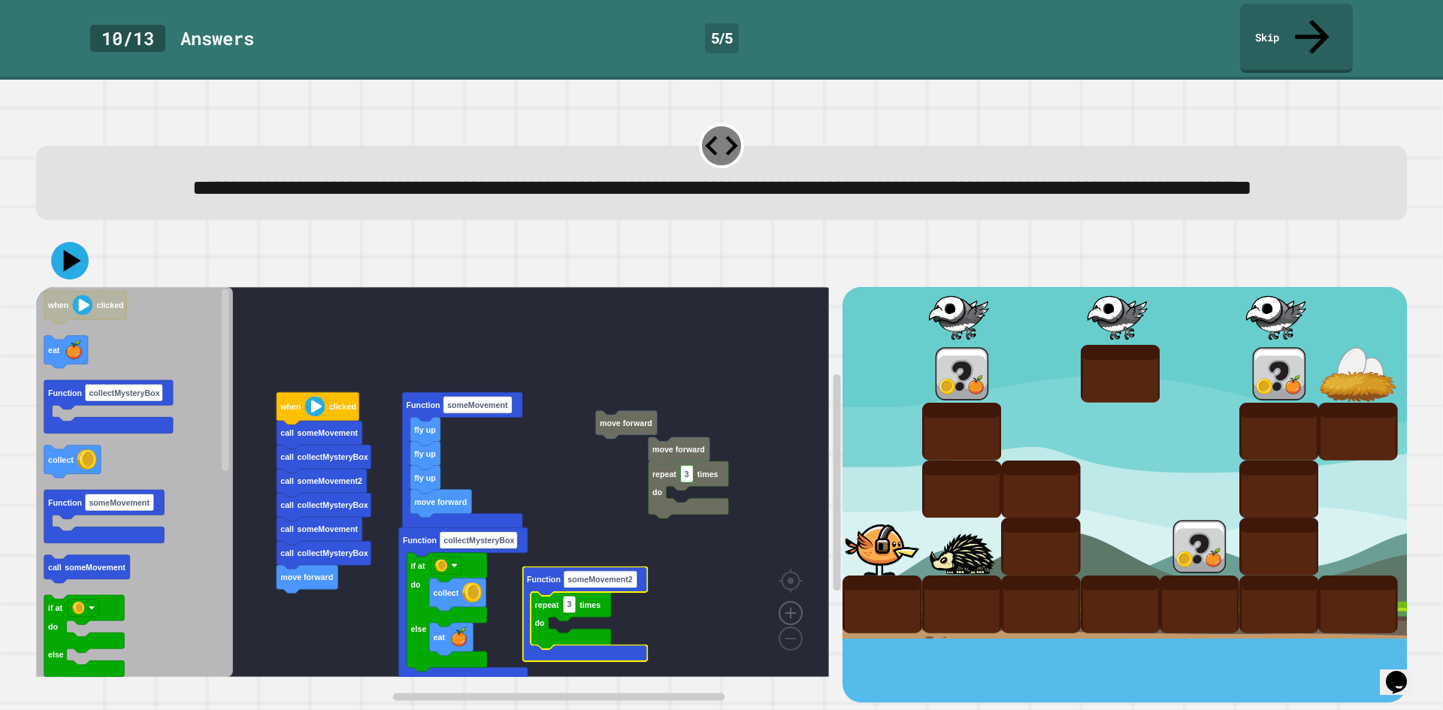
click at [793, 606] on image "Blockly Workspace" at bounding box center [790, 578] width 72 height 93
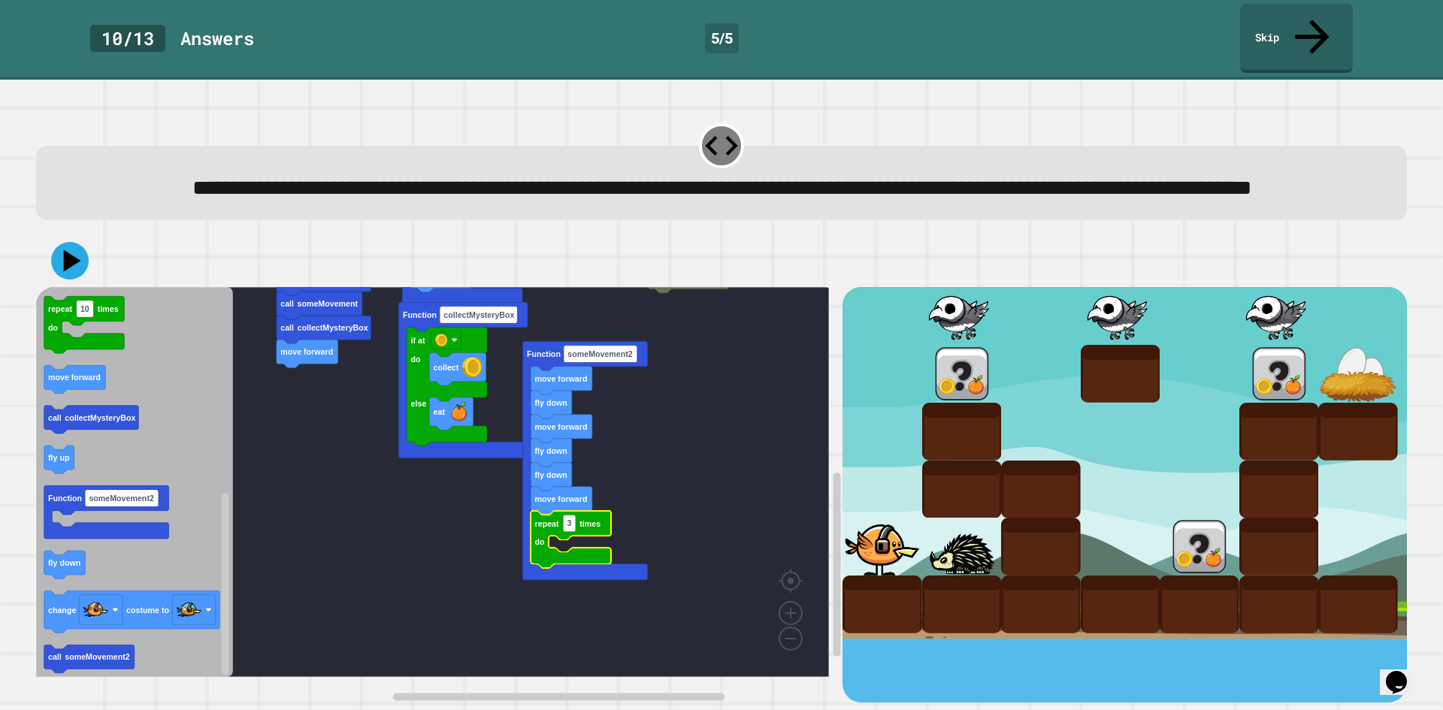
click at [542, 568] on icon "Blockly Workspace" at bounding box center [570, 539] width 80 height 57
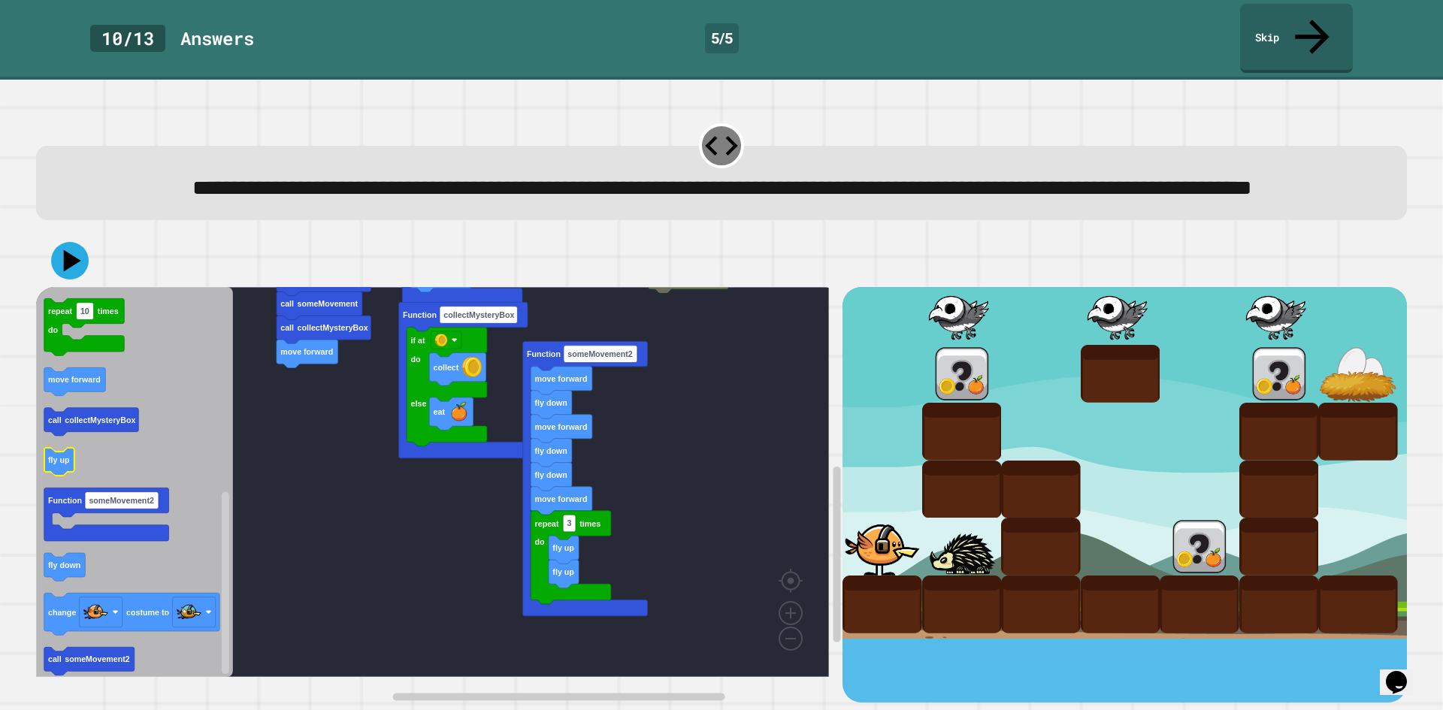
click at [137, 483] on icon "Blockly Workspace" at bounding box center [134, 482] width 197 height 390
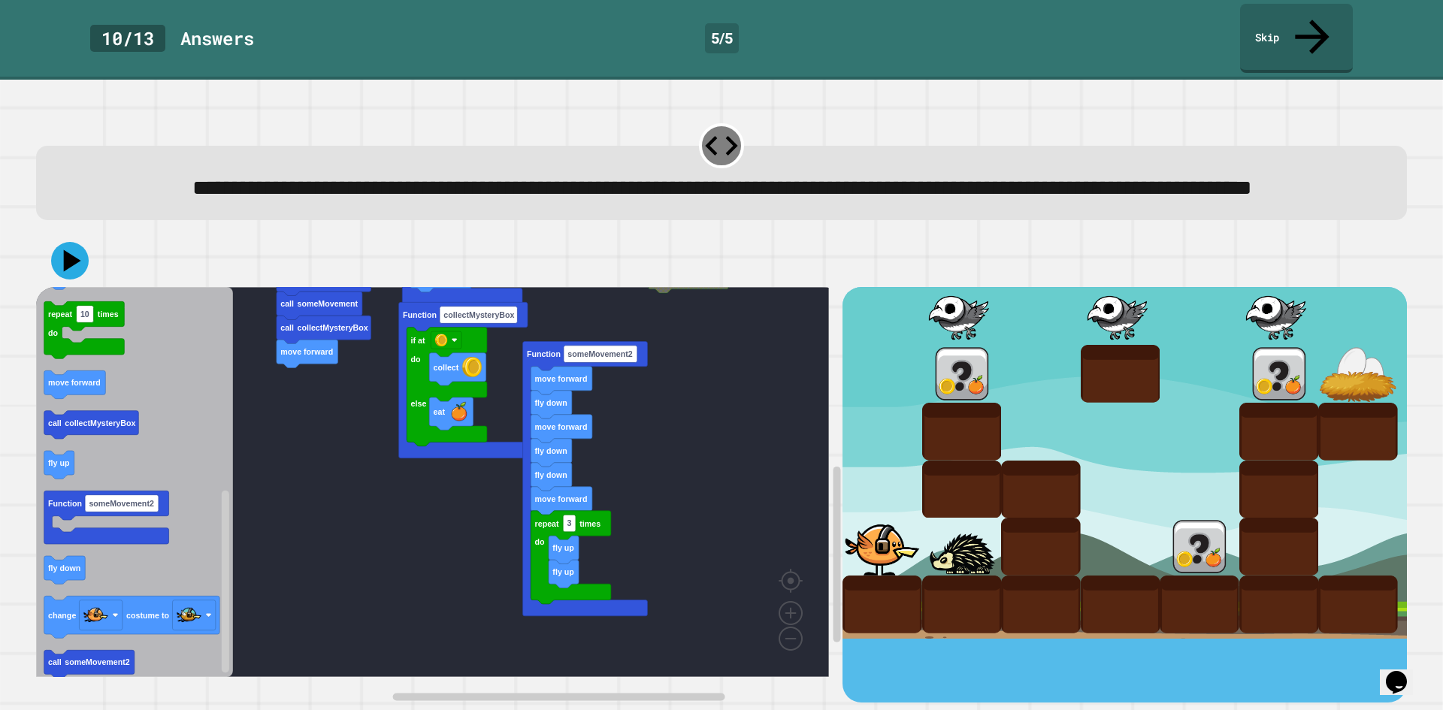
drag, startPoint x: 35, startPoint y: 464, endPoint x: 319, endPoint y: 527, distance: 290.8
click at [319, 527] on div "call someMovement call collectMysteryBox call someMovement2 move forward call c…" at bounding box center [721, 469] width 1385 height 482
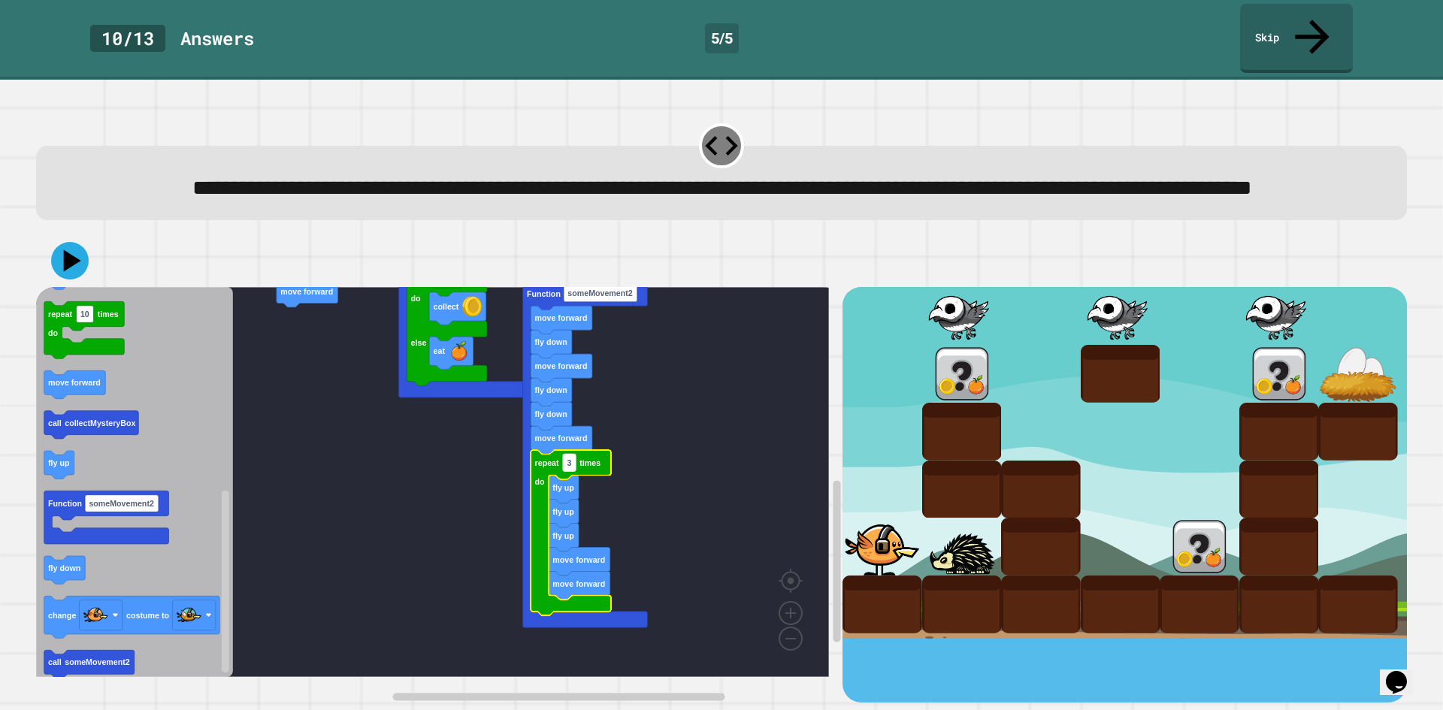
click at [575, 472] on rect "Blockly Workspace" at bounding box center [569, 463] width 13 height 17
type input "*"
click at [61, 253] on icon at bounding box center [69, 260] width 45 height 45
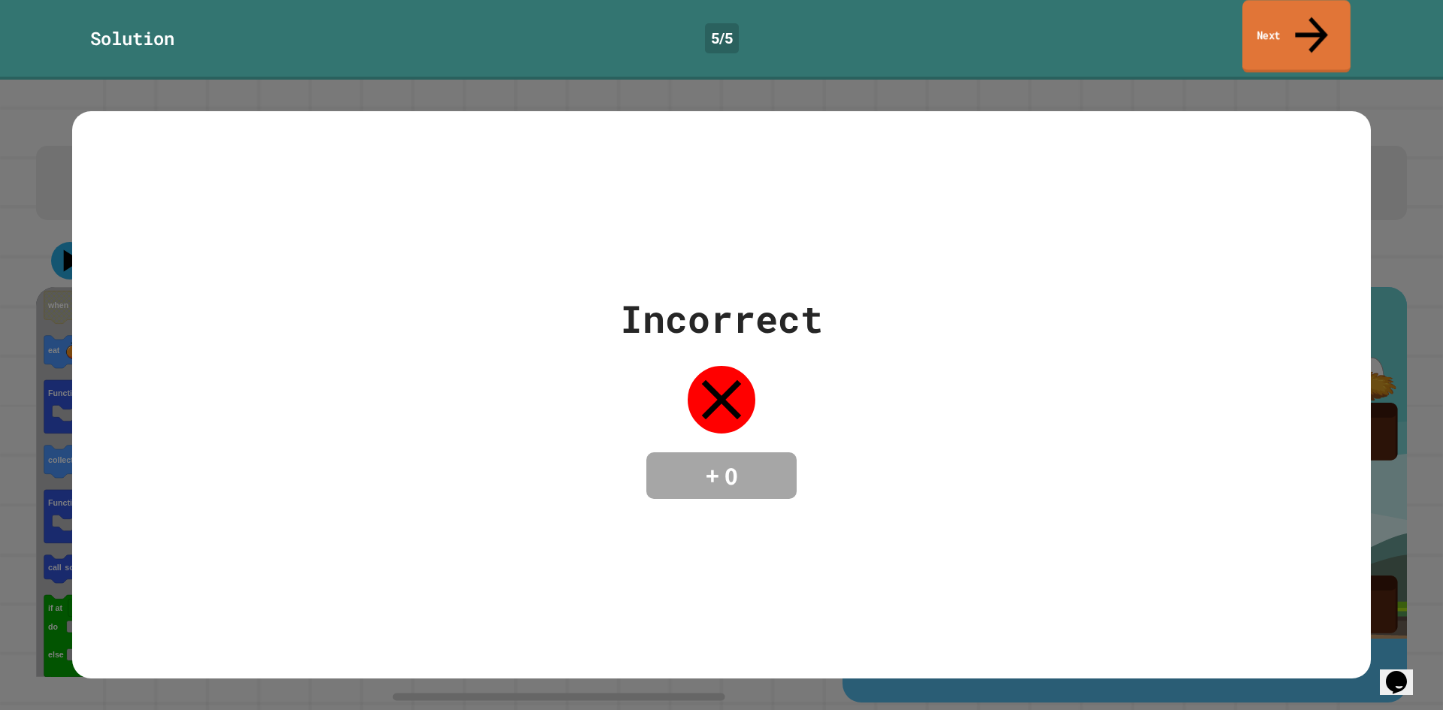
click at [1307, 13] on icon at bounding box center [1311, 34] width 49 height 53
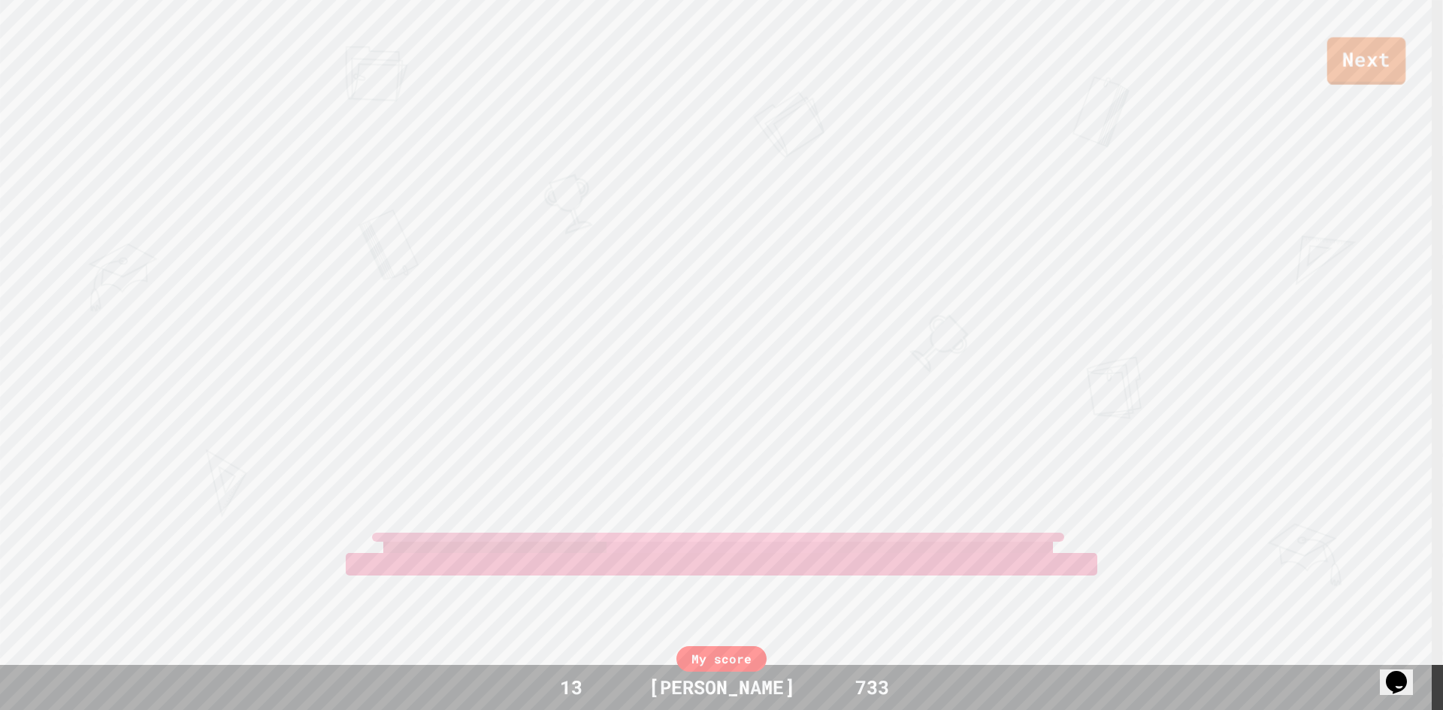
click at [1364, 59] on link "Next" at bounding box center [1366, 61] width 79 height 47
